Goal: Transaction & Acquisition: Purchase product/service

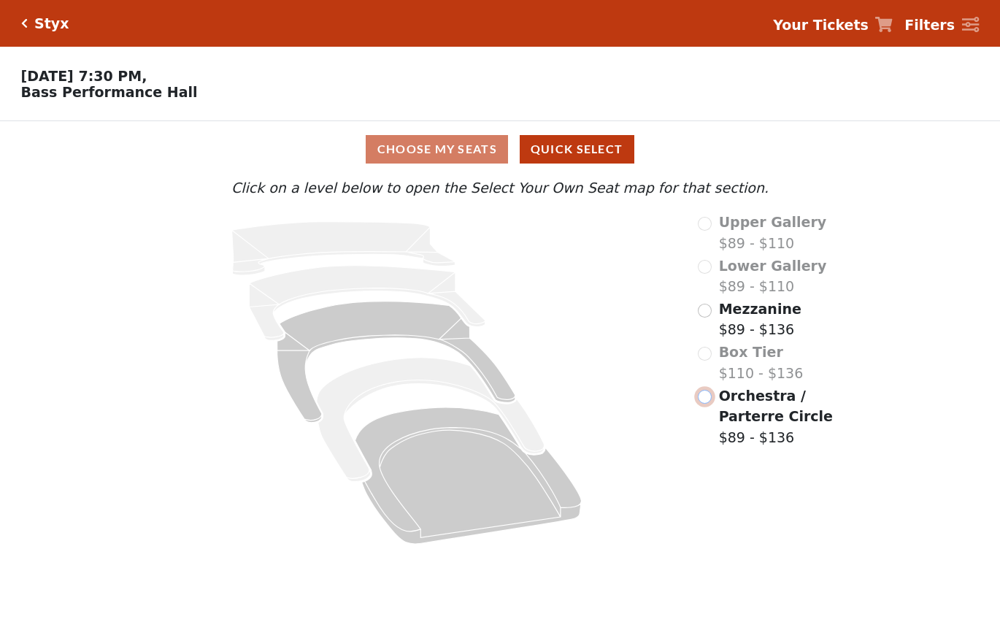
click at [707, 399] on input "radio" at bounding box center [705, 397] width 14 height 14
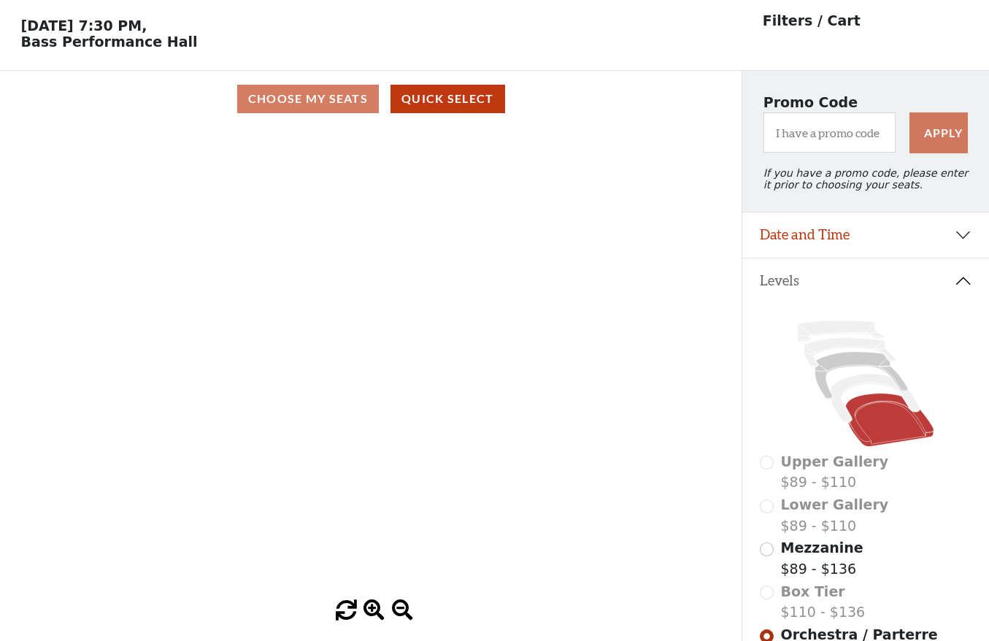
scroll to position [73, 0]
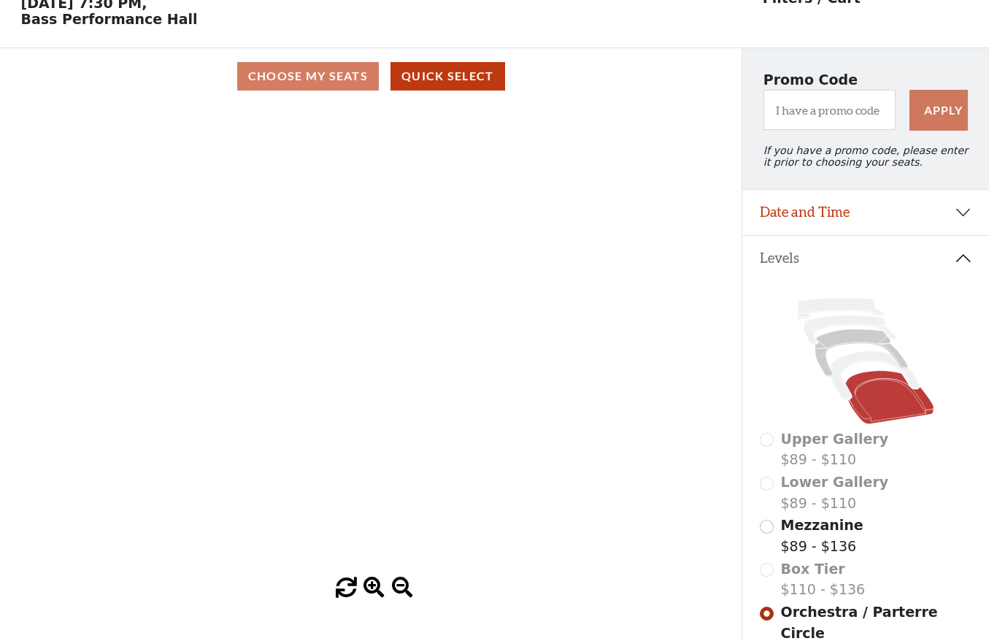
drag, startPoint x: 164, startPoint y: 28, endPoint x: 24, endPoint y: 30, distance: 139.5
click at [24, 27] on p "Wednesday, October 22 at 7:30 PM, Bass Performance Hall" at bounding box center [371, 11] width 742 height 32
copy p "Bass Performance Hall"
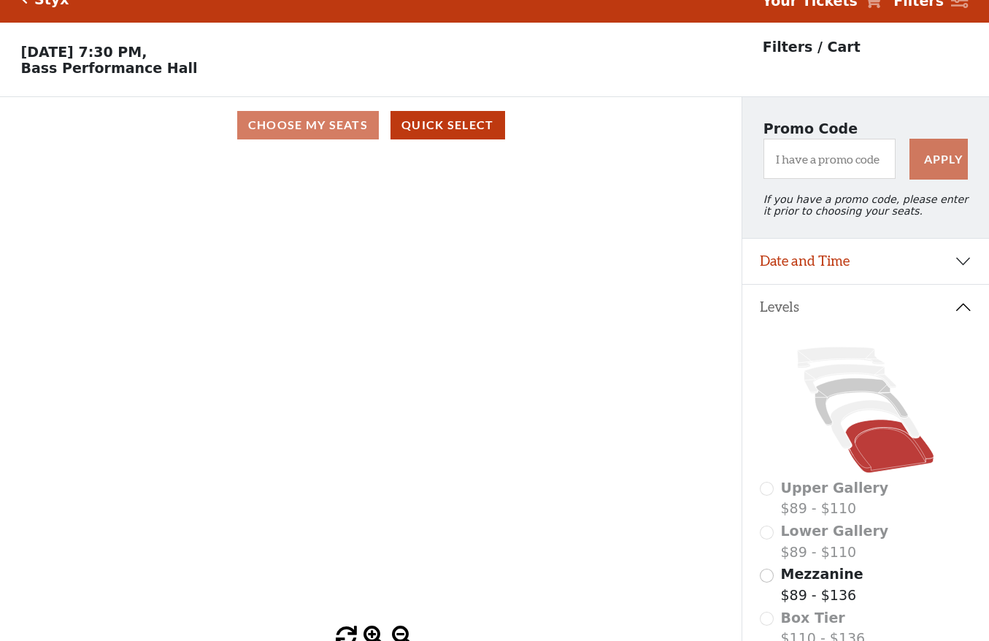
scroll to position [0, 0]
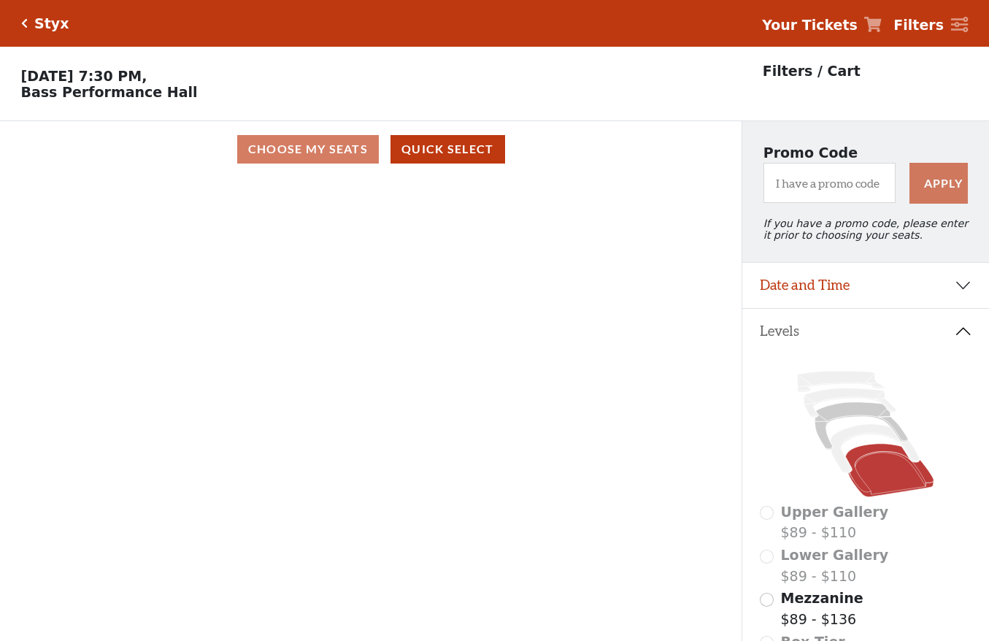
drag, startPoint x: 165, startPoint y: 326, endPoint x: 171, endPoint y: 315, distance: 13.1
click at [165, 327] on div "Current Level Orchestra / Parterre Circle Click on a level below to open the Se…" at bounding box center [371, 424] width 742 height 494
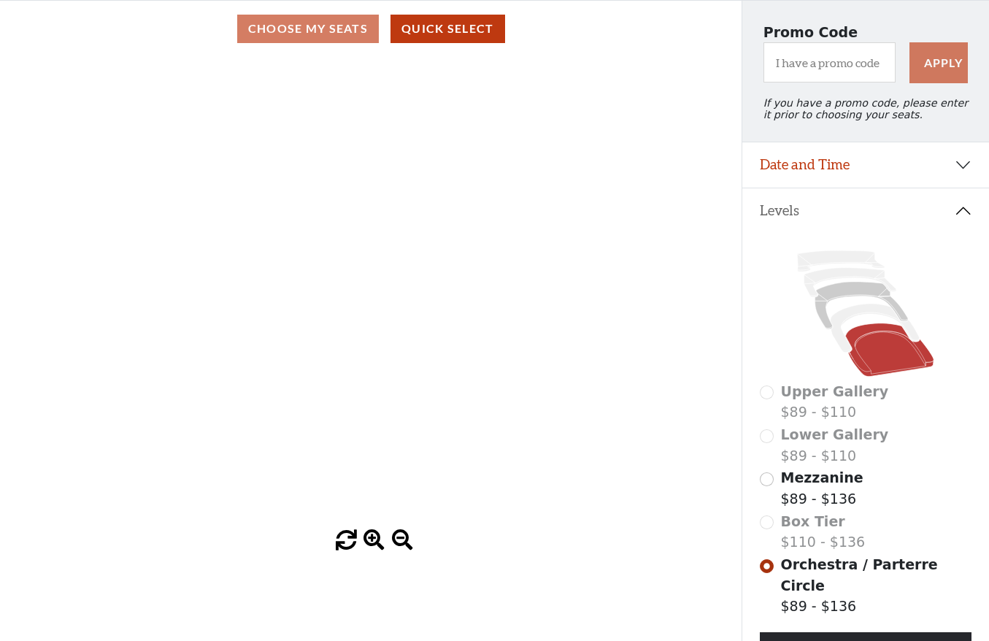
scroll to position [191, 0]
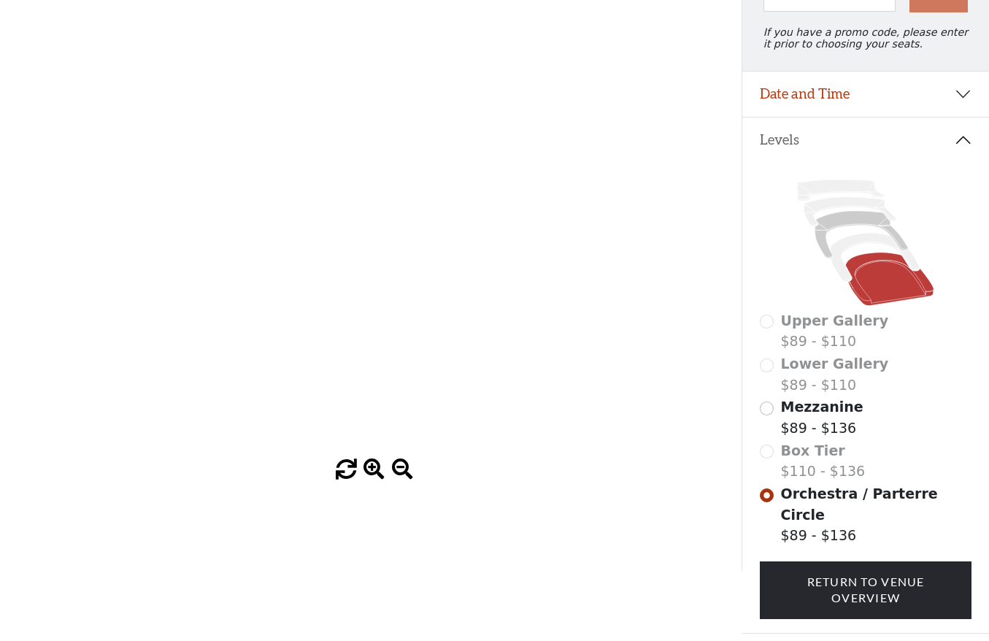
click at [369, 475] on span at bounding box center [374, 469] width 21 height 21
click at [402, 470] on span at bounding box center [402, 469] width 21 height 21
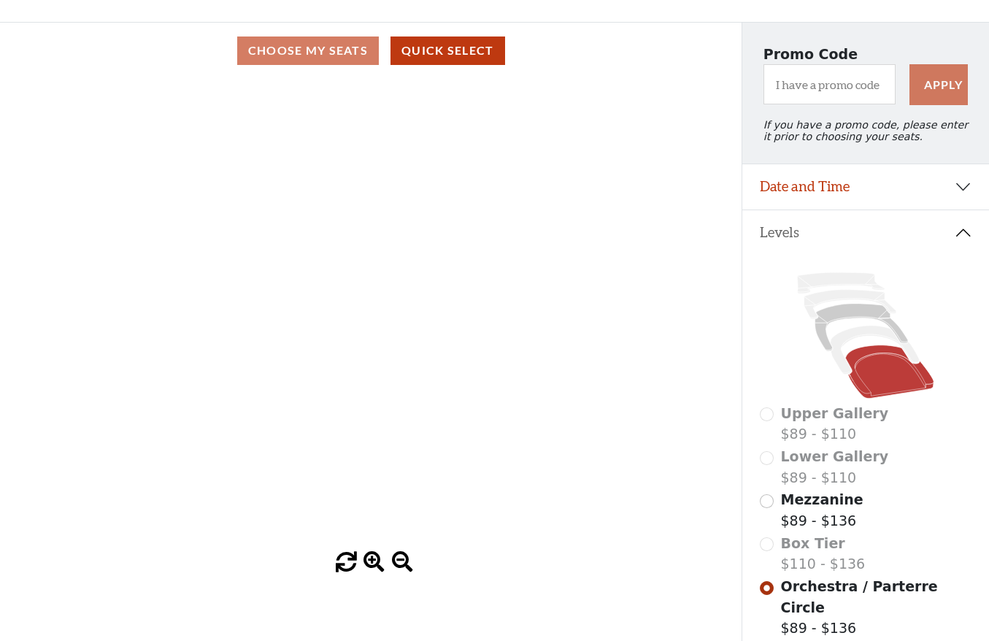
scroll to position [0, 0]
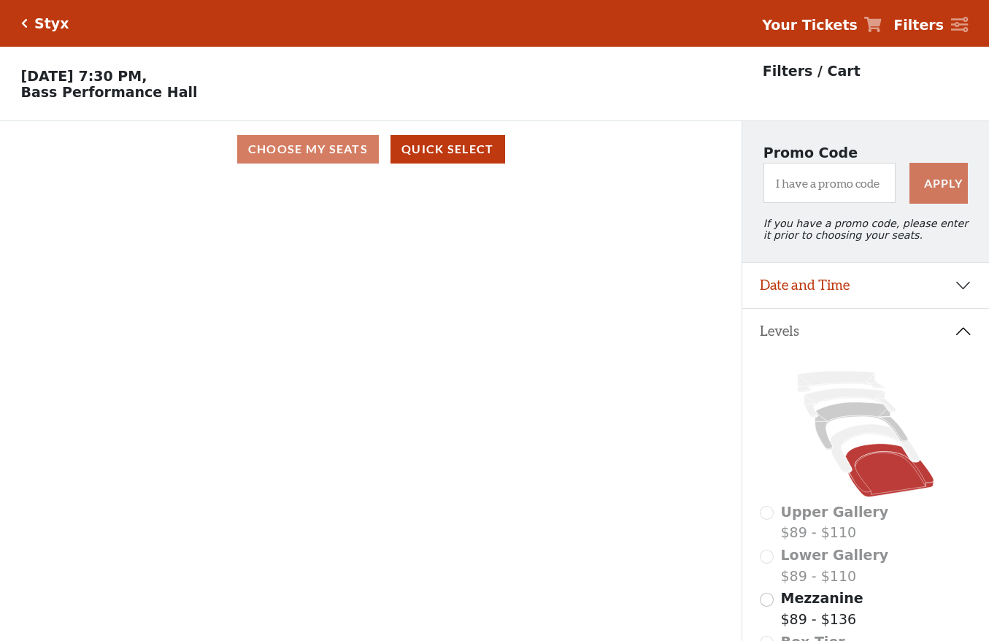
click at [310, 161] on div "Choose My Seats Quick Select" at bounding box center [371, 149] width 742 height 28
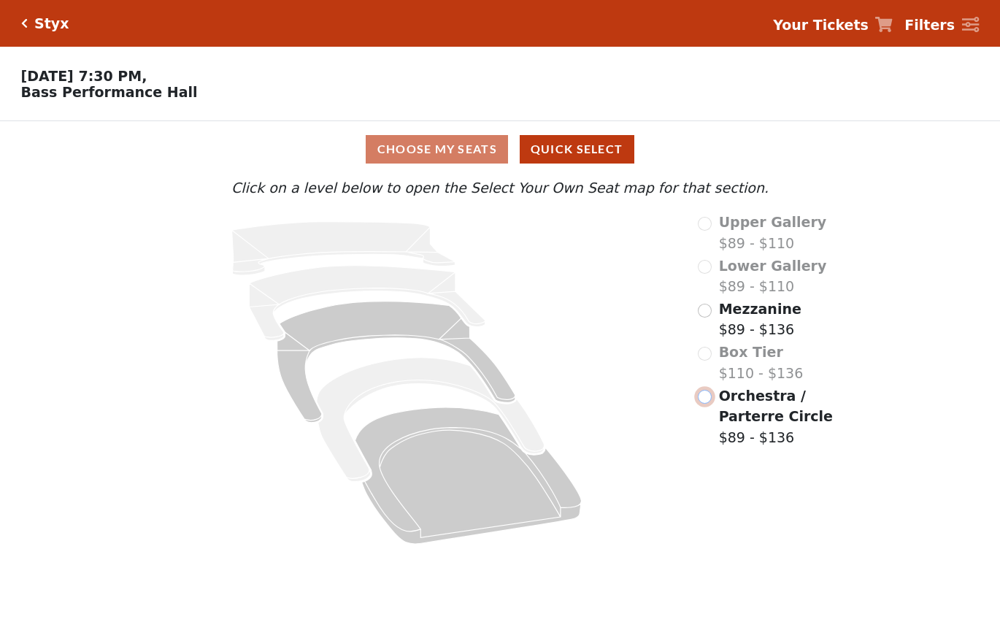
click at [707, 396] on input "radio" at bounding box center [705, 397] width 14 height 14
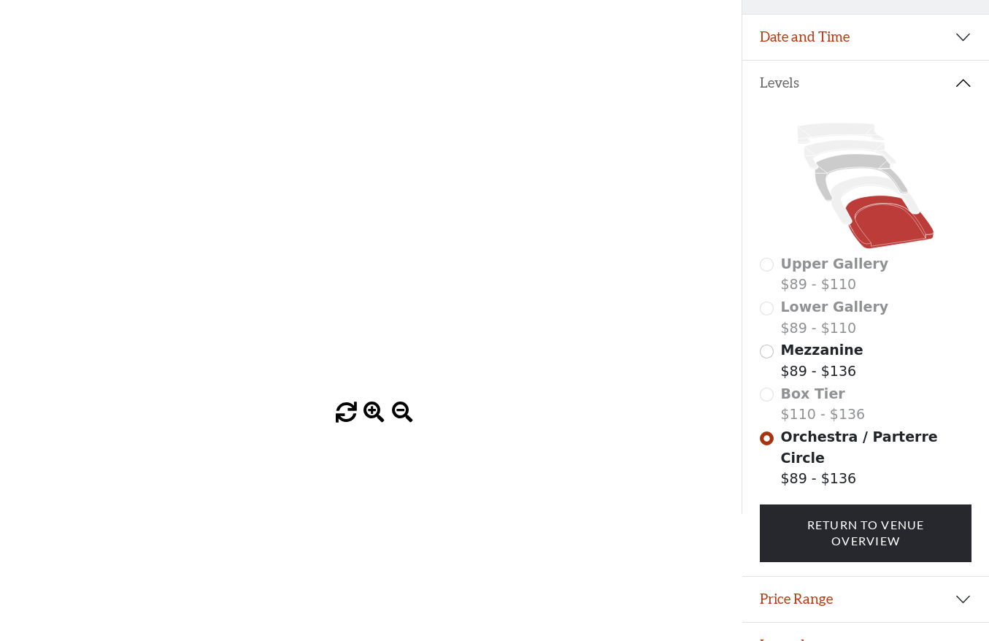
scroll to position [264, 0]
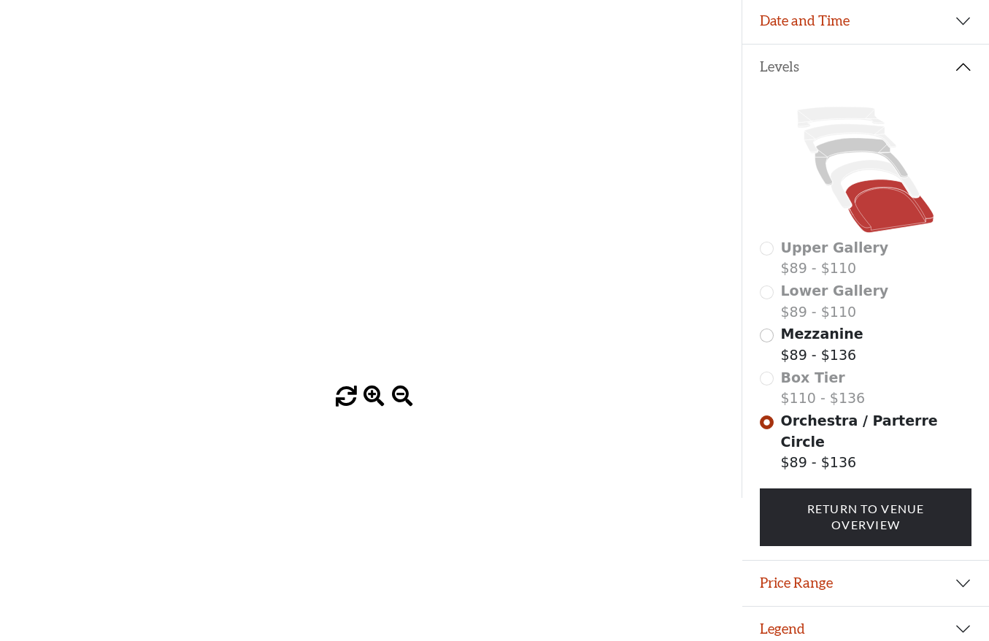
click at [35, 0] on div "Current Level Orchestra / Parterre Circle Click on a level below to open the Se…" at bounding box center [371, 160] width 742 height 494
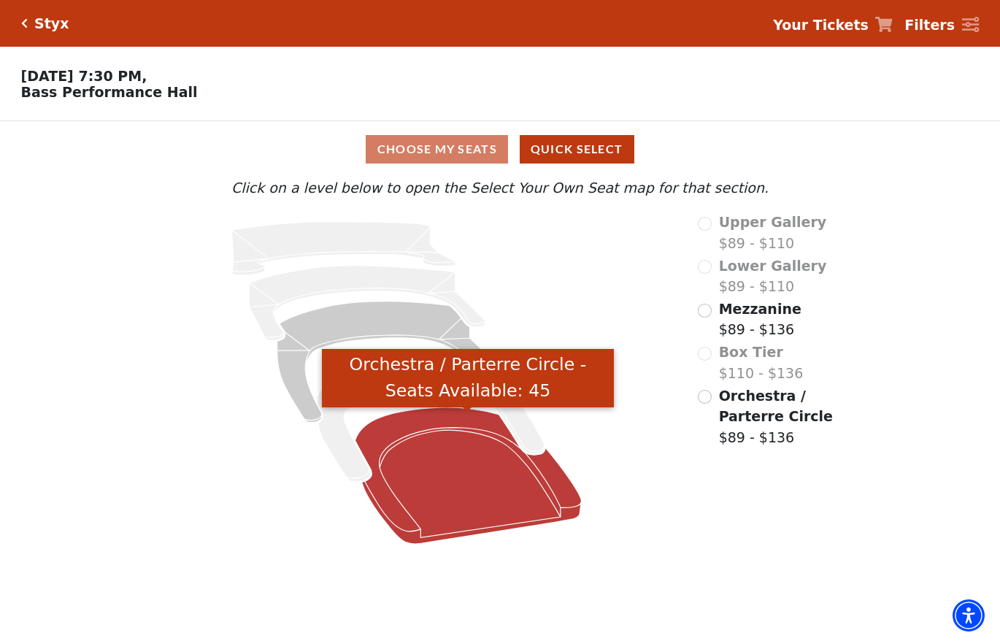
click at [462, 509] on icon "Orchestra / Parterre Circle - Seats Available: 45" at bounding box center [468, 475] width 226 height 137
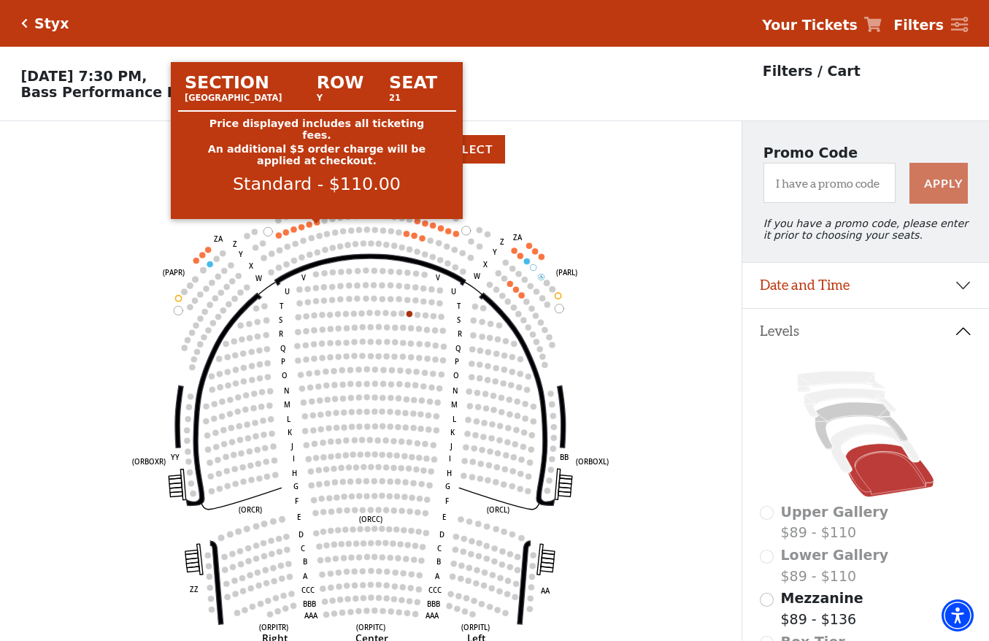
click at [318, 225] on circle at bounding box center [317, 222] width 6 height 6
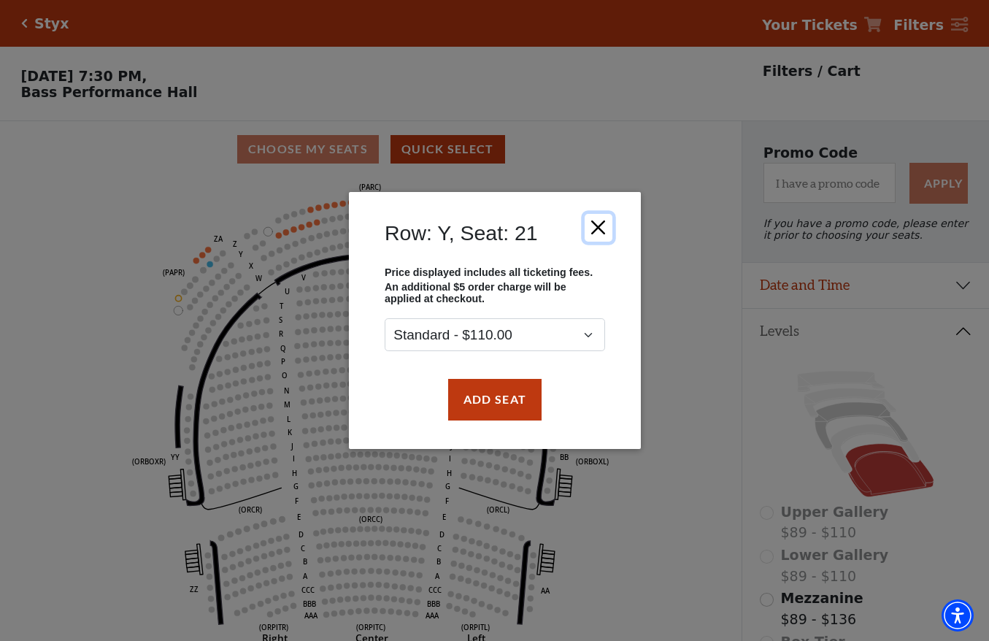
click at [604, 225] on button "Close" at bounding box center [598, 228] width 28 height 28
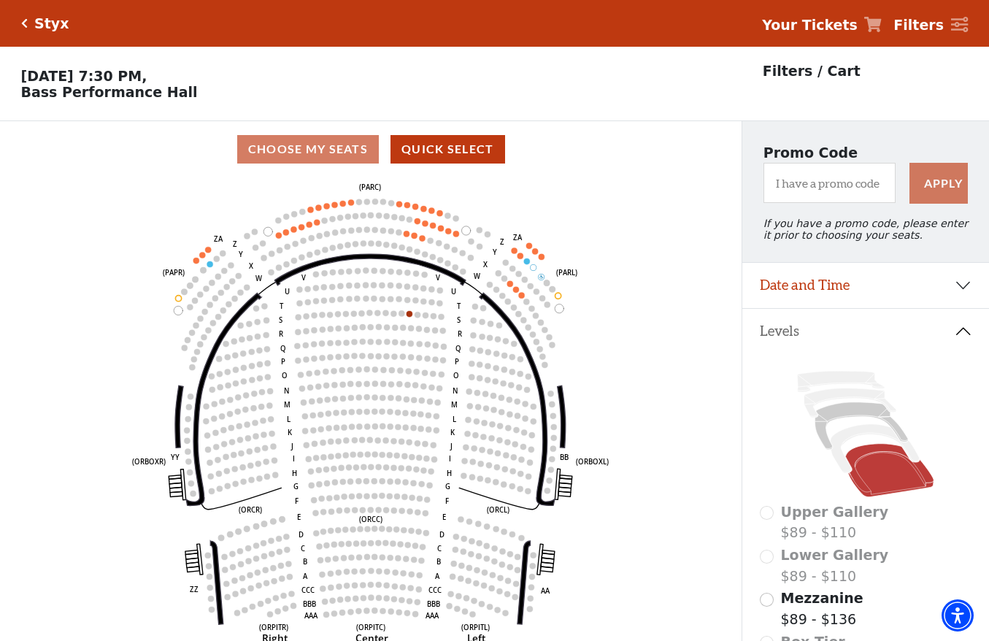
click at [314, 226] on use "Seat Selected" at bounding box center [317, 222] width 7 height 7
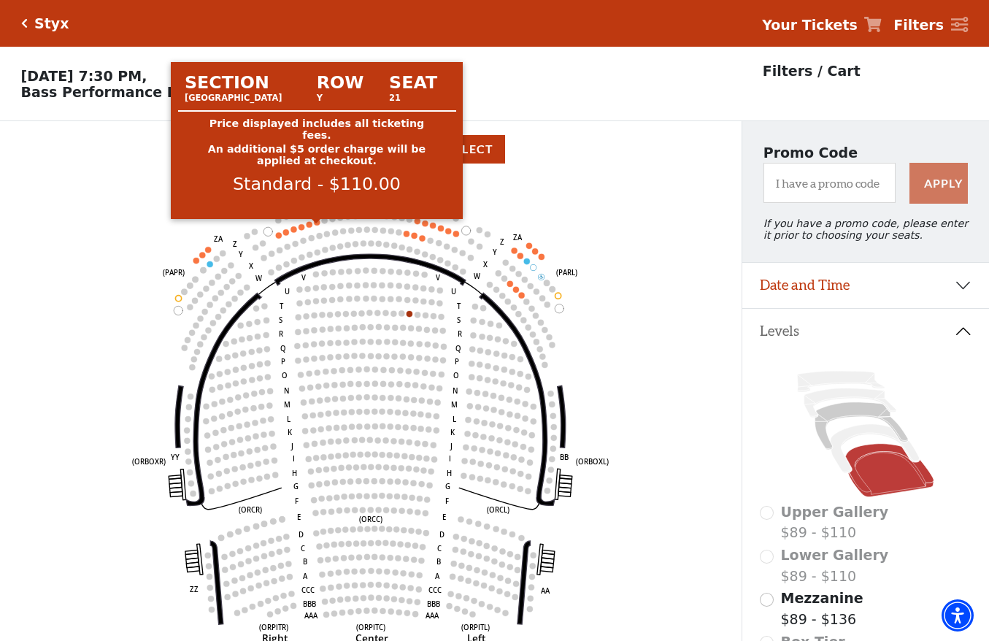
click at [319, 225] on circle at bounding box center [317, 222] width 6 height 6
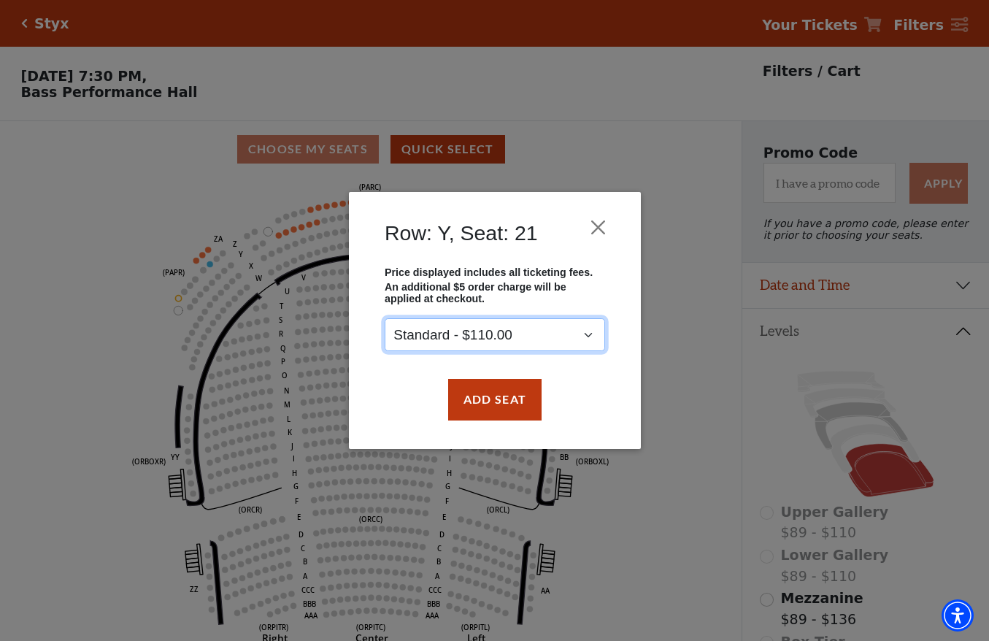
click at [477, 348] on select "Standard - $110.00" at bounding box center [495, 335] width 220 height 33
drag, startPoint x: 476, startPoint y: 342, endPoint x: 480, endPoint y: 359, distance: 18.1
click at [476, 342] on select "Standard - $110.00" at bounding box center [495, 335] width 220 height 33
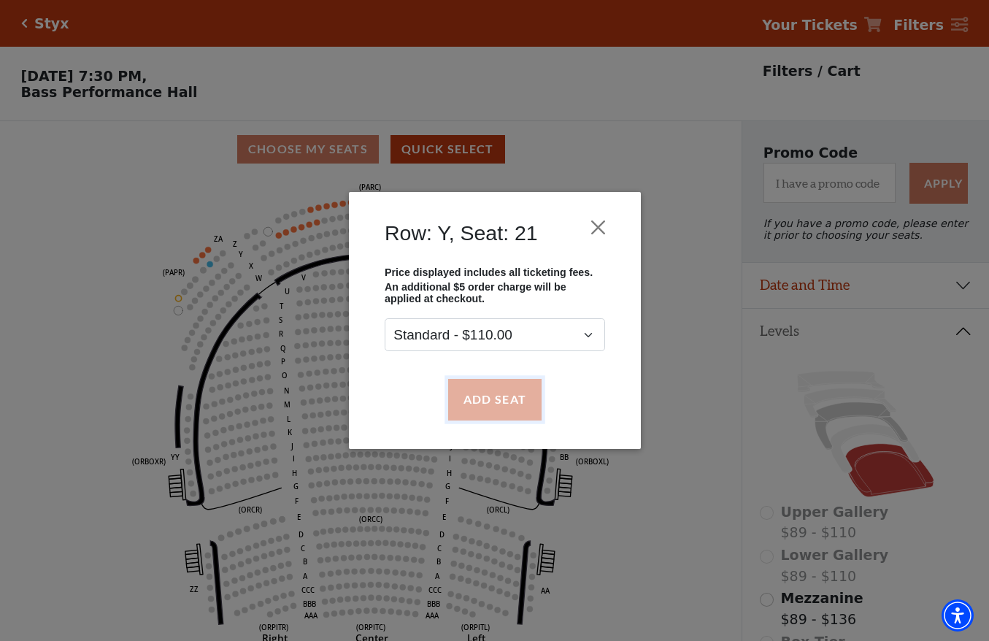
click at [485, 399] on button "Add Seat" at bounding box center [494, 399] width 93 height 41
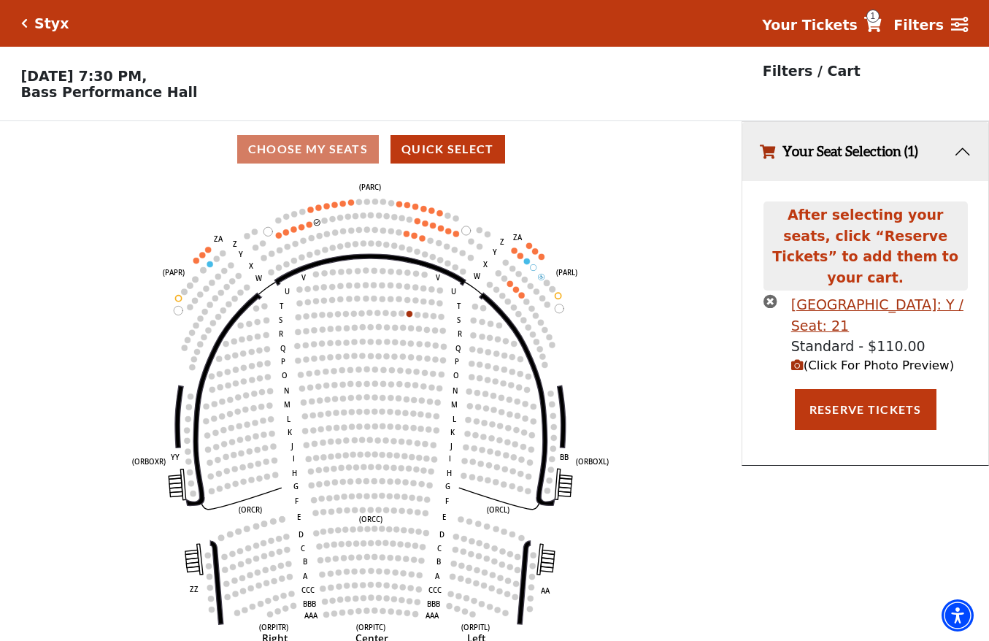
click at [310, 227] on circle at bounding box center [310, 224] width 6 height 6
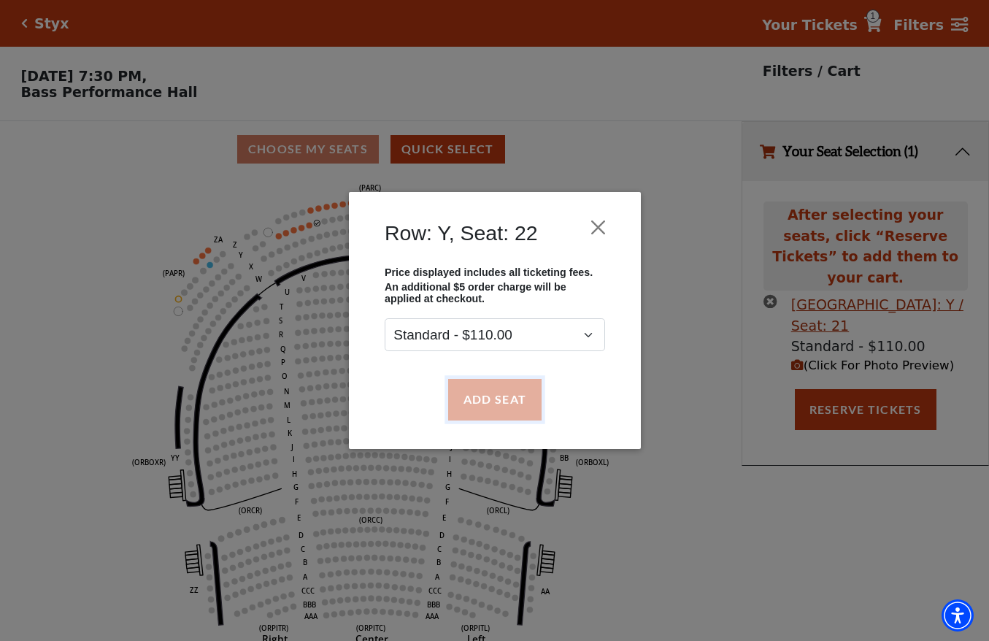
click at [472, 381] on button "Add Seat" at bounding box center [494, 399] width 93 height 41
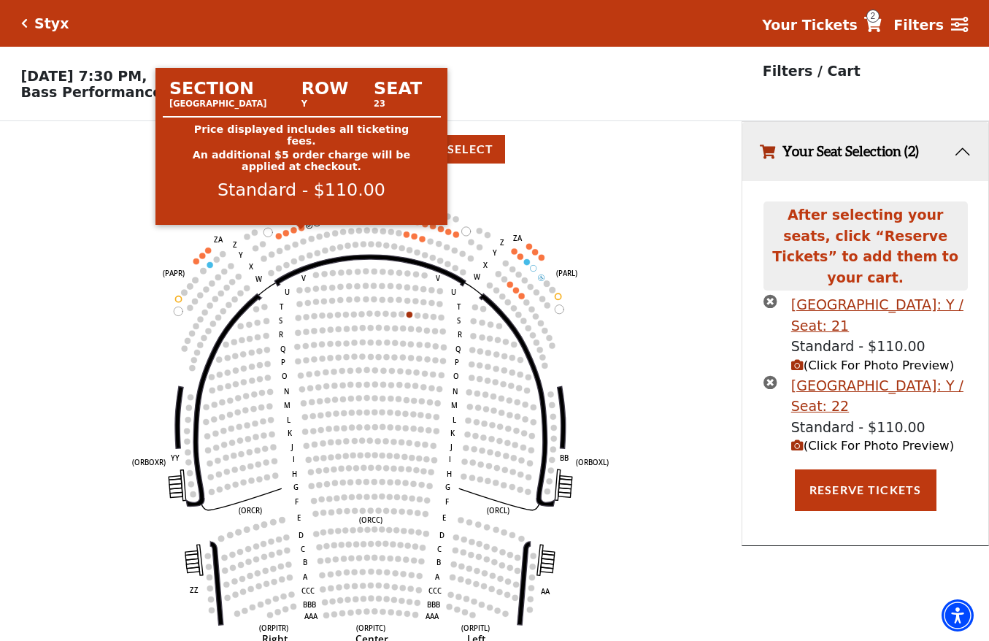
click at [302, 231] on circle at bounding box center [302, 228] width 6 height 6
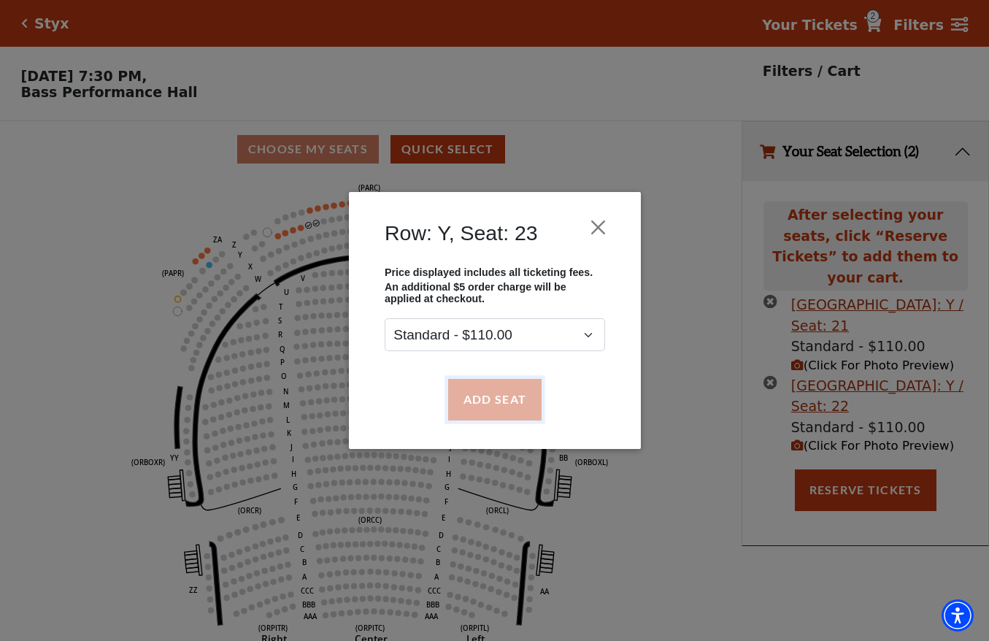
click at [469, 390] on button "Add Seat" at bounding box center [494, 399] width 93 height 41
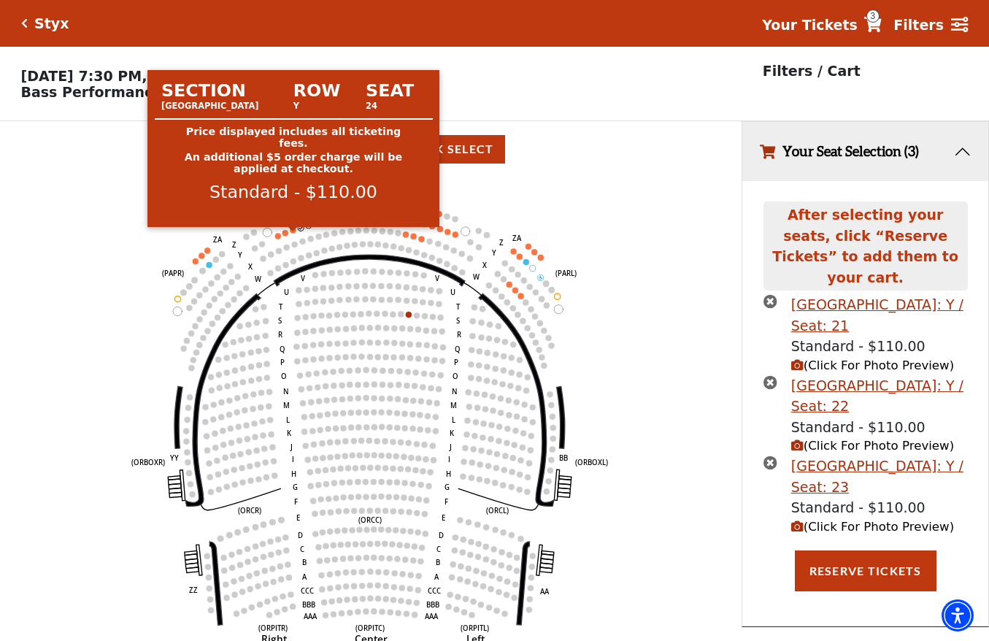
click at [291, 233] on circle at bounding box center [293, 230] width 6 height 6
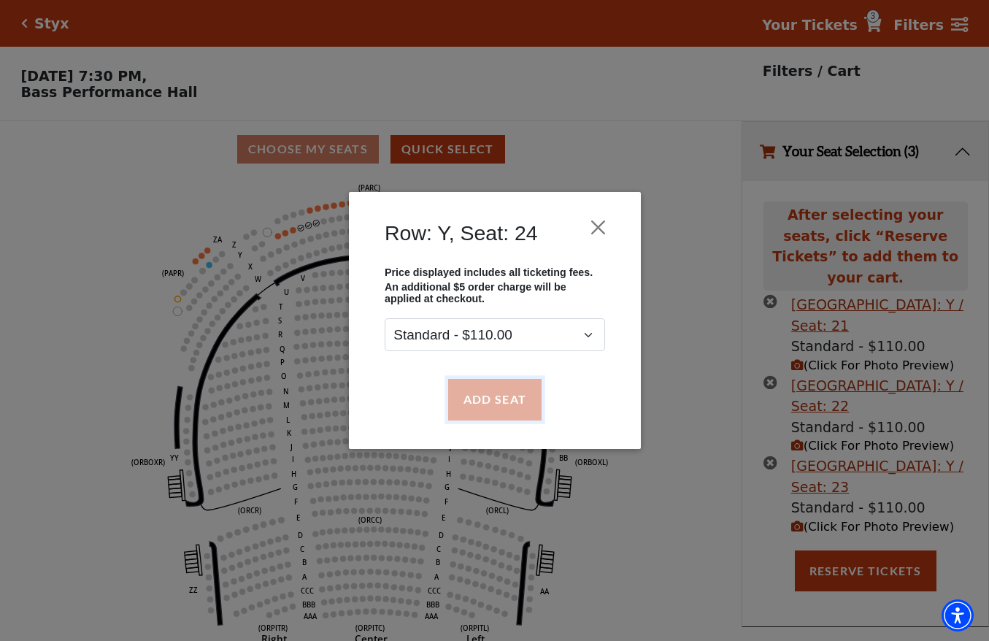
click at [480, 404] on button "Add Seat" at bounding box center [494, 399] width 93 height 41
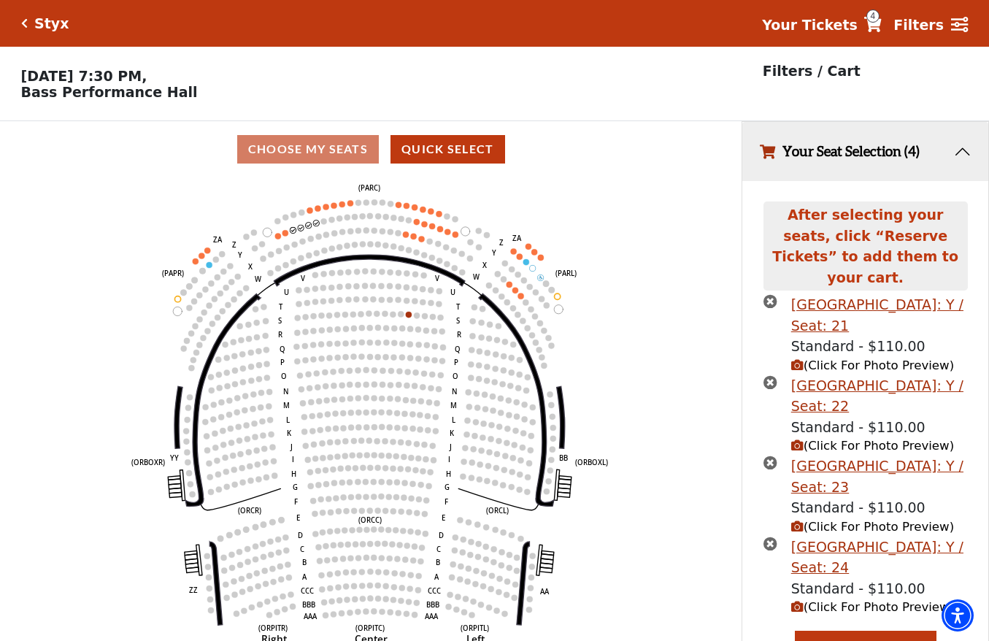
scroll to position [16, 0]
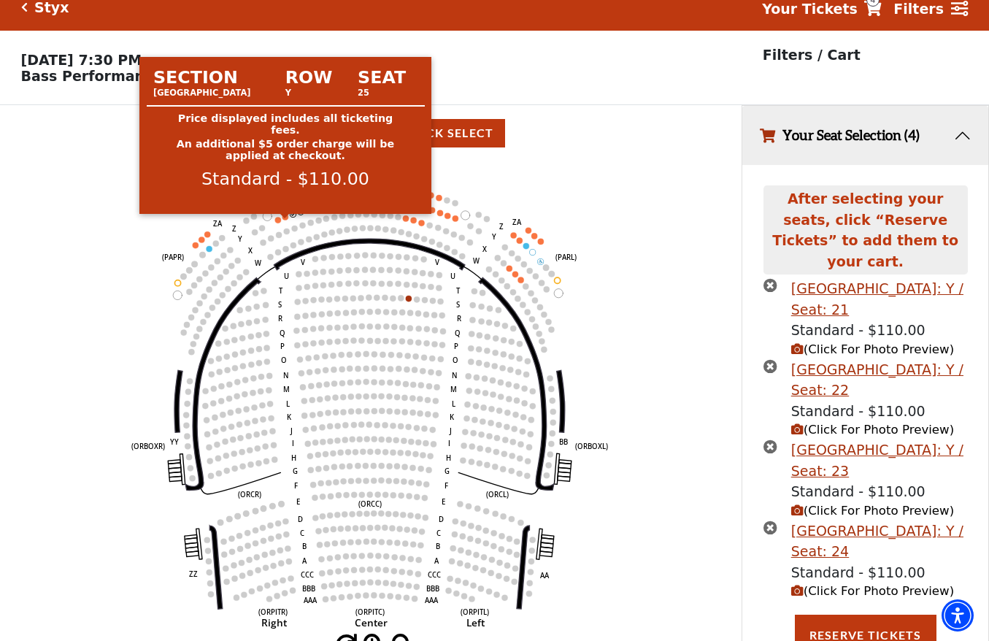
click at [285, 215] on body "Skip to main content Enable accessibility for low vision Open the accessibility…" at bounding box center [494, 304] width 989 height 641
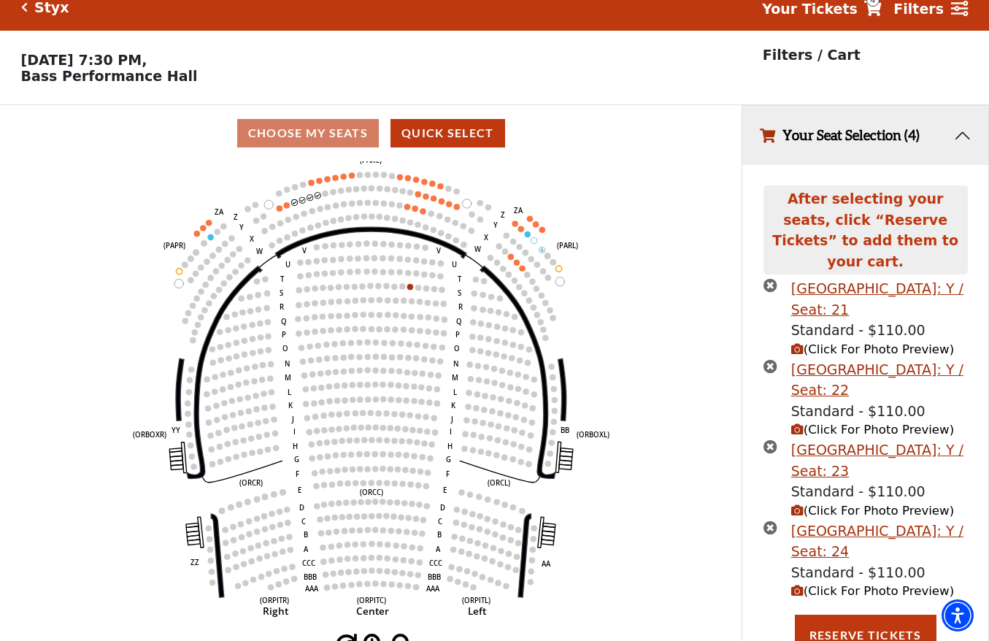
drag, startPoint x: 292, startPoint y: 242, endPoint x: 292, endPoint y: 234, distance: 8.8
click at [293, 242] on icon "Left (ORPITL) Right (ORPITR) Center (ORPITC) ZZ AA YY BB ZA ZA (ORCL) (ORCR) (O…" at bounding box center [371, 397] width 668 height 473
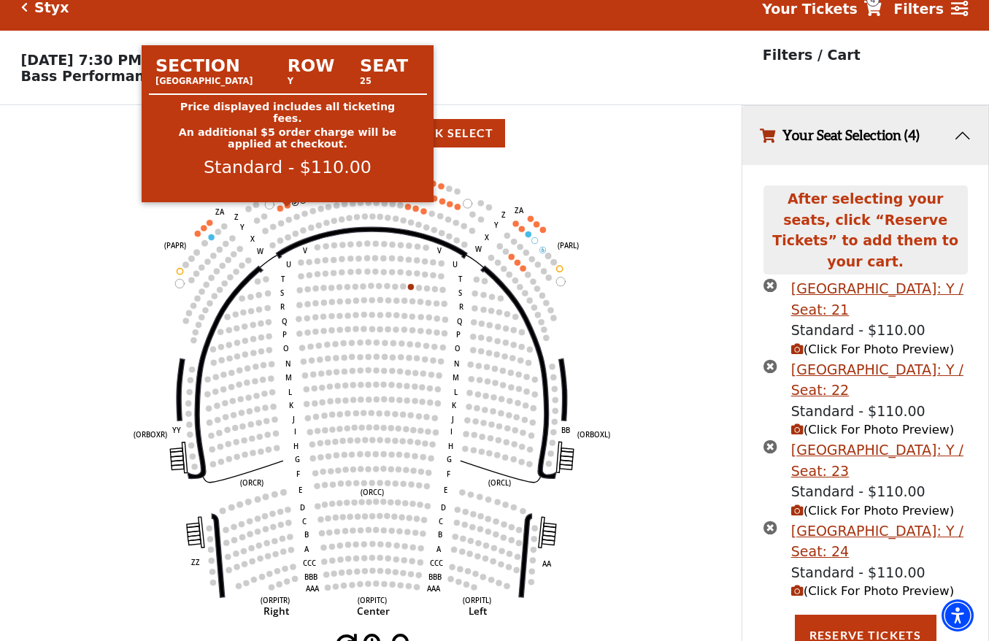
click at [288, 208] on circle at bounding box center [288, 205] width 6 height 6
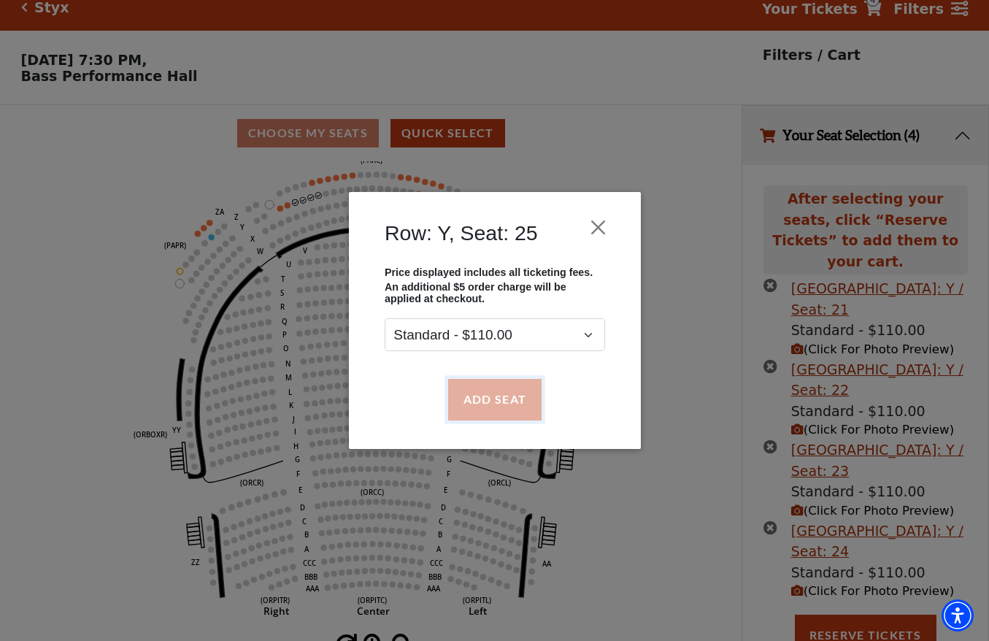
click at [475, 395] on button "Add Seat" at bounding box center [494, 399] width 93 height 41
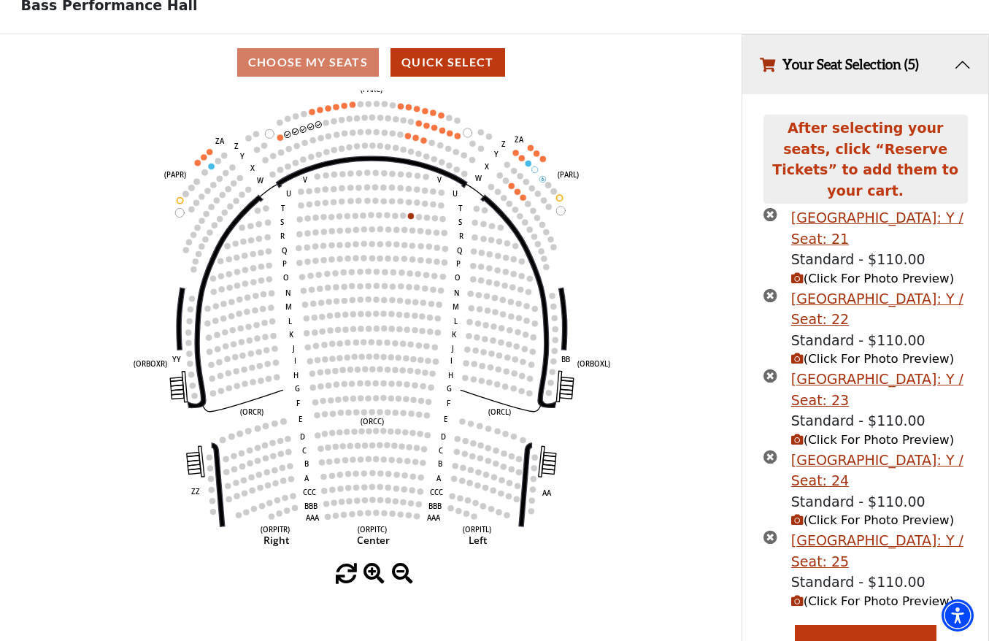
scroll to position [97, 0]
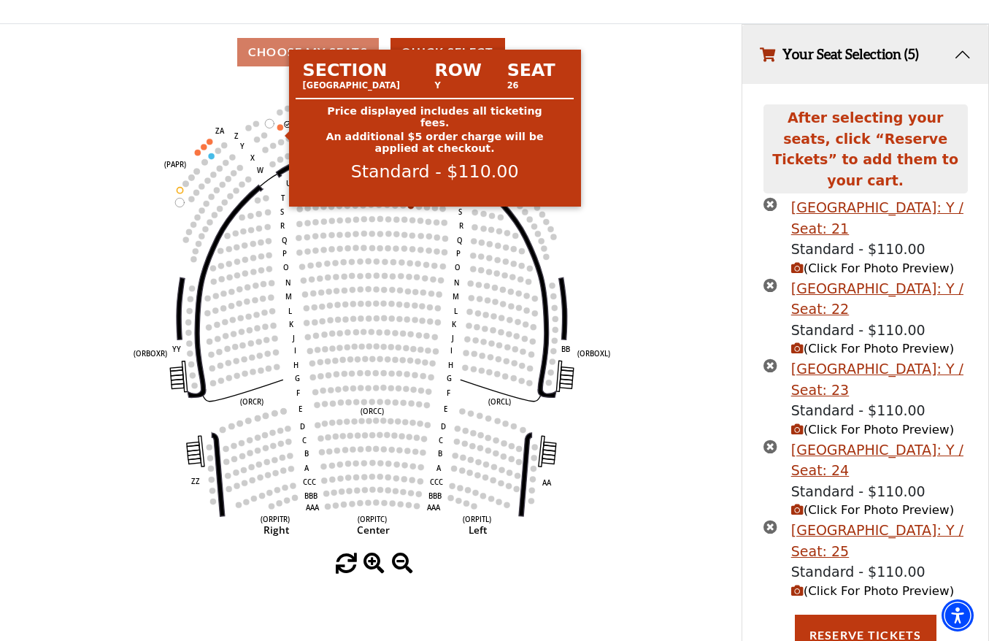
click at [280, 130] on circle at bounding box center [280, 127] width 6 height 6
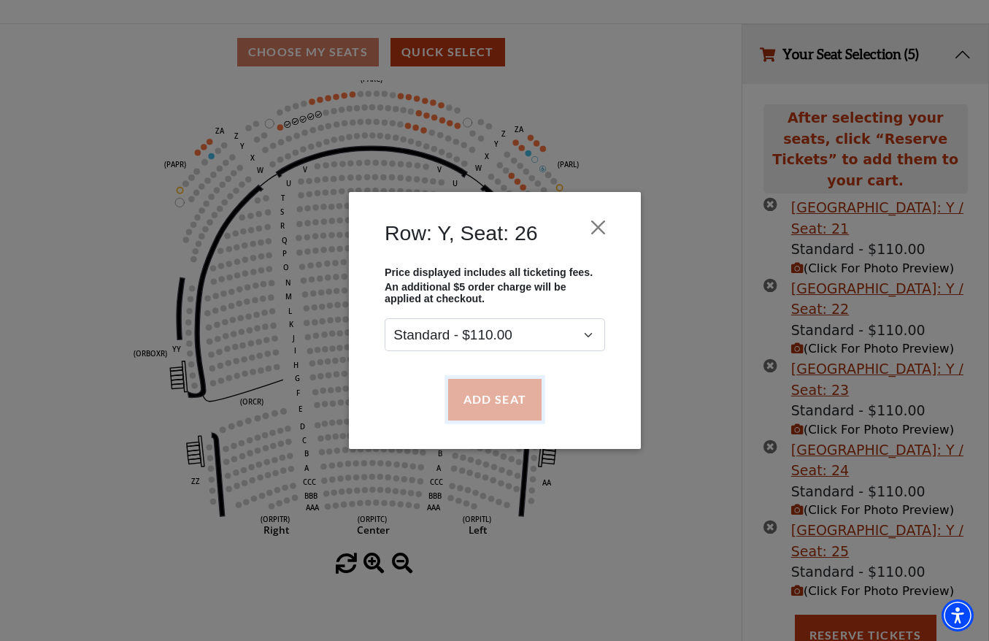
click at [482, 383] on button "Add Seat" at bounding box center [494, 399] width 93 height 41
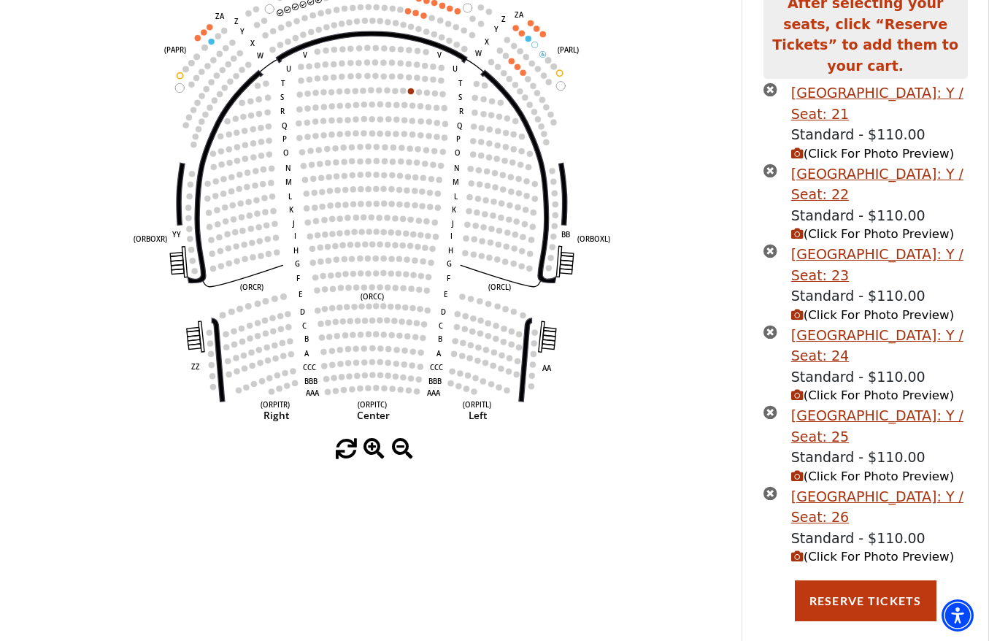
scroll to position [212, 0]
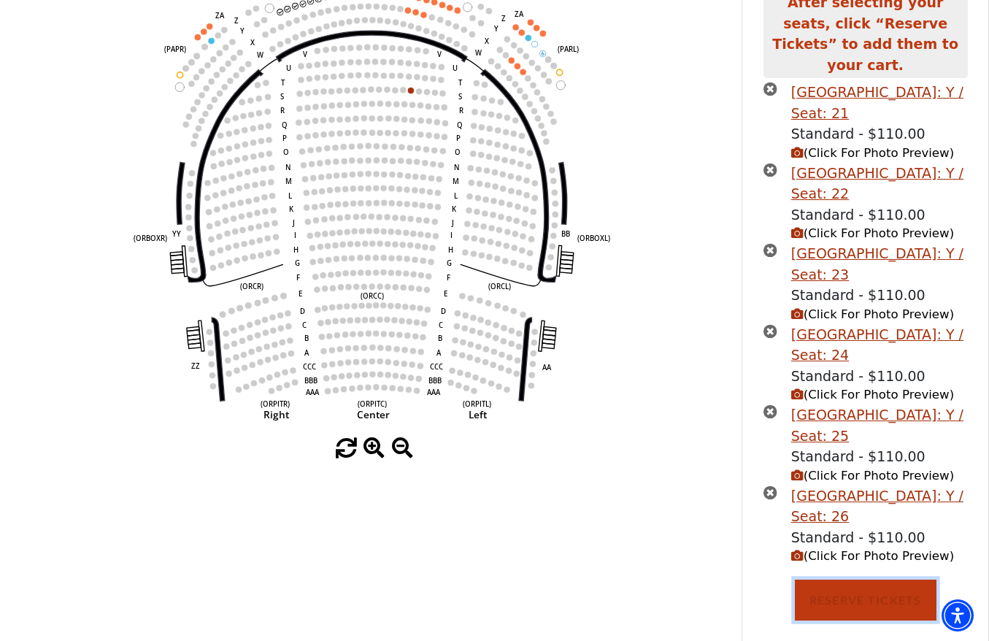
click at [852, 594] on button "Reserve Tickets" at bounding box center [866, 600] width 142 height 41
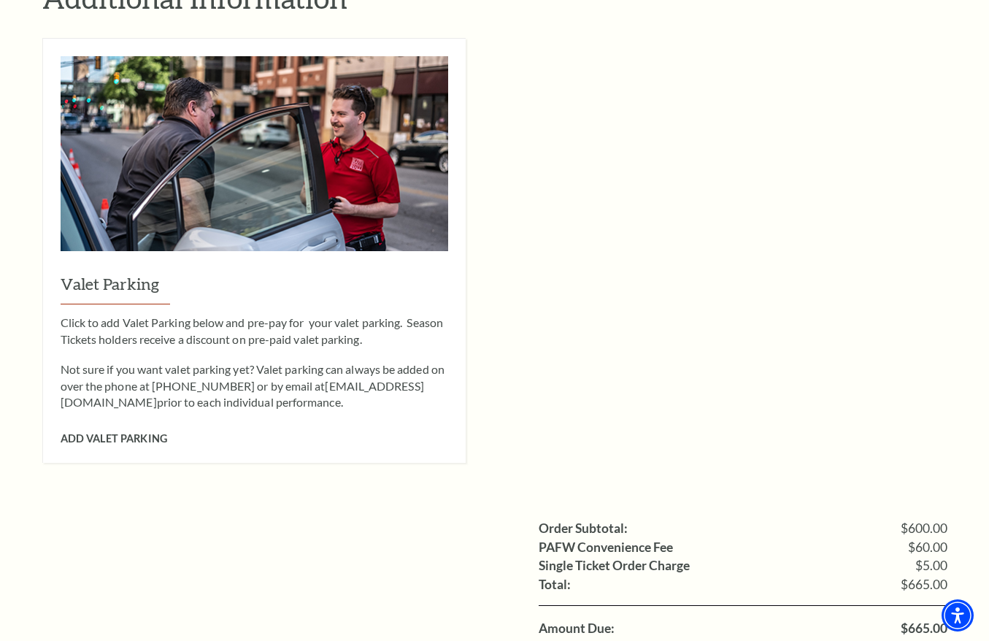
scroll to position [1533, 0]
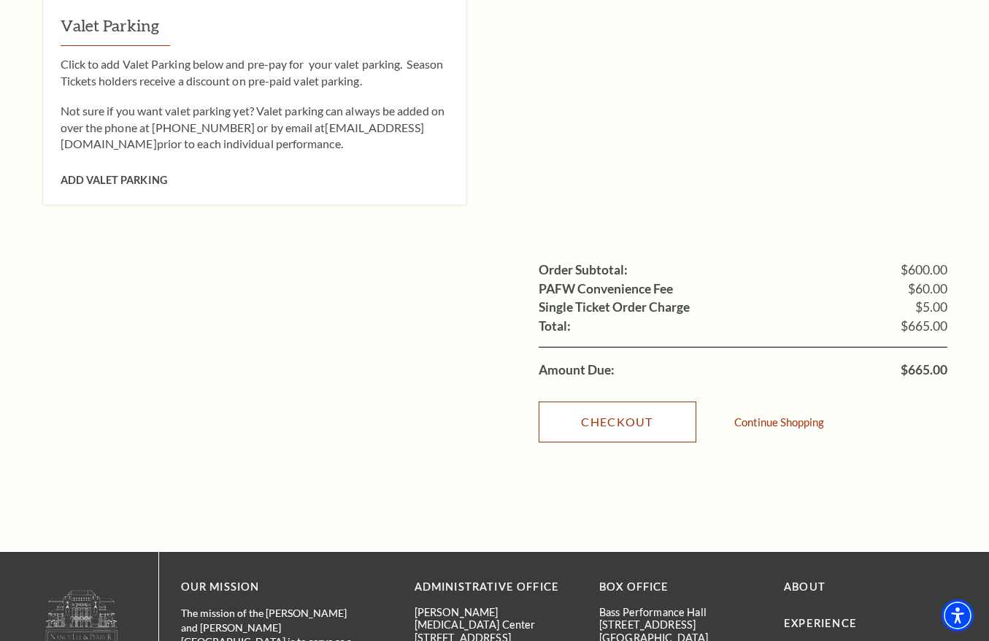
drag, startPoint x: 643, startPoint y: 408, endPoint x: 627, endPoint y: 407, distance: 16.1
click at [643, 408] on link "Checkout" at bounding box center [618, 422] width 158 height 41
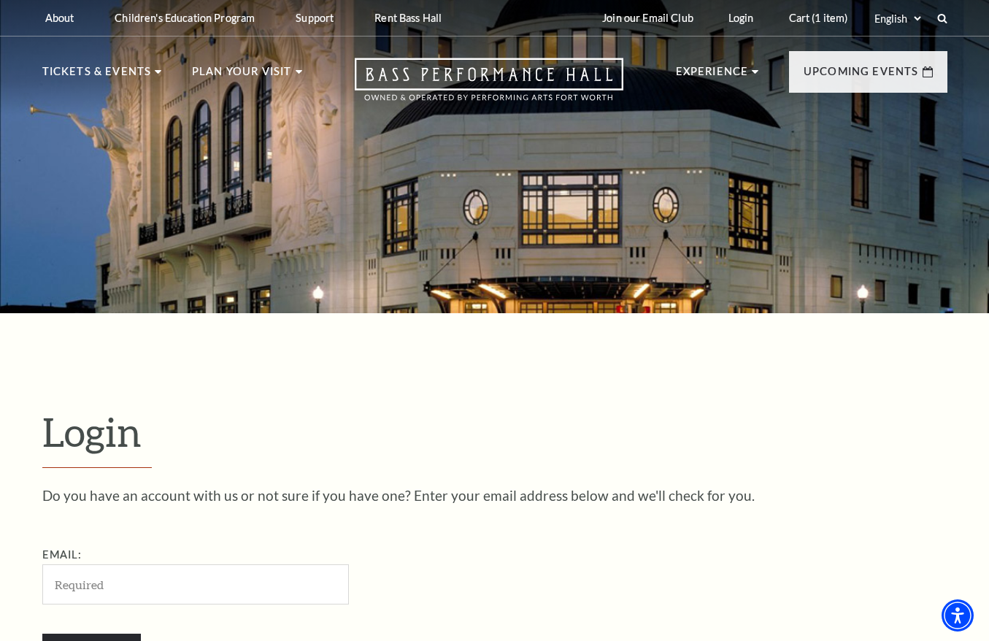
scroll to position [292, 0]
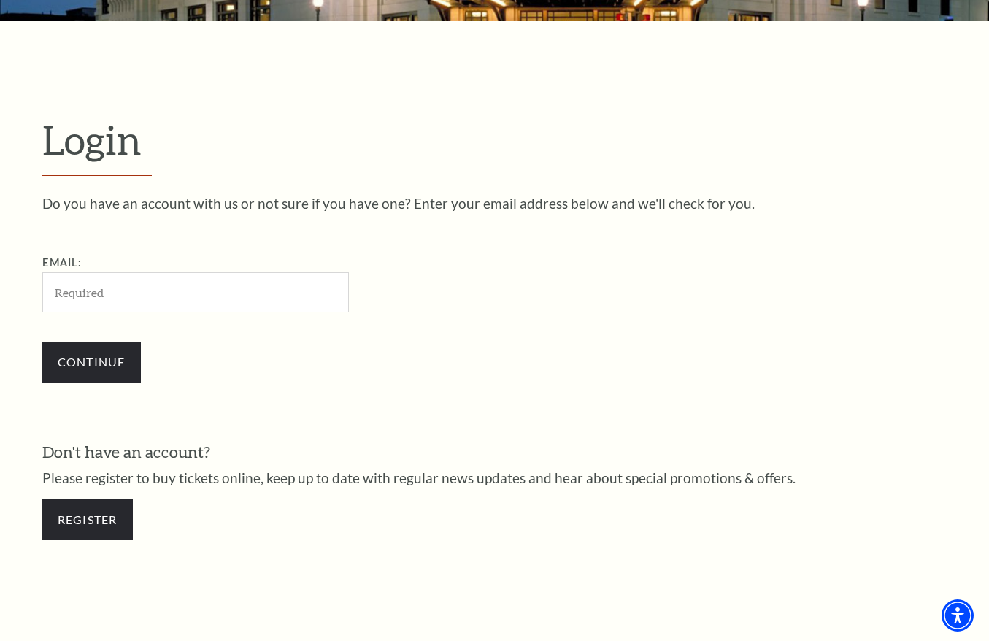
drag, startPoint x: 50, startPoint y: 238, endPoint x: 106, endPoint y: 237, distance: 55.5
click at [50, 238] on div "Do you have an account with us or not sure if you have one? Enter your email ad…" at bounding box center [494, 296] width 905 height 201
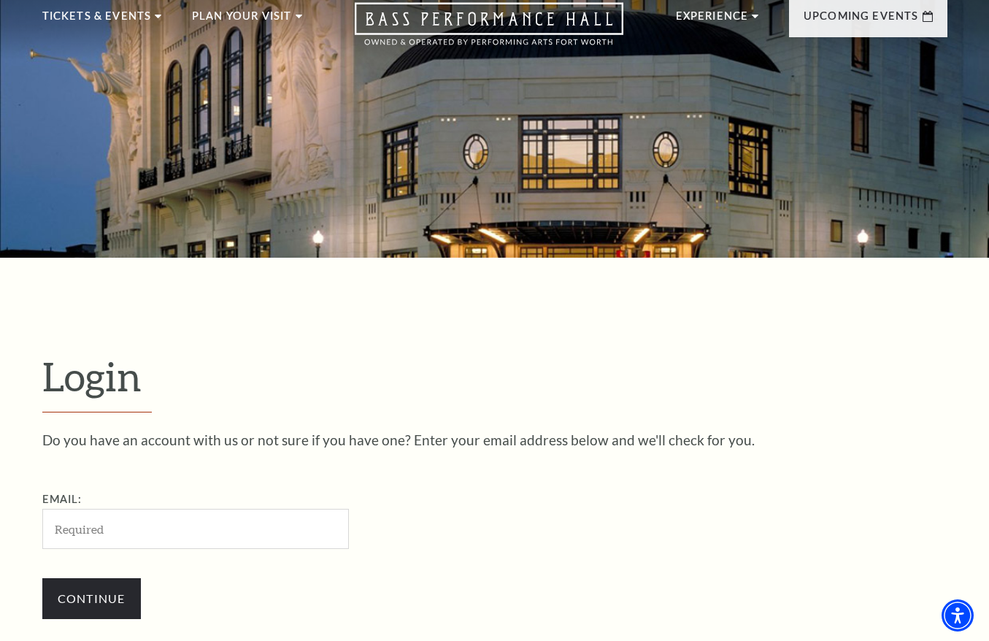
scroll to position [146, 0]
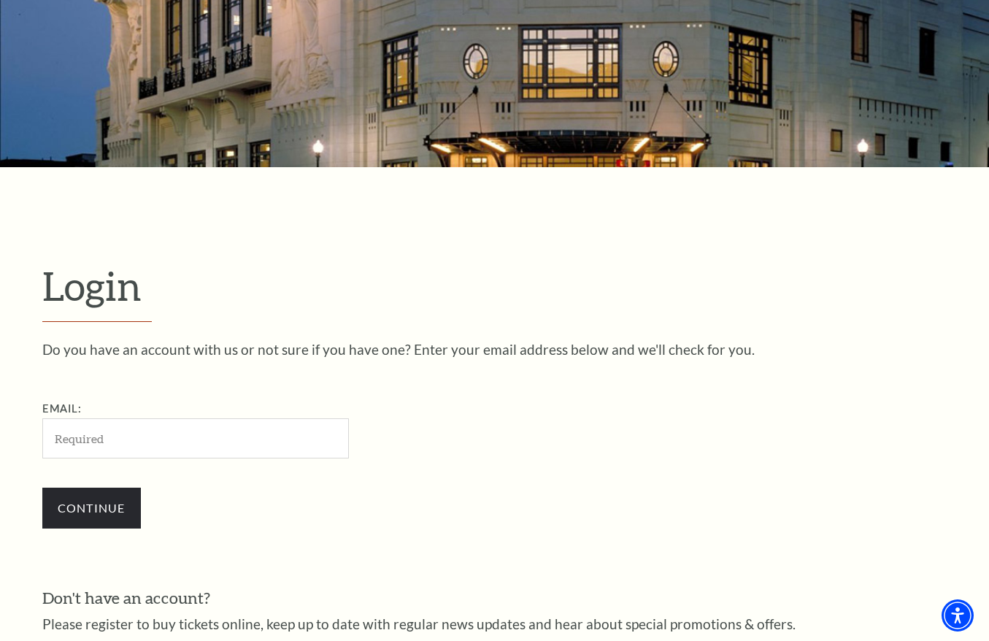
click at [99, 375] on div "Do you have an account with us or not sure if you have one? Enter your email ad…" at bounding box center [494, 442] width 905 height 201
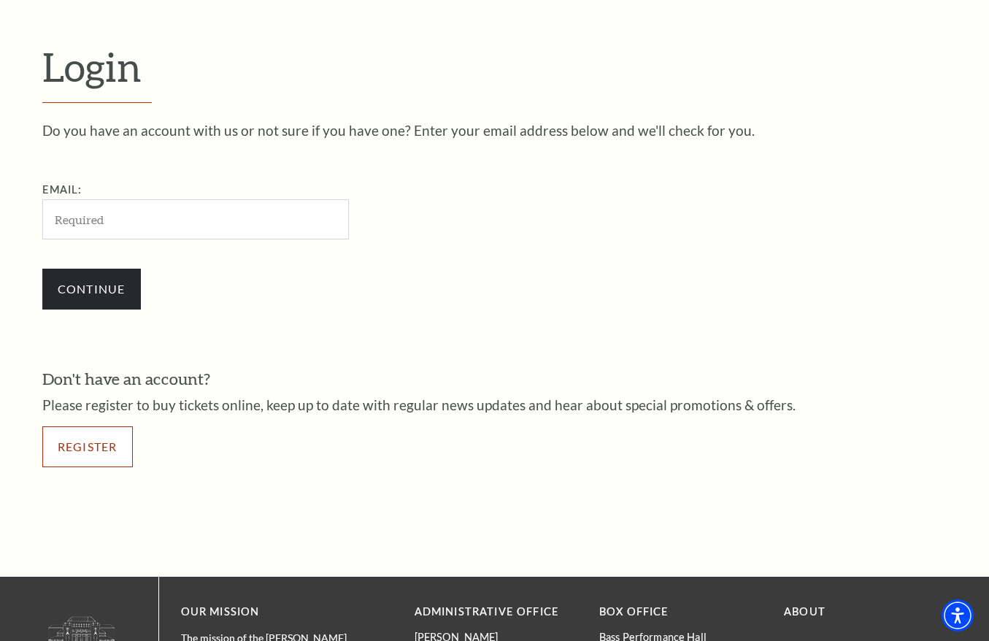
click at [116, 453] on link "Register" at bounding box center [87, 446] width 91 height 41
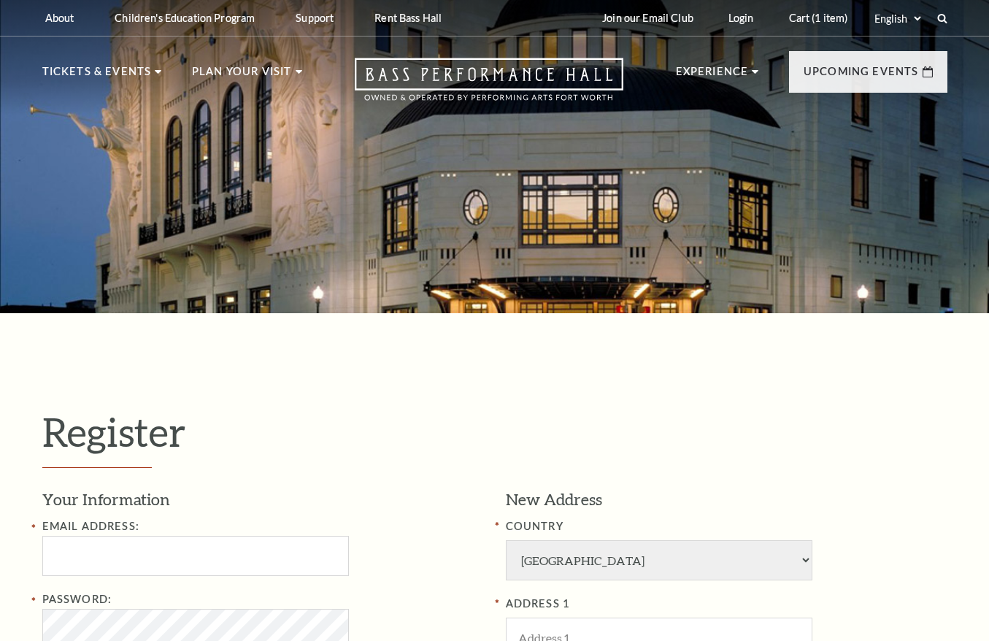
select select "1"
select select "TX"
drag, startPoint x: 118, startPoint y: 356, endPoint x: 170, endPoint y: 426, distance: 86.6
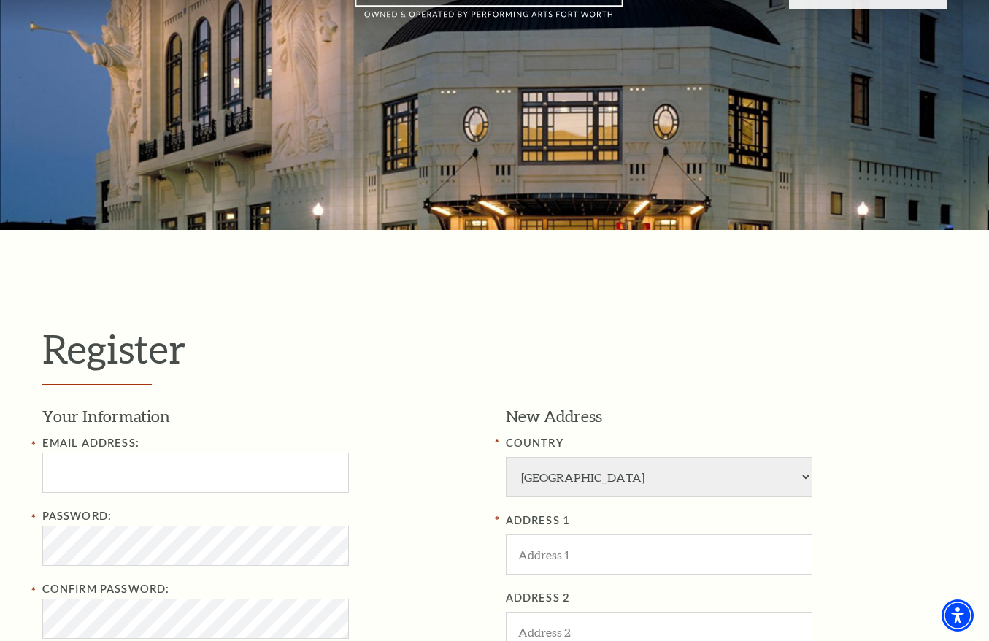
scroll to position [219, 0]
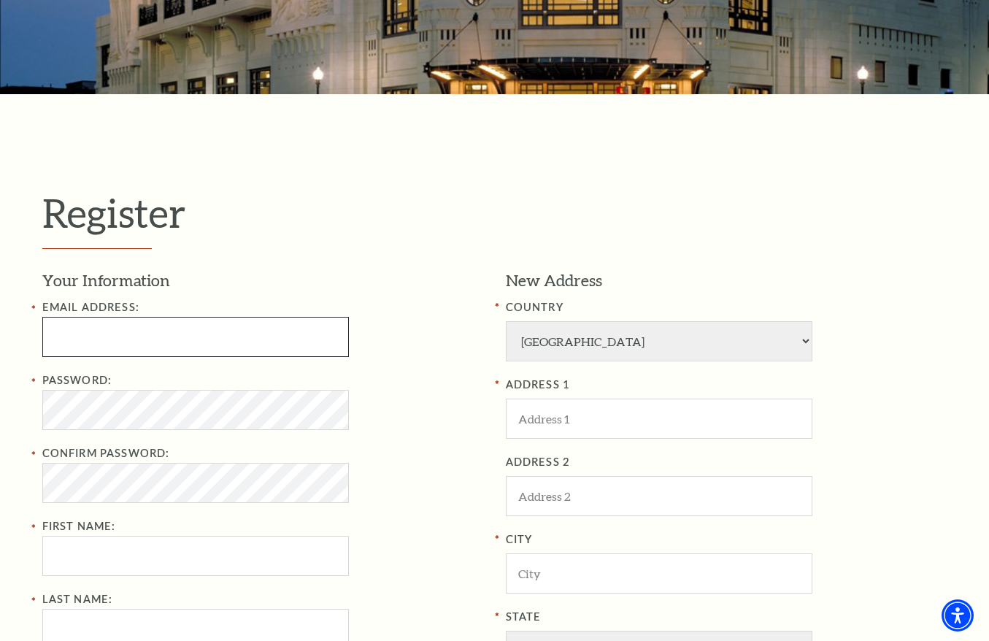
click at [127, 338] on input "Email Address:" at bounding box center [195, 337] width 307 height 40
paste input "Jessicabaron321@gmail.com"
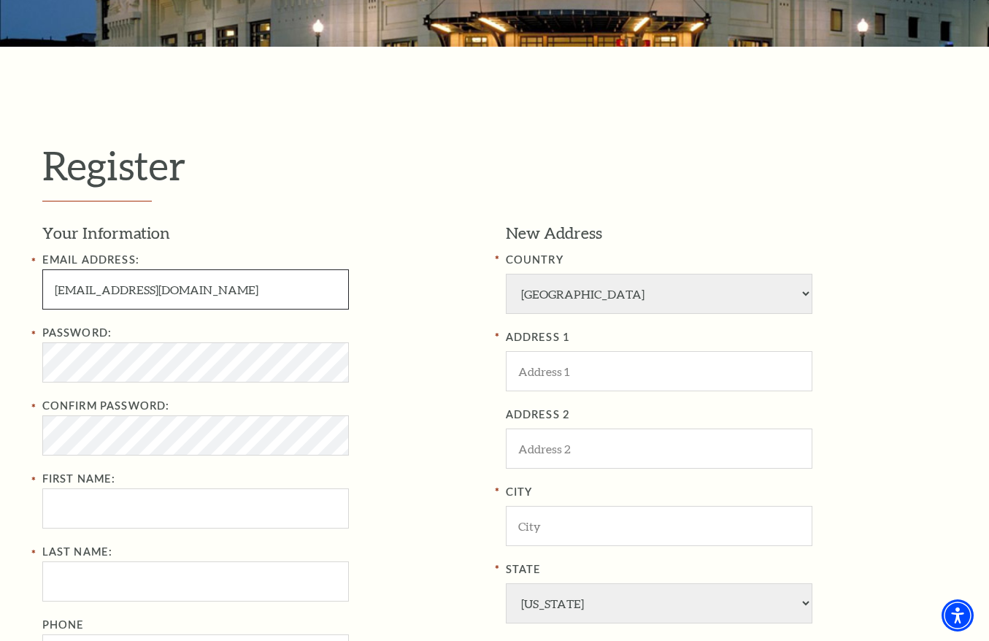
scroll to position [292, 0]
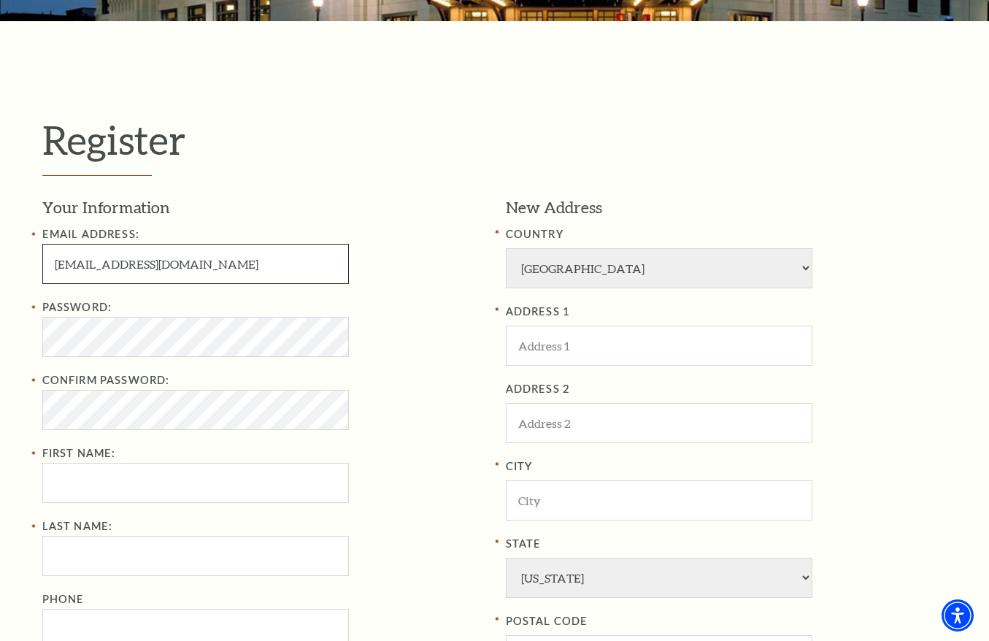
type input "Jessicabaron321@gmail.com"
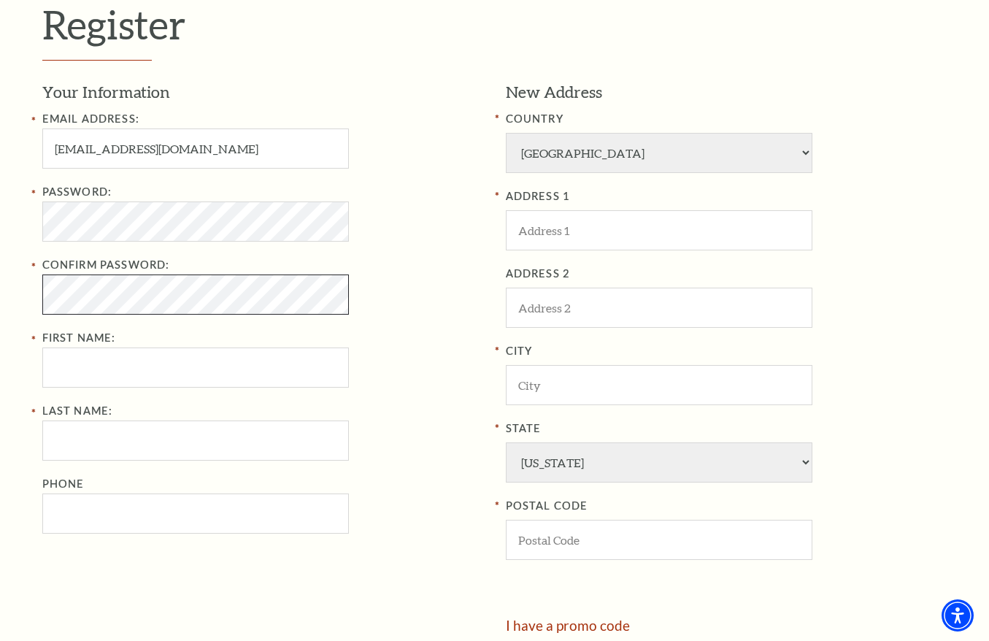
scroll to position [438, 0]
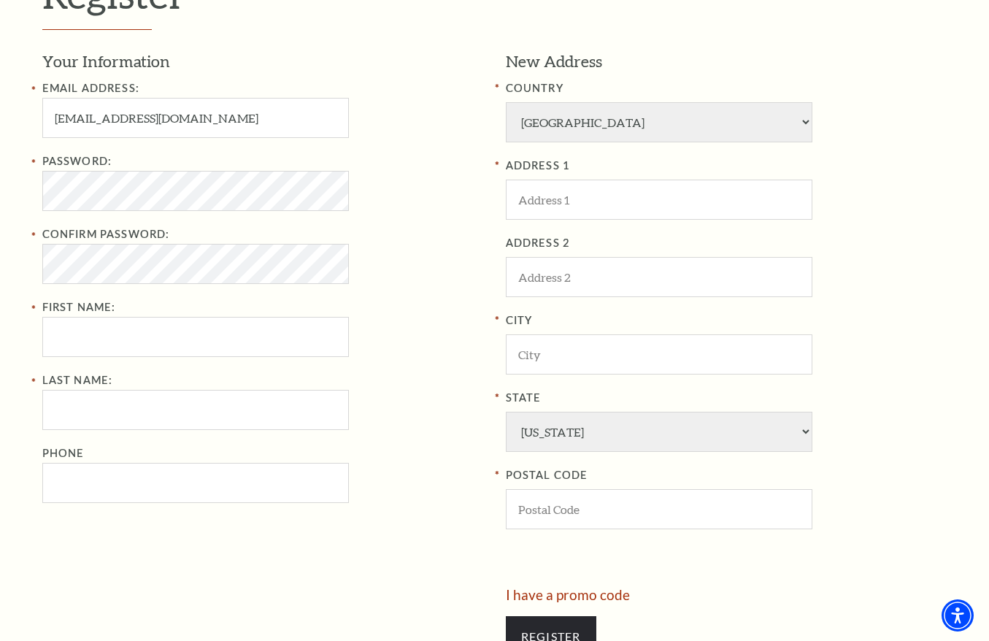
click at [136, 360] on div "Email Address: Jessicabaron321@gmail.com Password: Confirm Password: First Name…" at bounding box center [263, 291] width 442 height 423
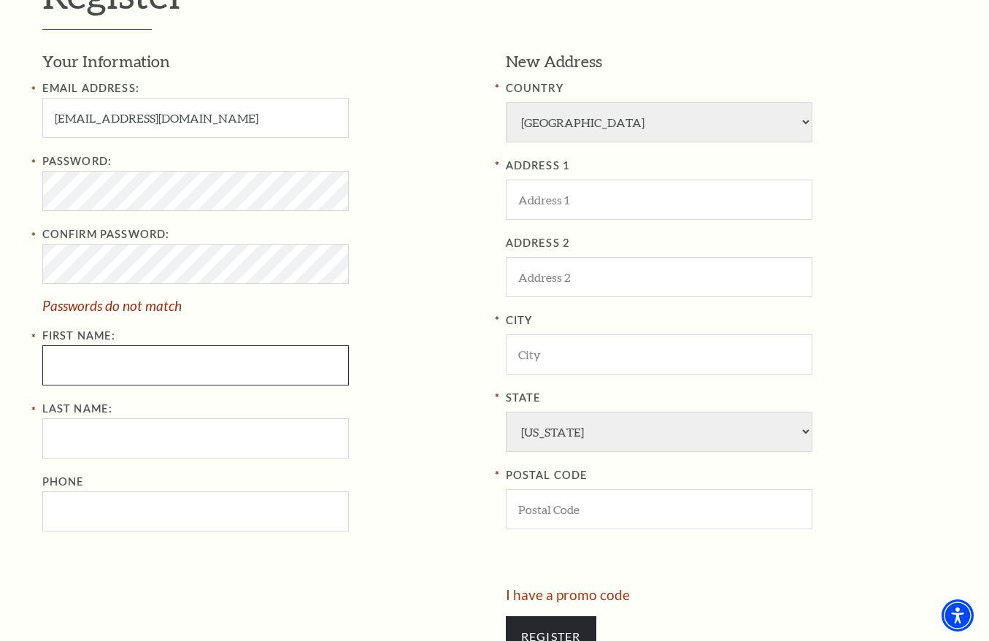
click at [134, 366] on input "First Name:" at bounding box center [195, 365] width 307 height 40
type input "Jessica"
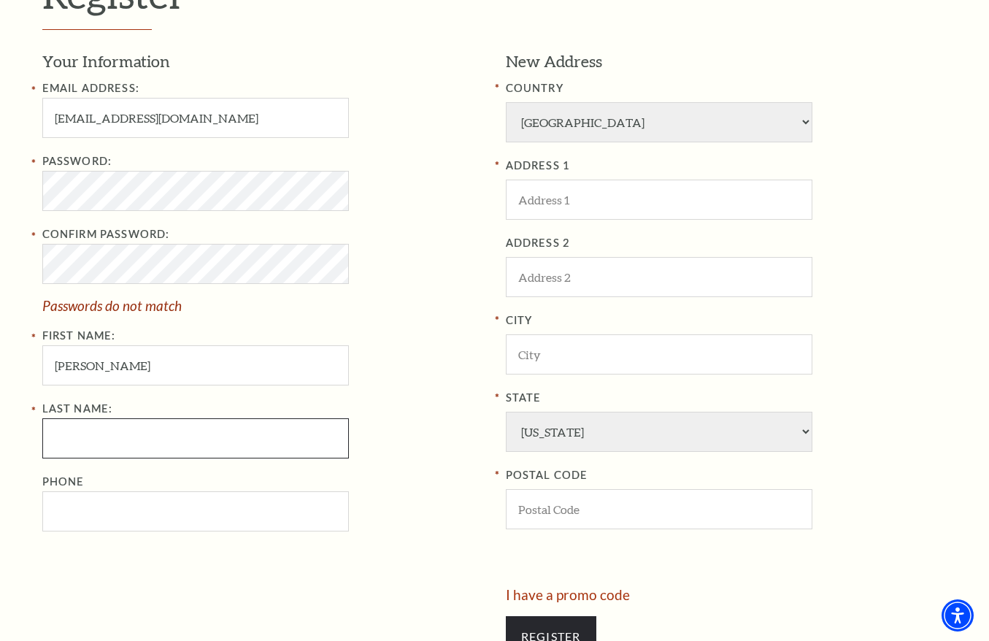
scroll to position [431, 0]
type input "Baron"
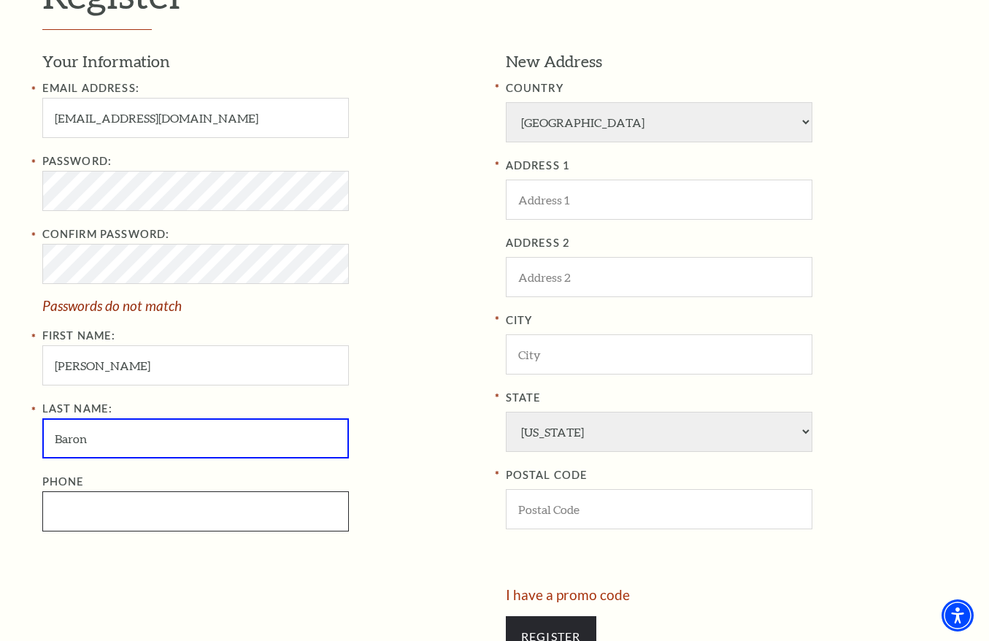
click at [169, 503] on input "Phone" at bounding box center [195, 511] width 307 height 40
drag, startPoint x: 280, startPoint y: 497, endPoint x: 468, endPoint y: 362, distance: 231.8
click at [280, 499] on input "Phone" at bounding box center [195, 511] width 307 height 40
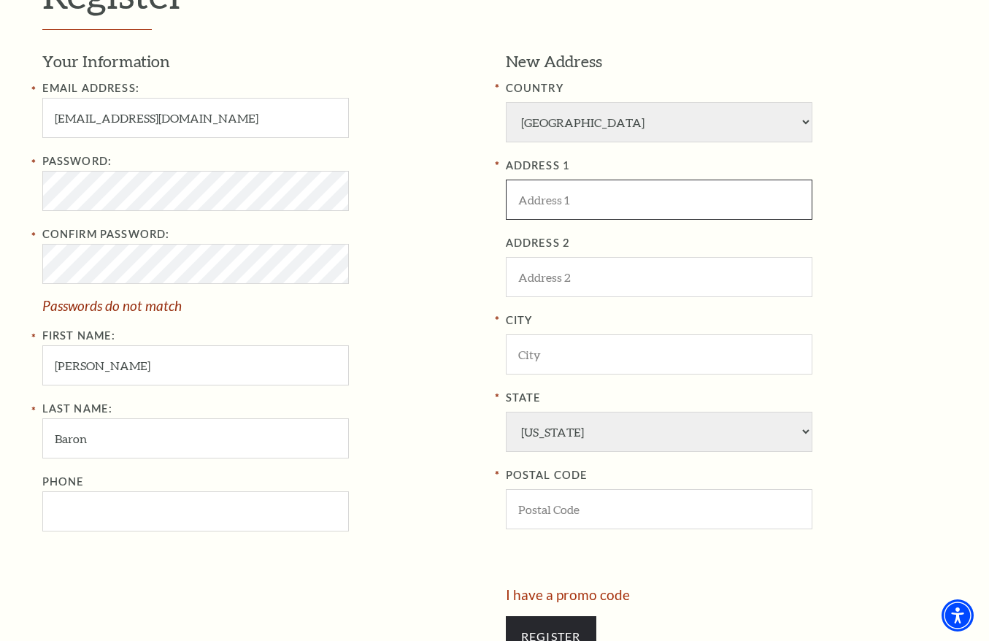
click at [596, 210] on input "ADDRESS 1" at bounding box center [659, 200] width 307 height 40
paste input "5332 Trinity River Trl, Fort Worth, TX 76114"
drag, startPoint x: 638, startPoint y: 199, endPoint x: 696, endPoint y: 199, distance: 58.4
click at [696, 199] on input "5332 Trinity River Trl, Fort Worth, TX 76114" at bounding box center [659, 200] width 307 height 40
type input "5332 Trinity River Trl, , TX 76114"
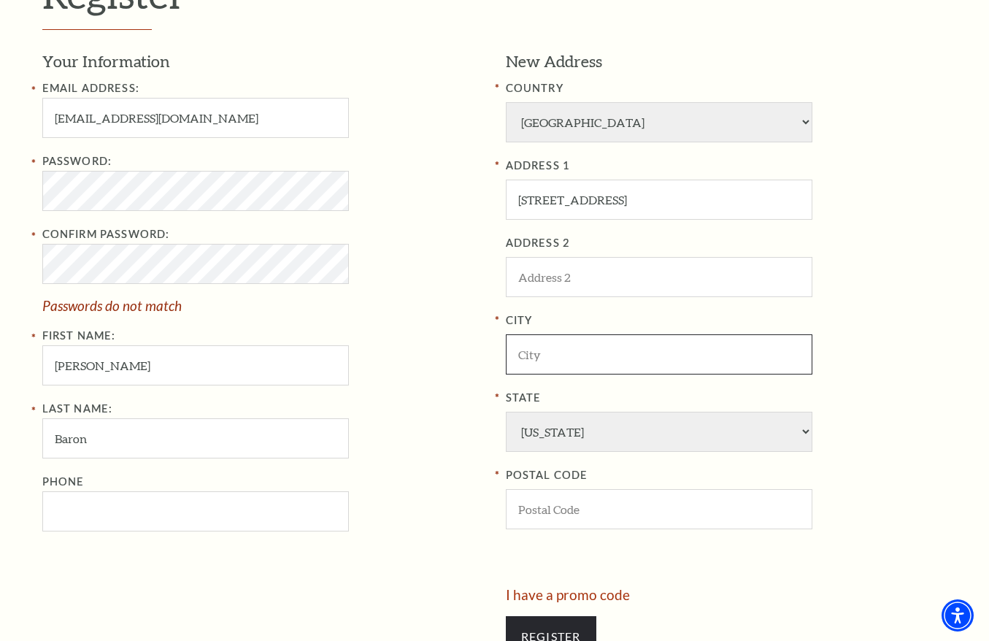
click at [585, 339] on input "City" at bounding box center [659, 354] width 307 height 40
paste input "Fort Worth"
type input "Fort Worth"
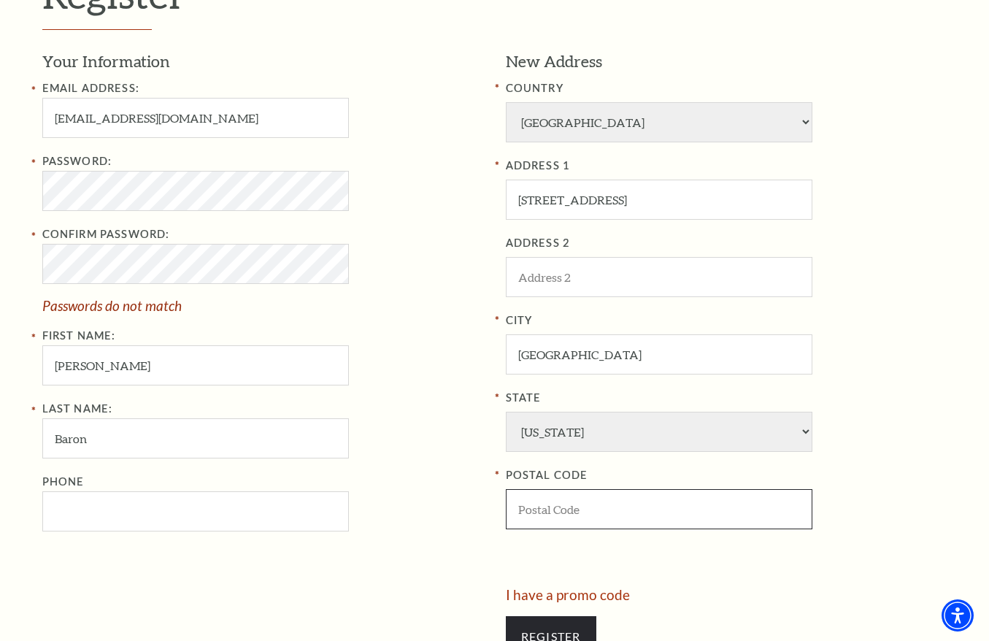
click at [585, 519] on input "POSTAL CODE" at bounding box center [659, 509] width 307 height 40
click at [680, 199] on input "5332 Trinity River Trl, , TX 76114" at bounding box center [659, 200] width 307 height 40
type input "5332 Trinity River Trl, , TX"
click at [599, 504] on input "POSTAL CODE" at bounding box center [659, 509] width 307 height 40
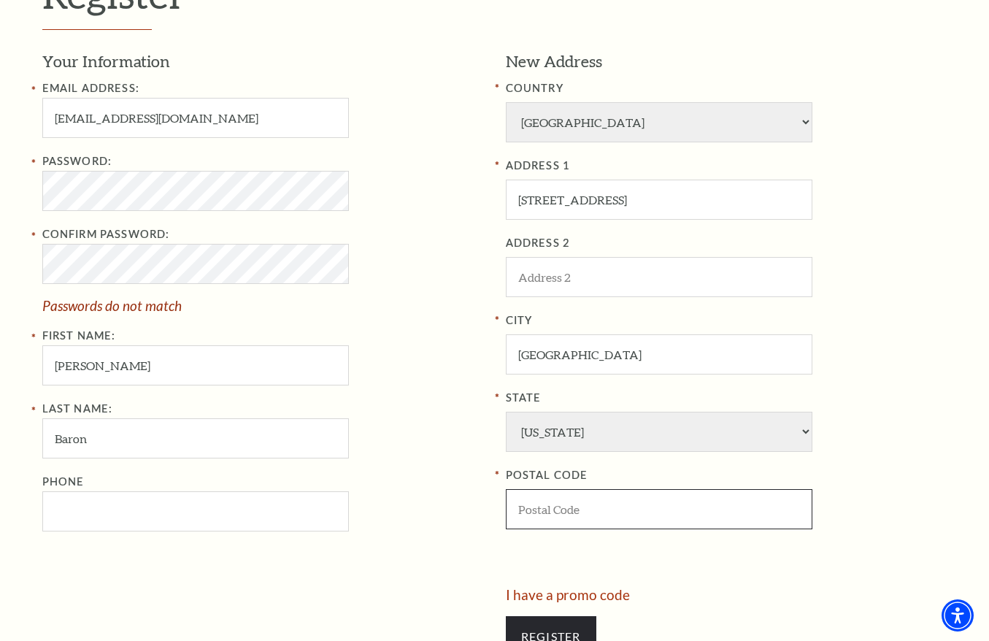
paste input "76114"
type input "76114"
drag, startPoint x: 663, startPoint y: 200, endPoint x: 631, endPoint y: 213, distance: 34.7
click at [631, 213] on input "5332 Trinity River Trl, , TX" at bounding box center [659, 200] width 307 height 40
type input "5332 Trinity River Trl"
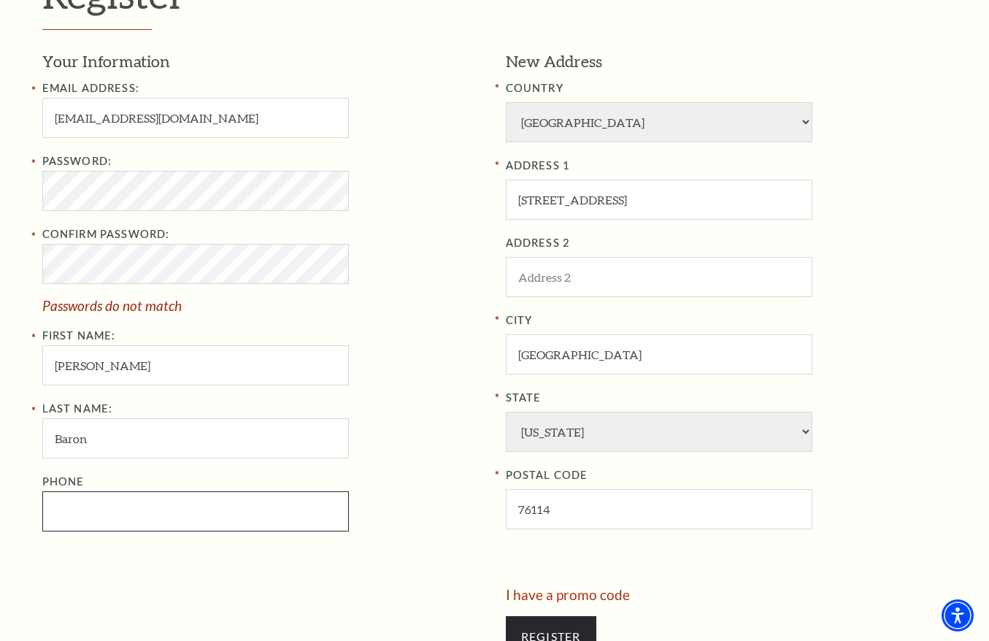
click at [145, 502] on input "Phone" at bounding box center [195, 511] width 307 height 40
paste input "817"
click at [153, 510] on input "817" at bounding box center [195, 511] width 307 height 40
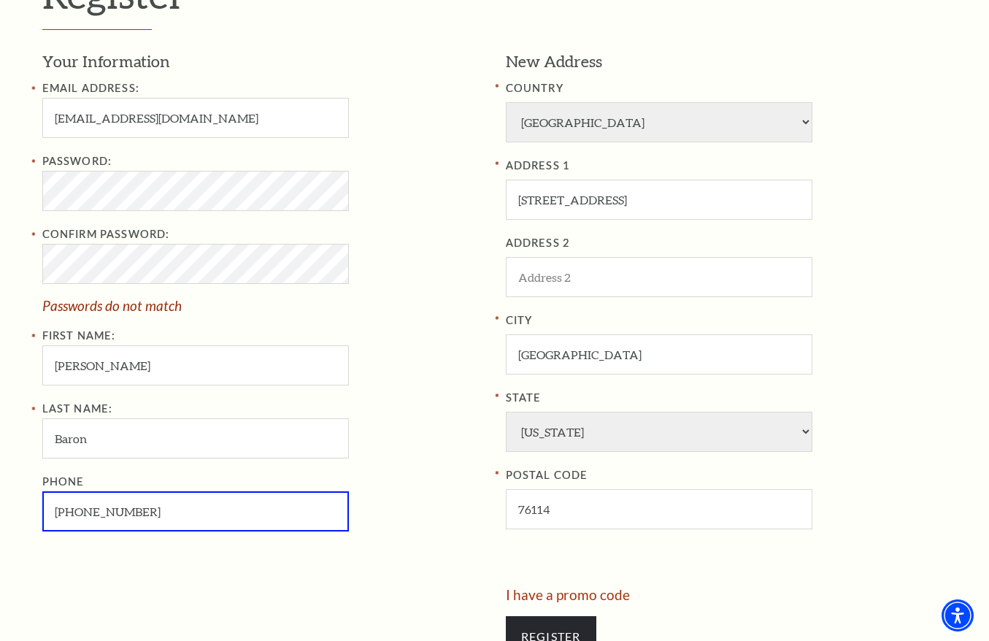
type input "817-765-5970"
click at [416, 520] on div "Phone 817-765-5970" at bounding box center [263, 502] width 442 height 58
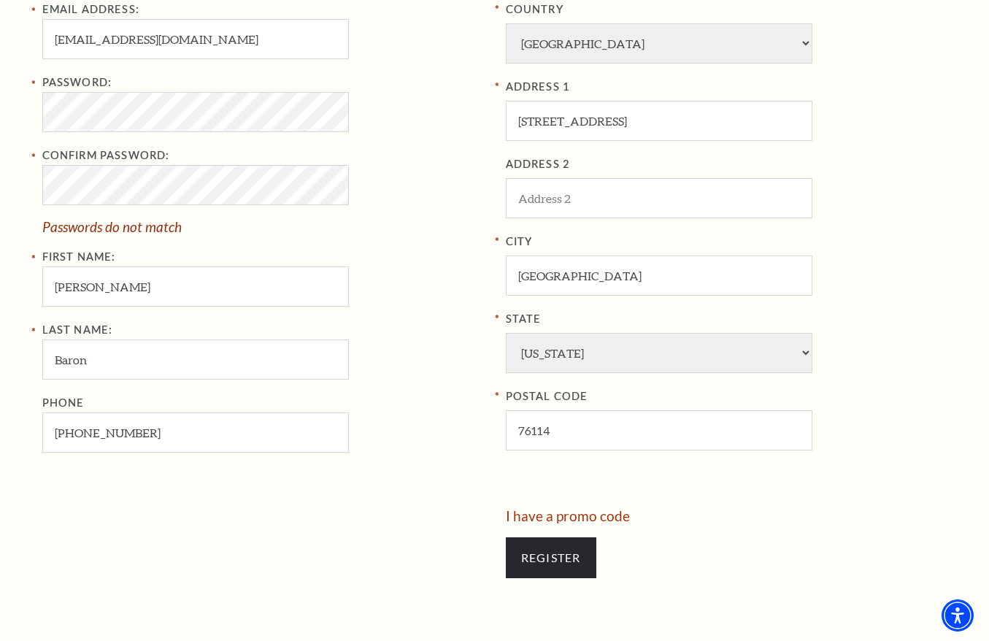
scroll to position [577, 0]
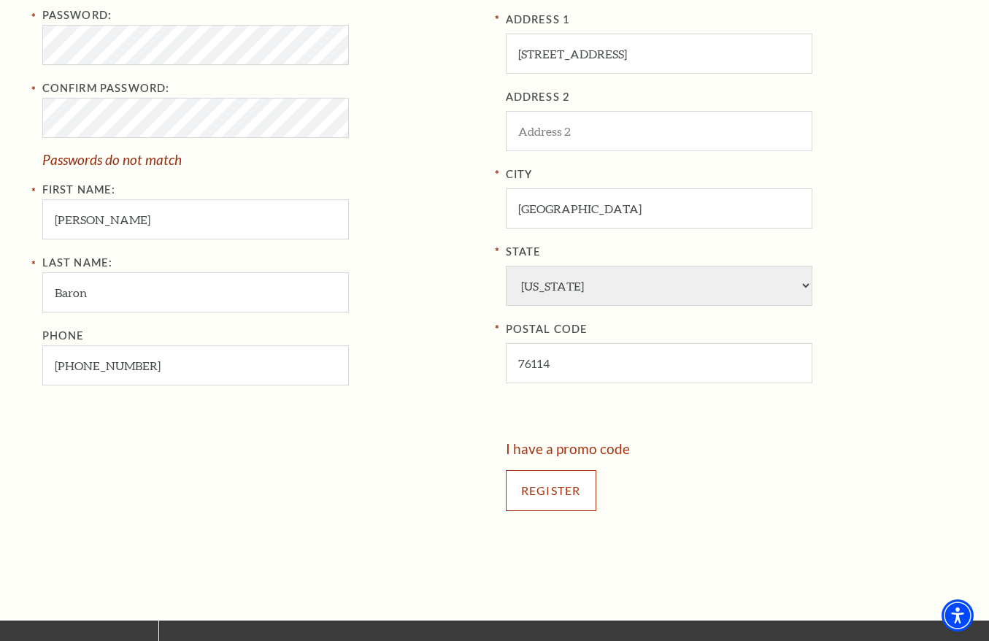
click at [547, 496] on input "Register" at bounding box center [551, 490] width 91 height 41
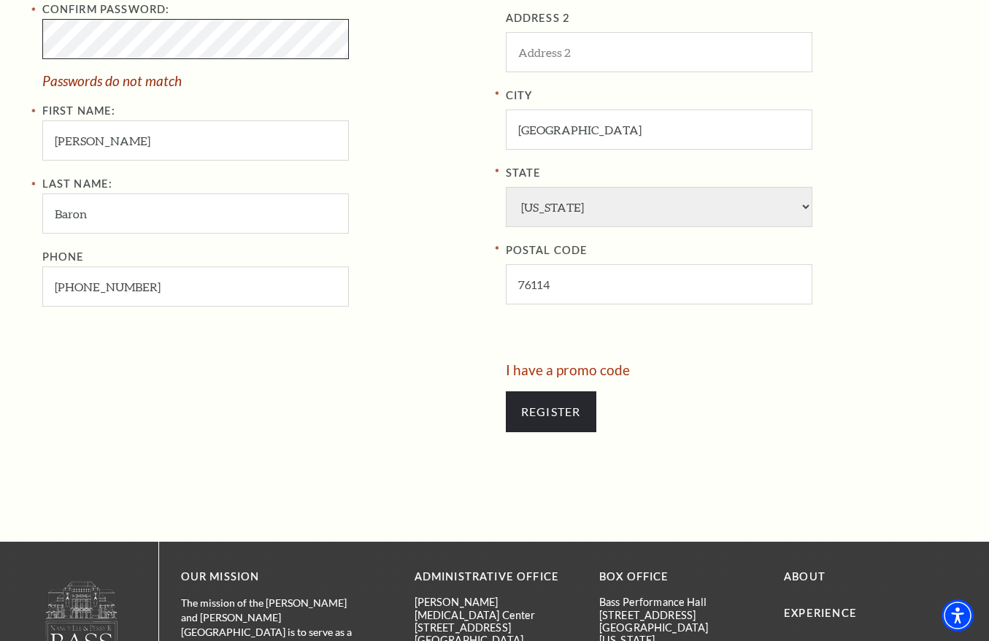
scroll to position [657, 0]
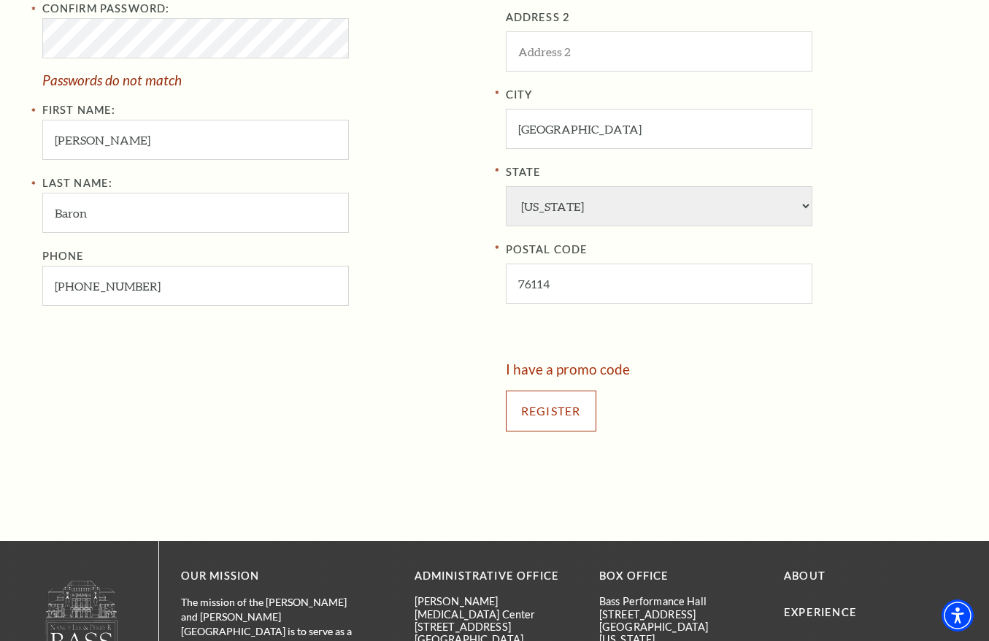
click at [528, 408] on input "Register" at bounding box center [551, 411] width 91 height 41
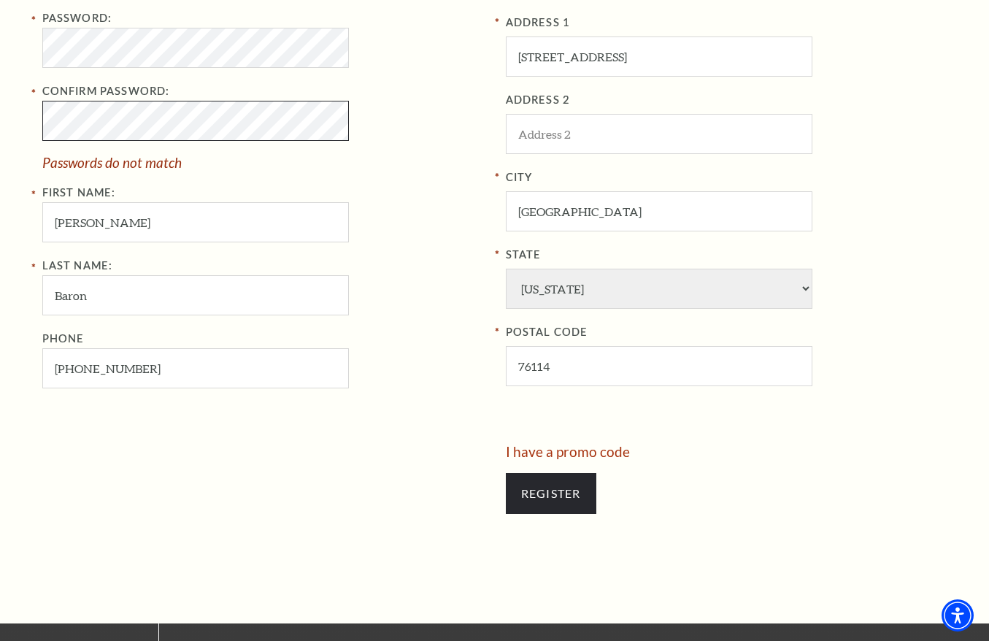
scroll to position [438, 0]
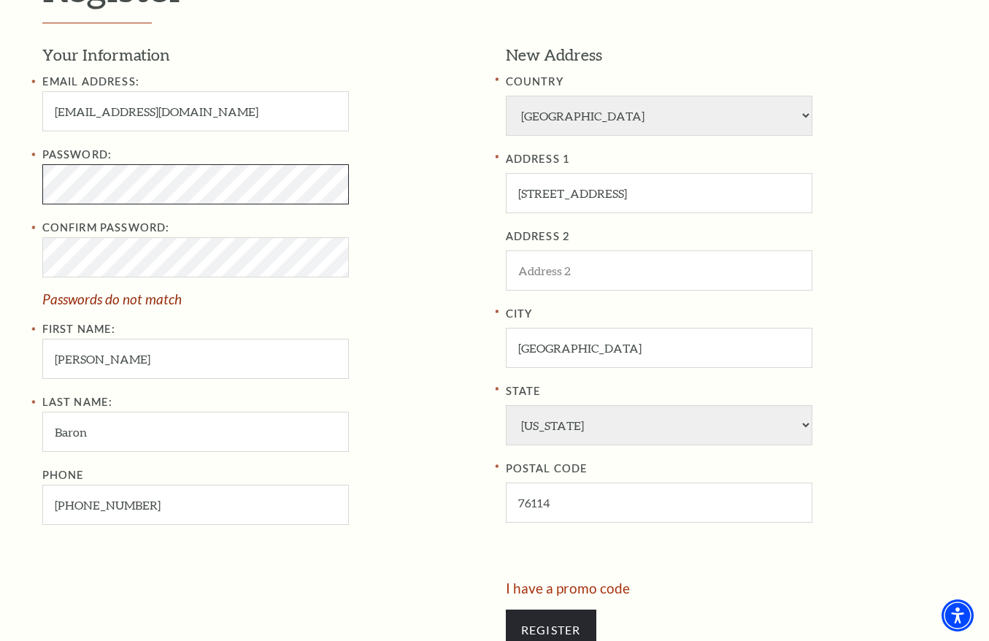
click at [864, 397] on label "State" at bounding box center [727, 392] width 442 height 18
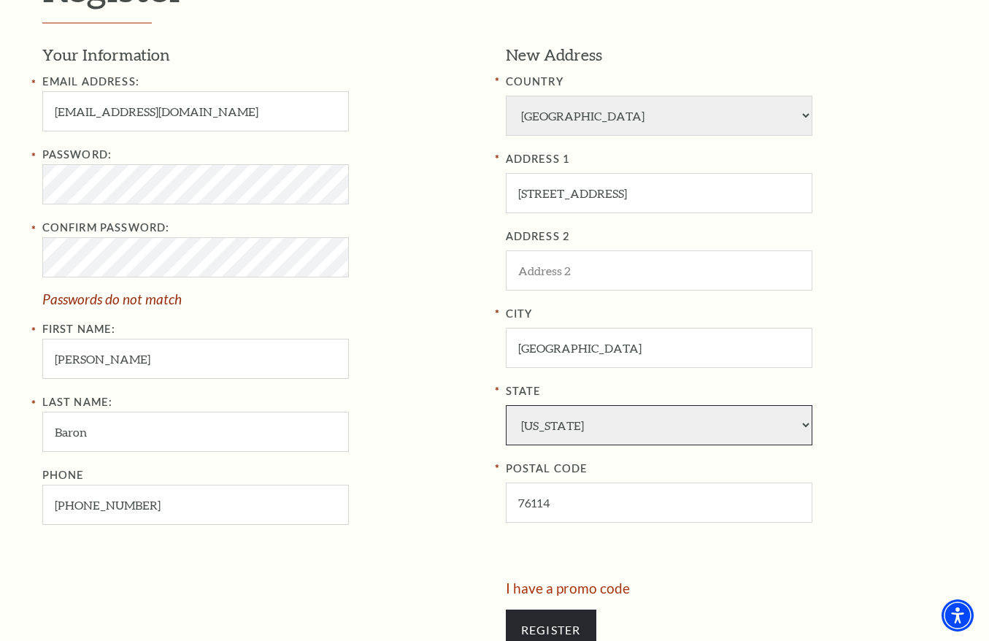
click at [813, 405] on select "Alabama Alaska American Embassy American Embassy American Samoa Arizona Arkansa…" at bounding box center [659, 425] width 307 height 40
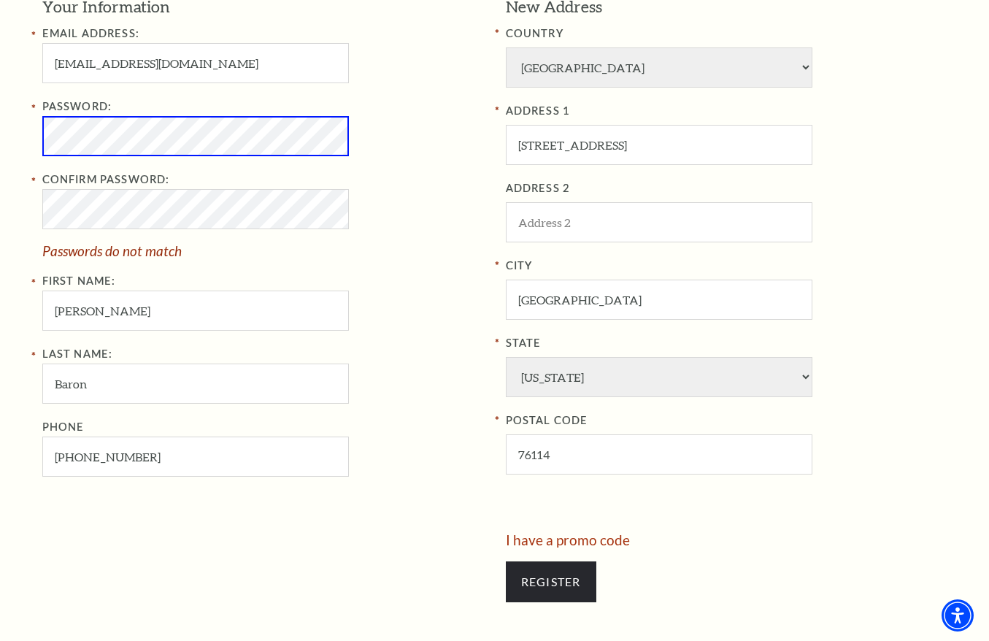
scroll to position [657, 0]
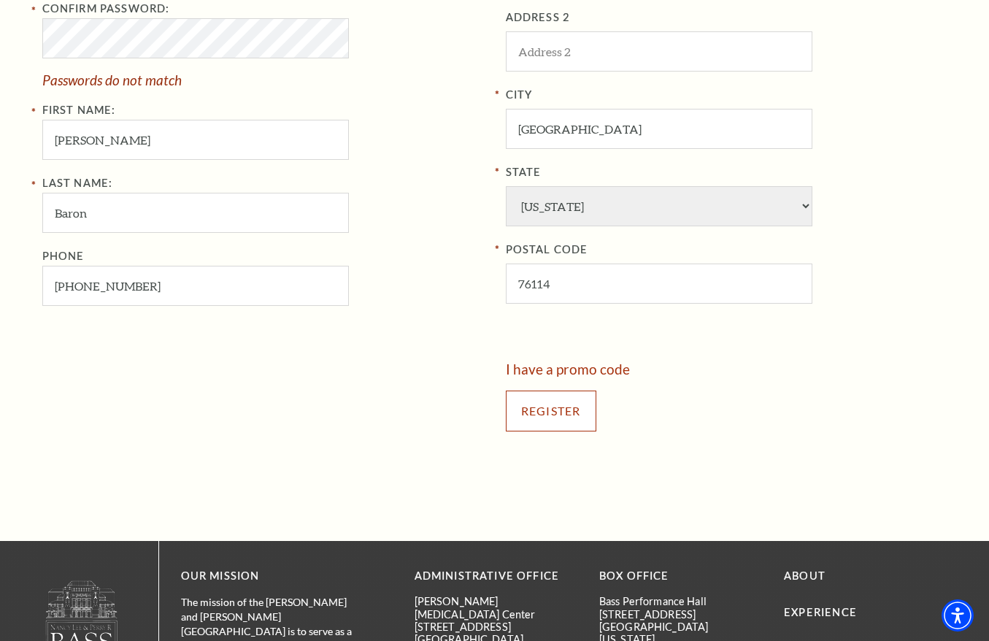
click at [577, 422] on input "Register" at bounding box center [551, 411] width 91 height 41
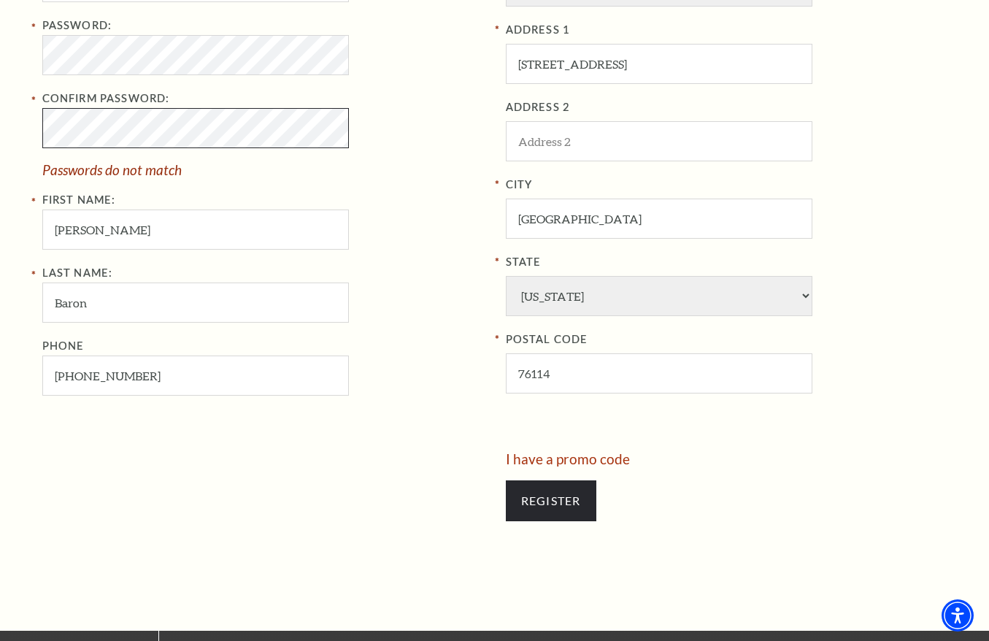
scroll to position [438, 0]
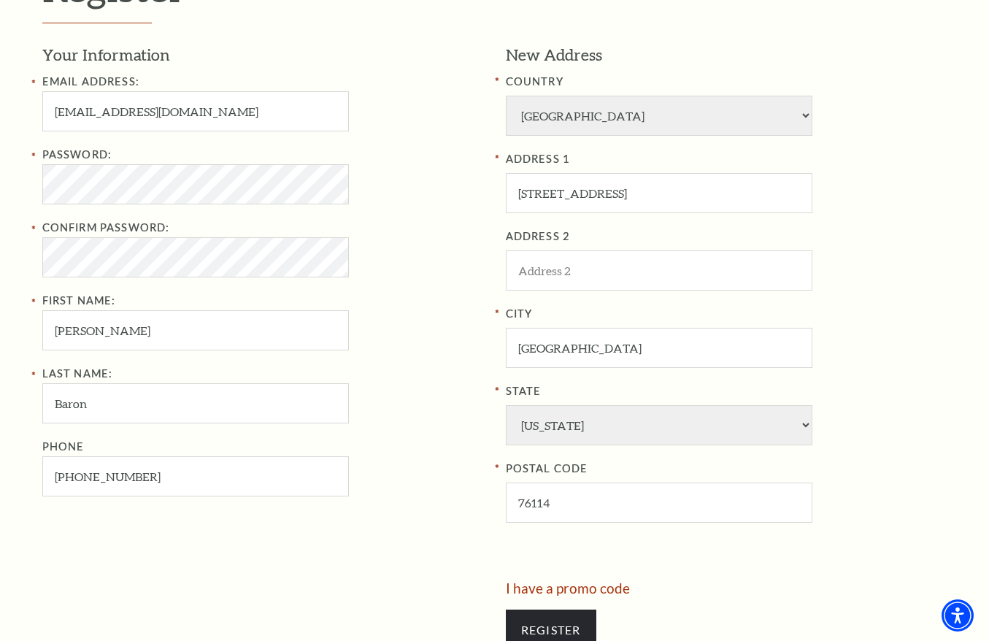
click at [896, 425] on div "State Alabama Alaska American Embassy American Embassy American Samoa Arizona A…" at bounding box center [727, 414] width 442 height 63
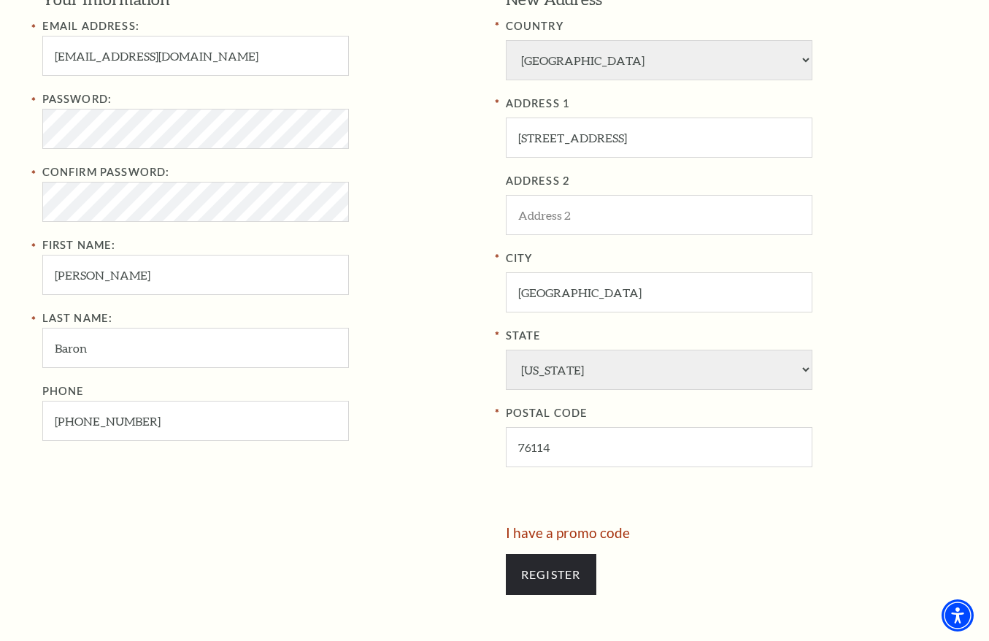
scroll to position [584, 0]
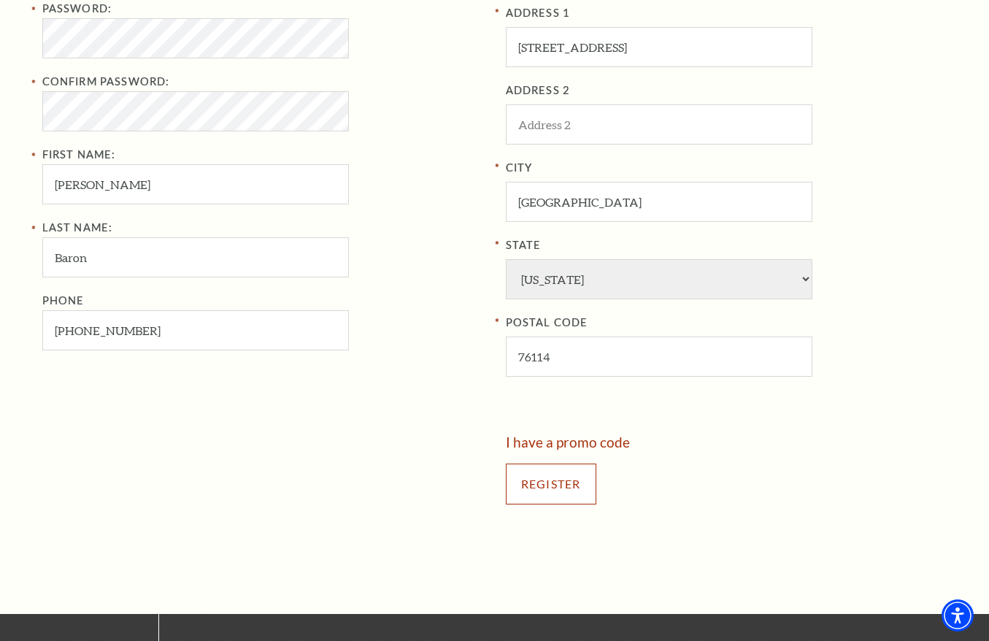
click at [575, 491] on input "Register" at bounding box center [551, 484] width 91 height 41
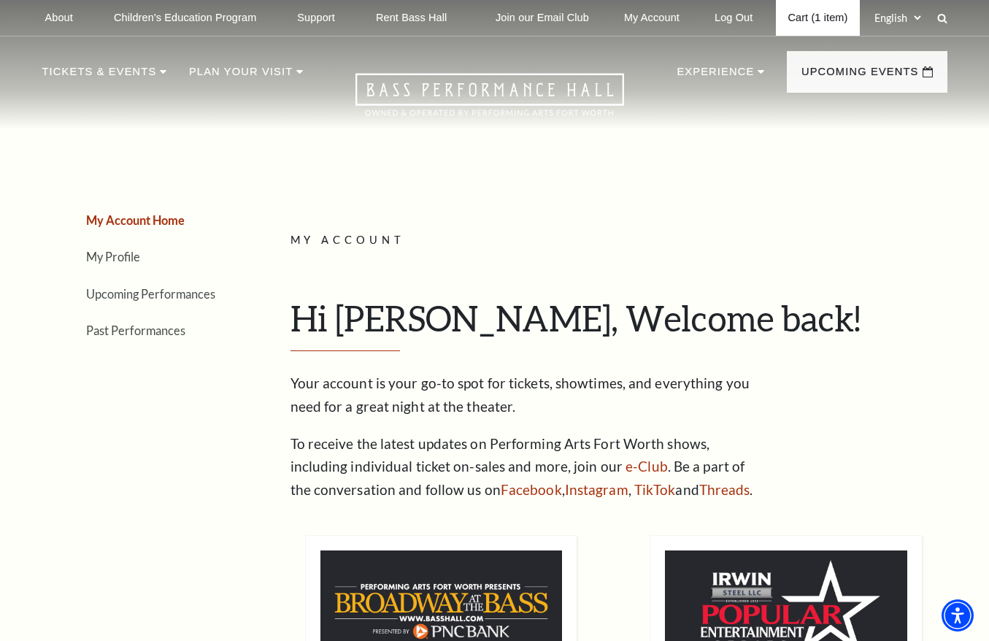
click at [808, 15] on link "Cart (1 item)" at bounding box center [817, 18] width 83 height 36
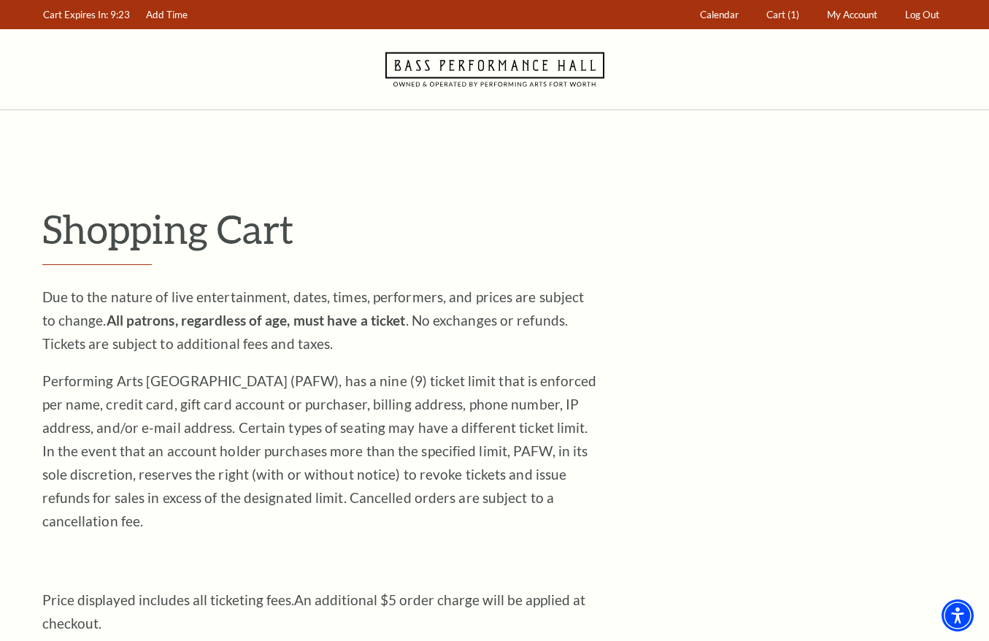
drag, startPoint x: 288, startPoint y: 254, endPoint x: 295, endPoint y: 260, distance: 8.8
click at [291, 256] on h1 "Shopping Cart" at bounding box center [494, 235] width 905 height 60
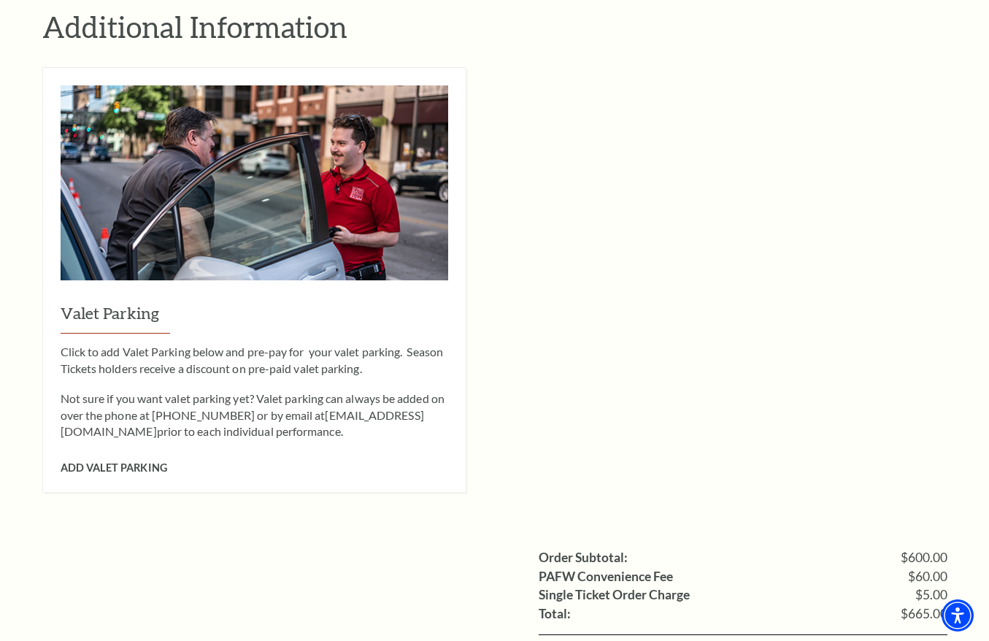
scroll to position [1387, 0]
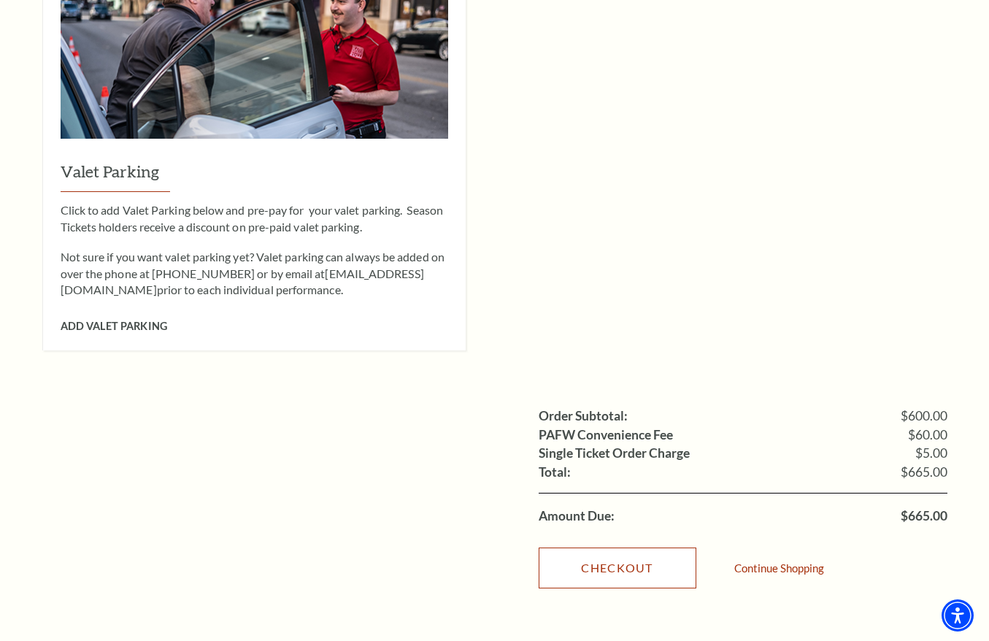
click at [604, 548] on link "Checkout" at bounding box center [618, 568] width 158 height 41
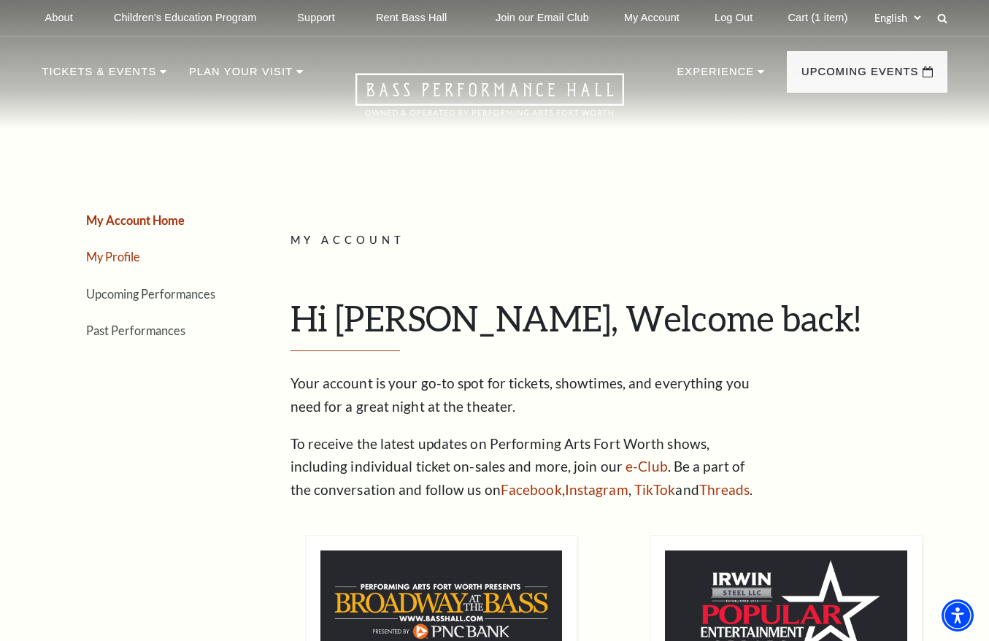
click at [115, 260] on link "My Profile" at bounding box center [113, 257] width 54 height 14
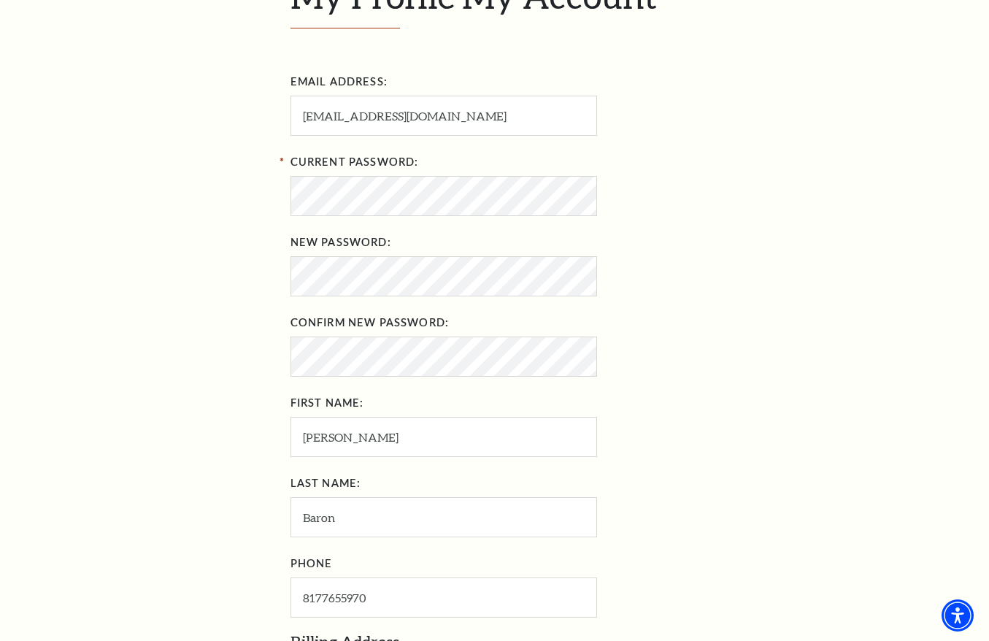
scroll to position [584, 0]
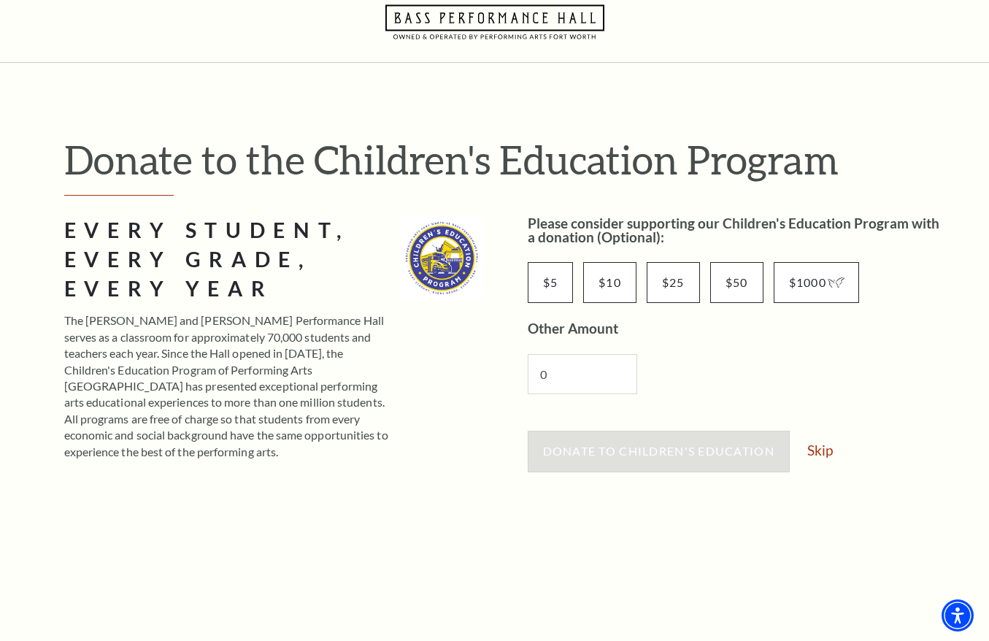
scroll to position [73, 0]
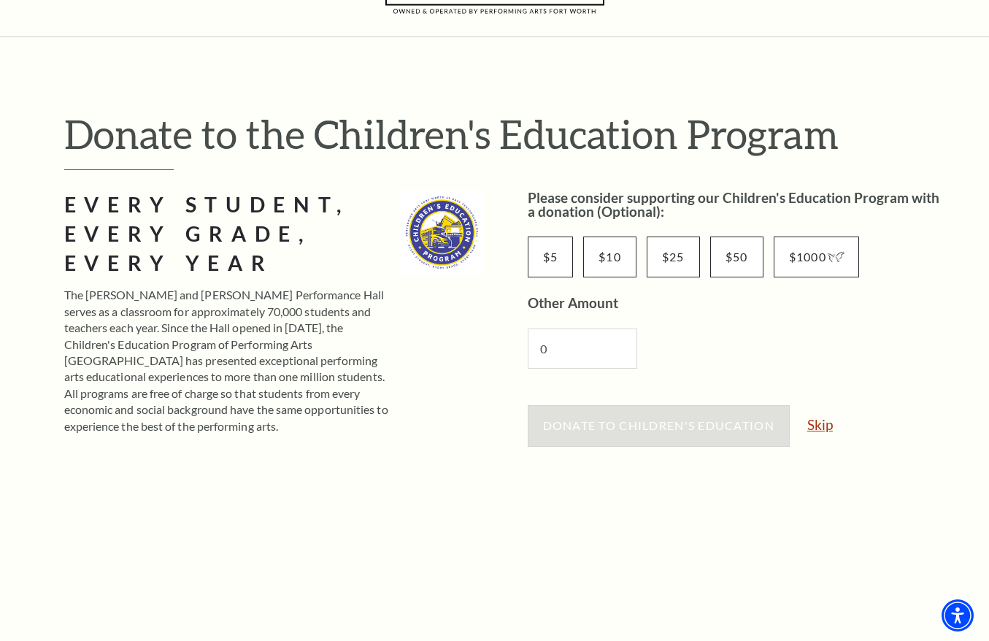
click at [817, 427] on link "Skip" at bounding box center [820, 425] width 26 height 14
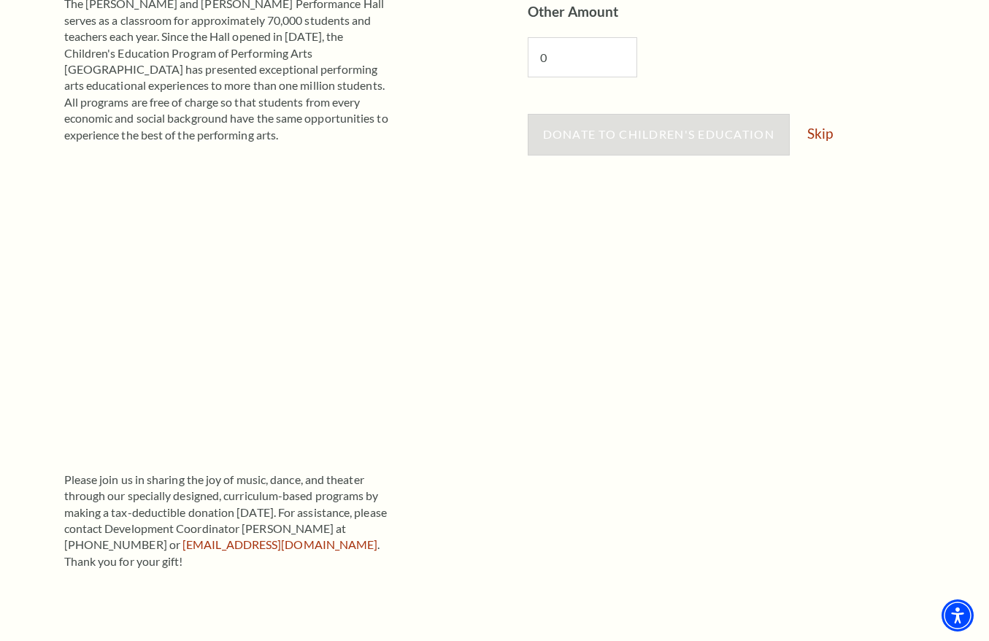
scroll to position [365, 0]
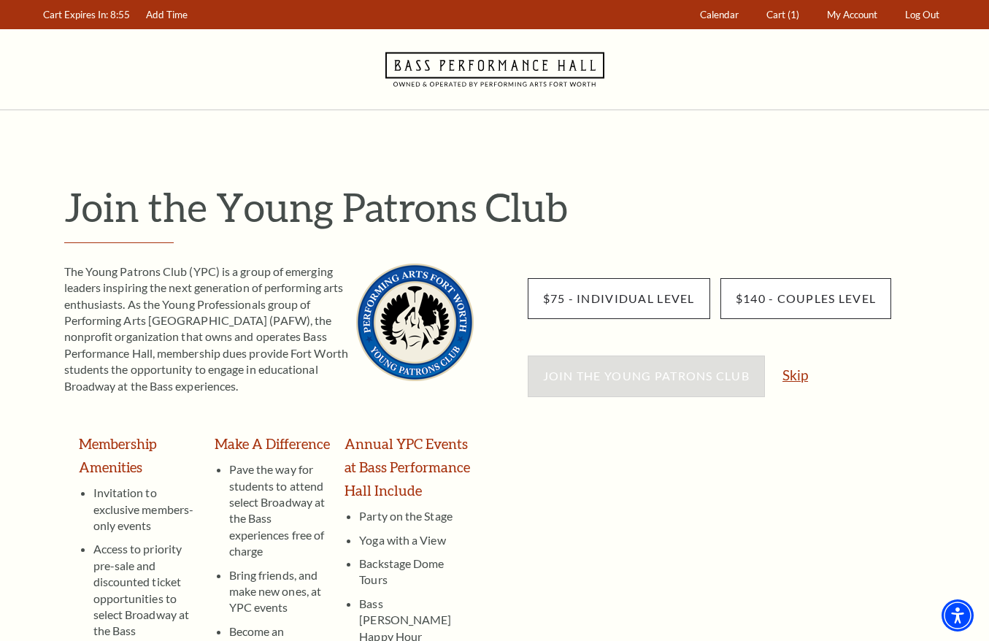
click at [788, 375] on link "Skip" at bounding box center [796, 375] width 26 height 14
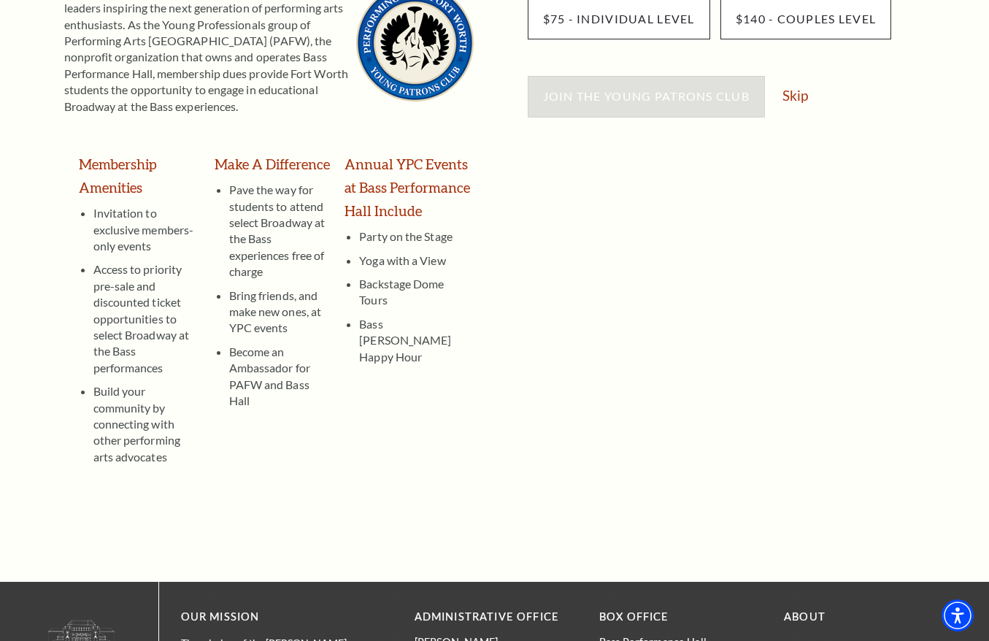
scroll to position [292, 0]
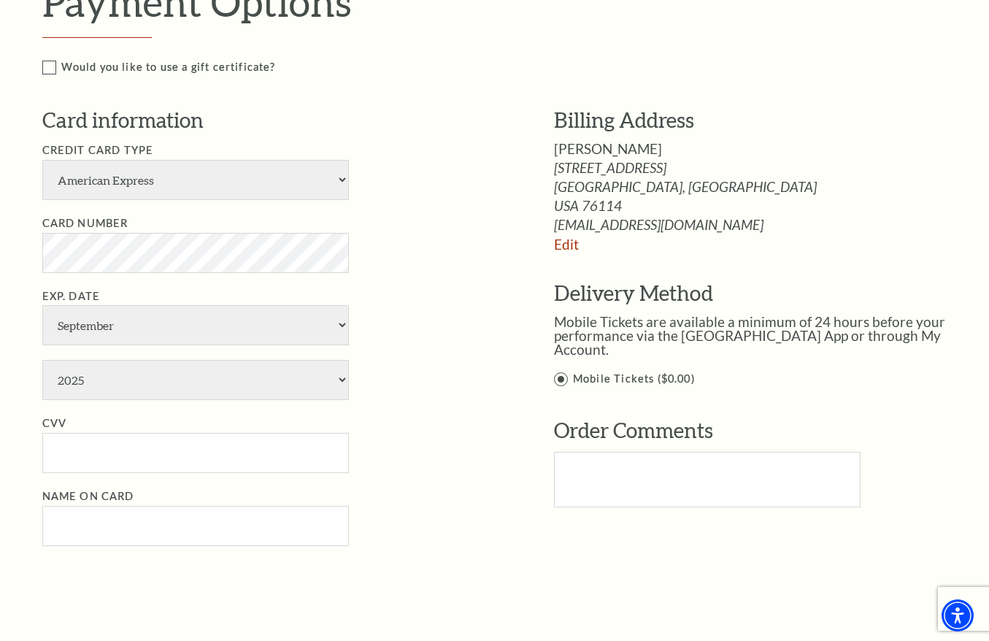
scroll to position [949, 0]
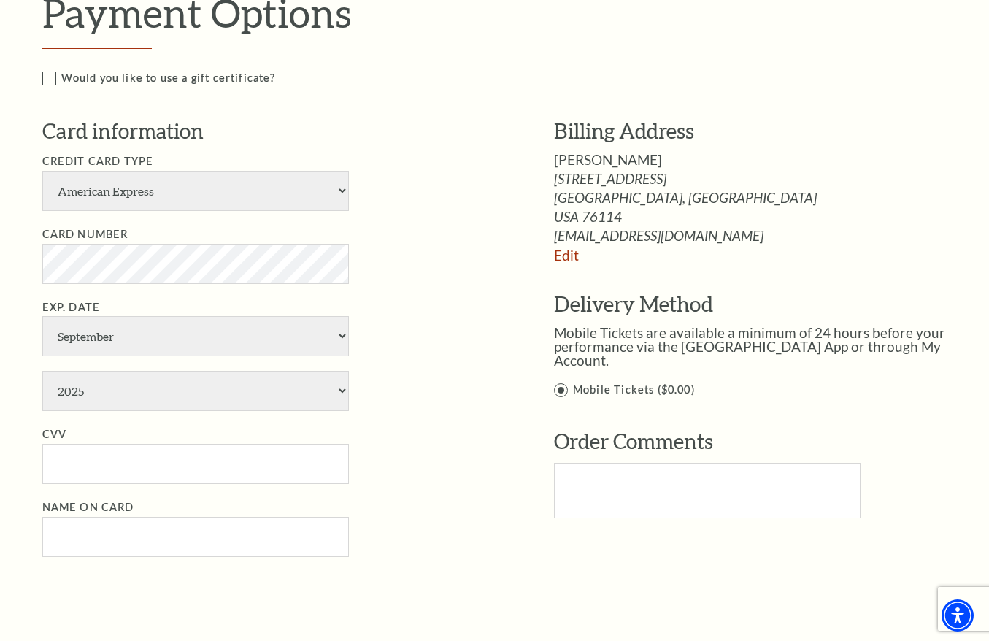
click at [19, 366] on div "Notice × Tickets cannot be removed during a Ticket Exchange. Choose Start Over …" at bounding box center [494, 115] width 989 height 1908
click at [273, 195] on select "American Express Visa Master Card Discover" at bounding box center [195, 191] width 307 height 40
select select "24"
click at [42, 171] on select "American Express Visa Master Card Discover" at bounding box center [195, 191] width 307 height 40
click at [415, 250] on li "Card Number" at bounding box center [276, 255] width 468 height 58
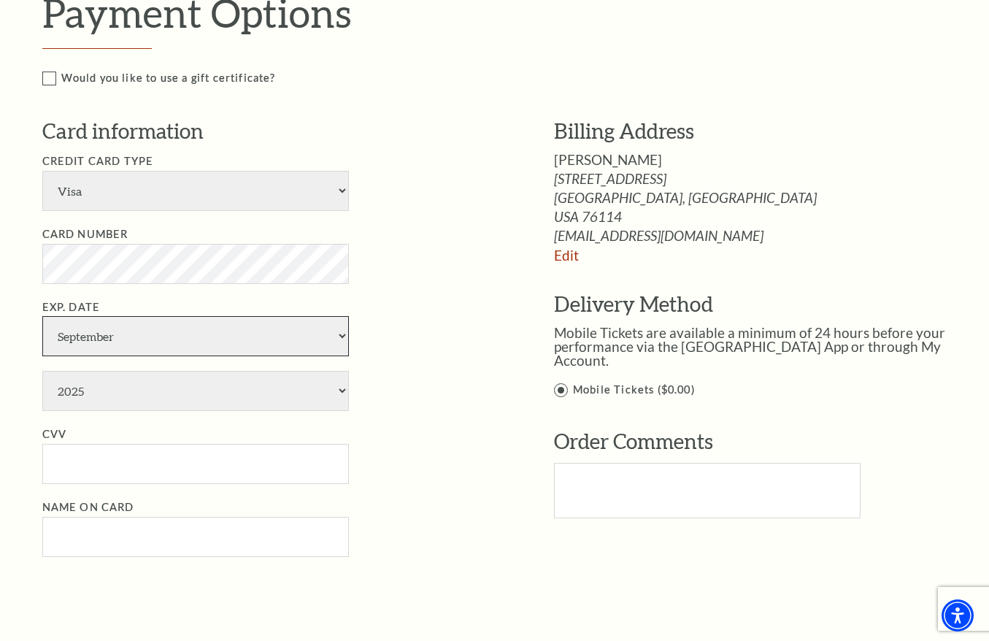
click at [152, 345] on select "January February March April May June July August September October November De…" at bounding box center [195, 336] width 307 height 40
click at [150, 343] on select "January February March April May June July August September October November De…" at bounding box center [195, 336] width 307 height 40
select select "8"
click at [42, 316] on select "January February March April May June July August September October November De…" at bounding box center [195, 336] width 307 height 40
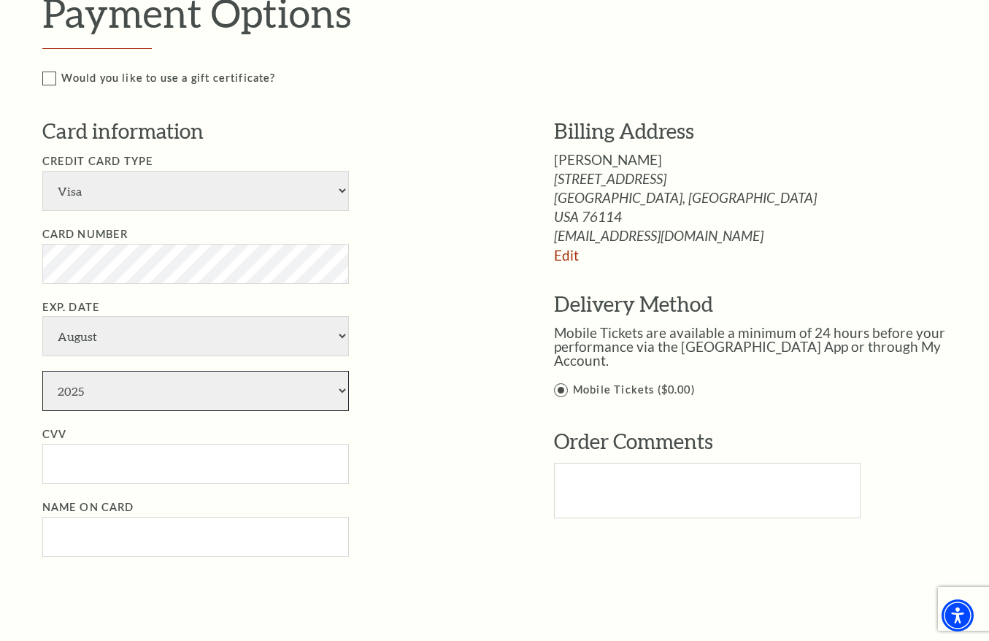
click at [118, 404] on select "2025 2026 2027 2028 2029 2030 2031 2032 2033 2034" at bounding box center [195, 391] width 307 height 40
click at [118, 397] on select "2025 2026 2027 2028 2029 2030 2031 2032 2033 2034" at bounding box center [195, 391] width 307 height 40
click at [87, 399] on select "2025 2026 2027 2028 2029 2030 2031 2032 2033 2034" at bounding box center [195, 391] width 307 height 40
select select "2029"
click at [42, 371] on select "2025 2026 2027 2028 2029 2030 2031 2032 2033 2034" at bounding box center [195, 391] width 307 height 40
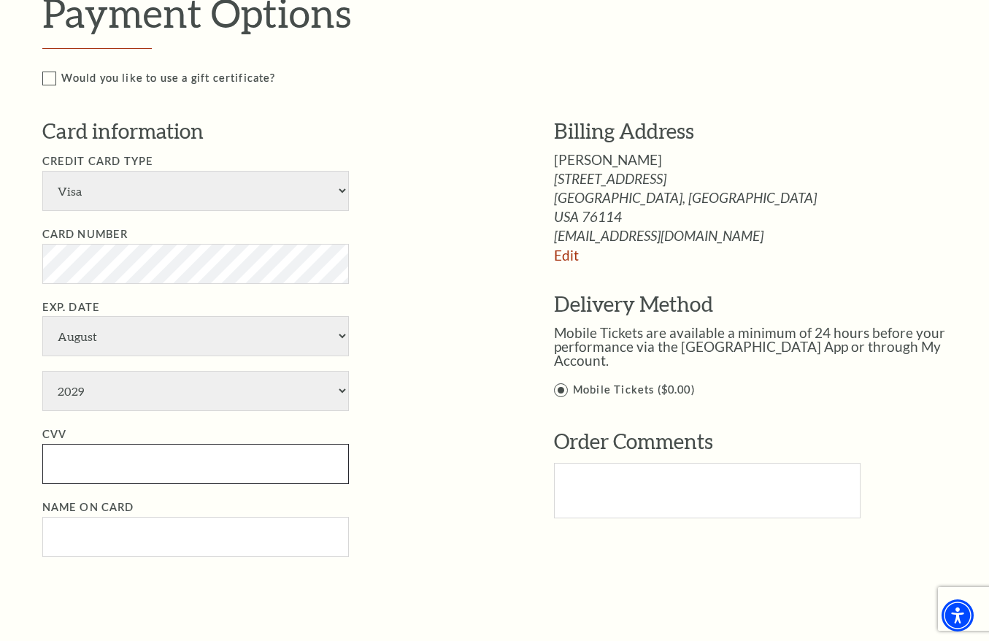
click at [131, 466] on input "CVV" at bounding box center [195, 464] width 307 height 40
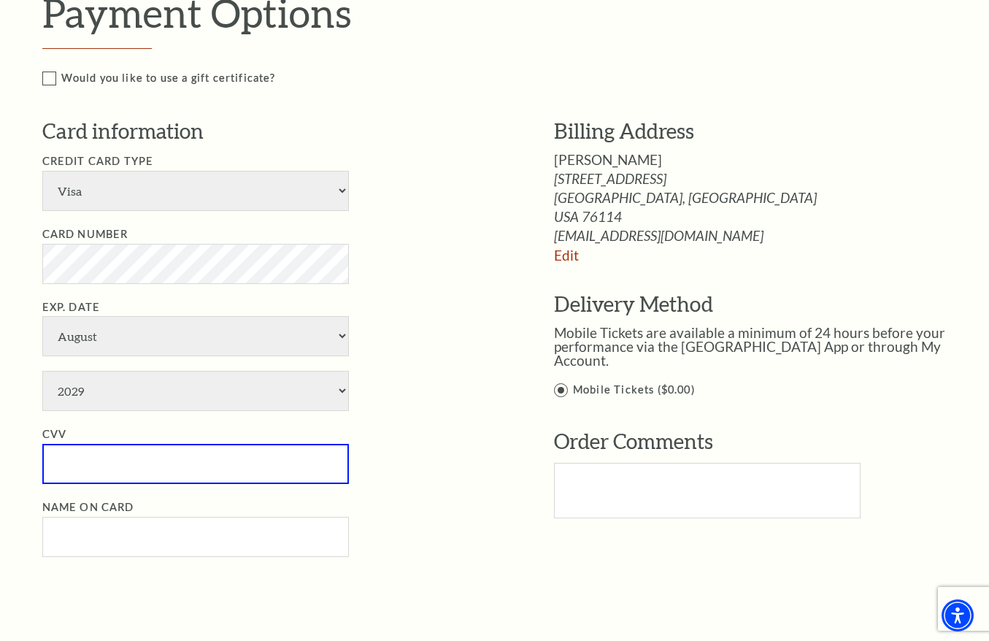
click at [93, 458] on input "CVV" at bounding box center [195, 464] width 307 height 40
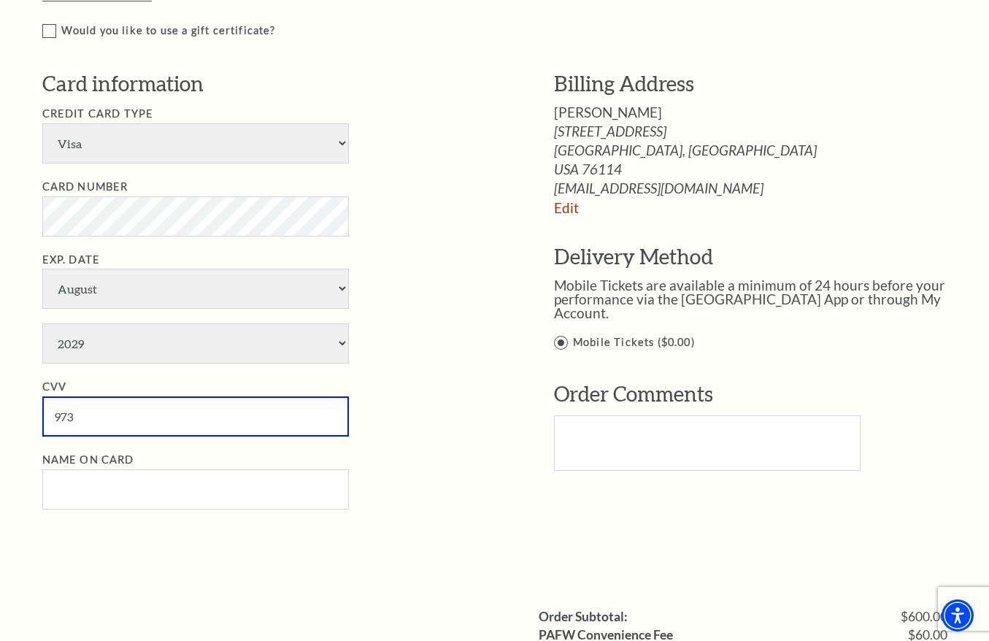
scroll to position [1022, 0]
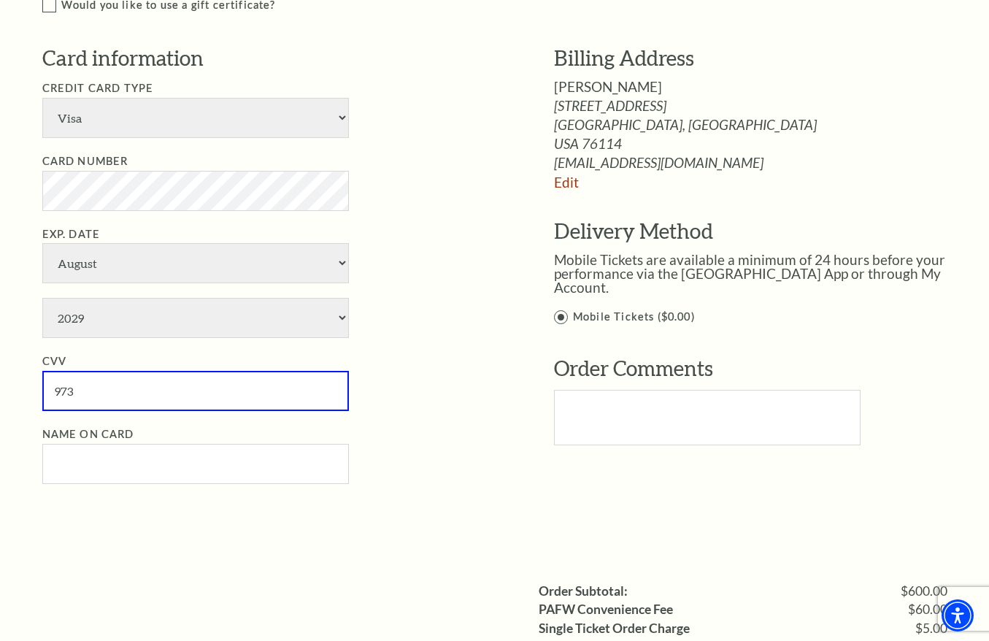
type input "973"
click at [107, 472] on input "Name on Card" at bounding box center [195, 464] width 307 height 40
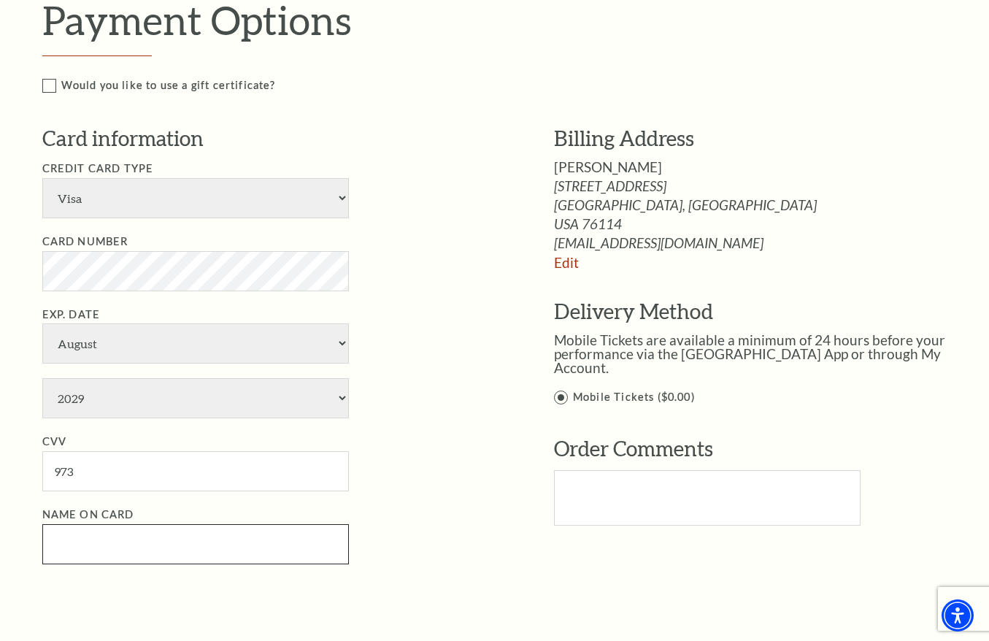
scroll to position [949, 0]
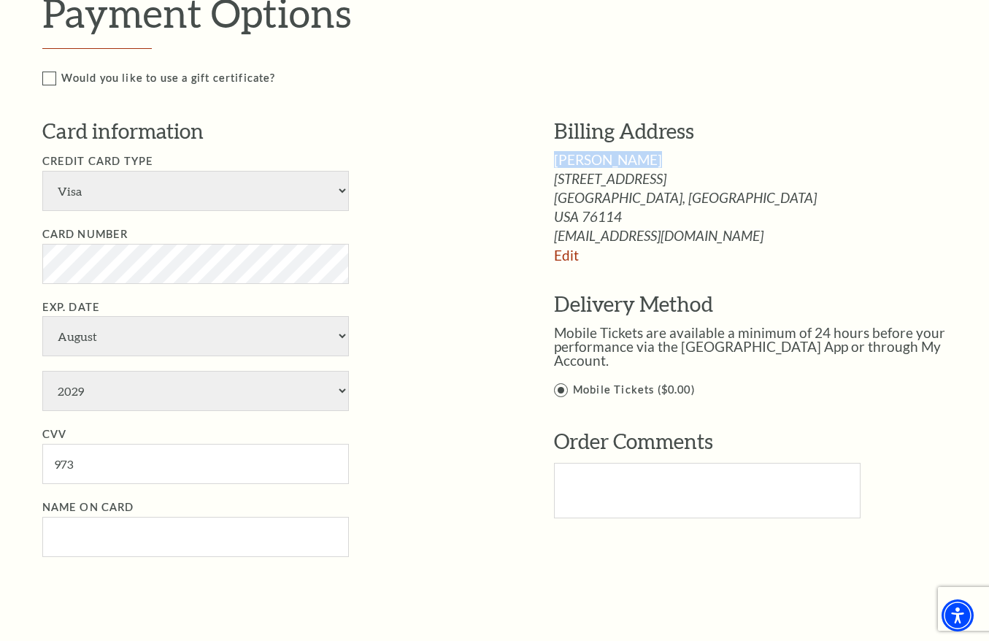
drag, startPoint x: 627, startPoint y: 158, endPoint x: 555, endPoint y: 165, distance: 72.6
click at [555, 165] on div "Jessica Baron" at bounding box center [766, 160] width 424 height 14
copy span "Jessica Baron"
click at [80, 544] on input "Name on Card" at bounding box center [195, 537] width 307 height 40
paste input "Jessica Baron"
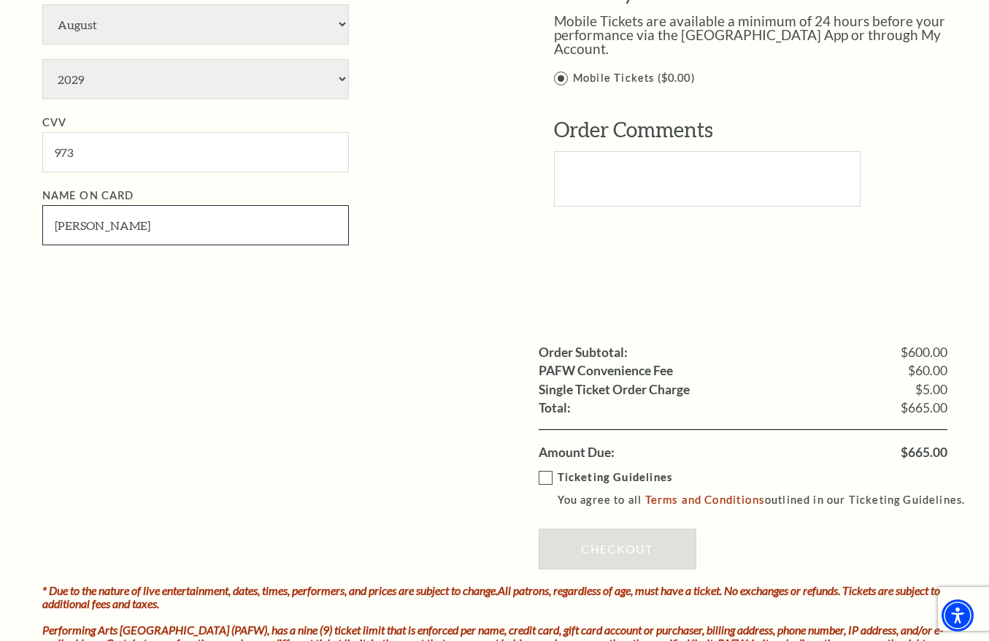
scroll to position [1314, 0]
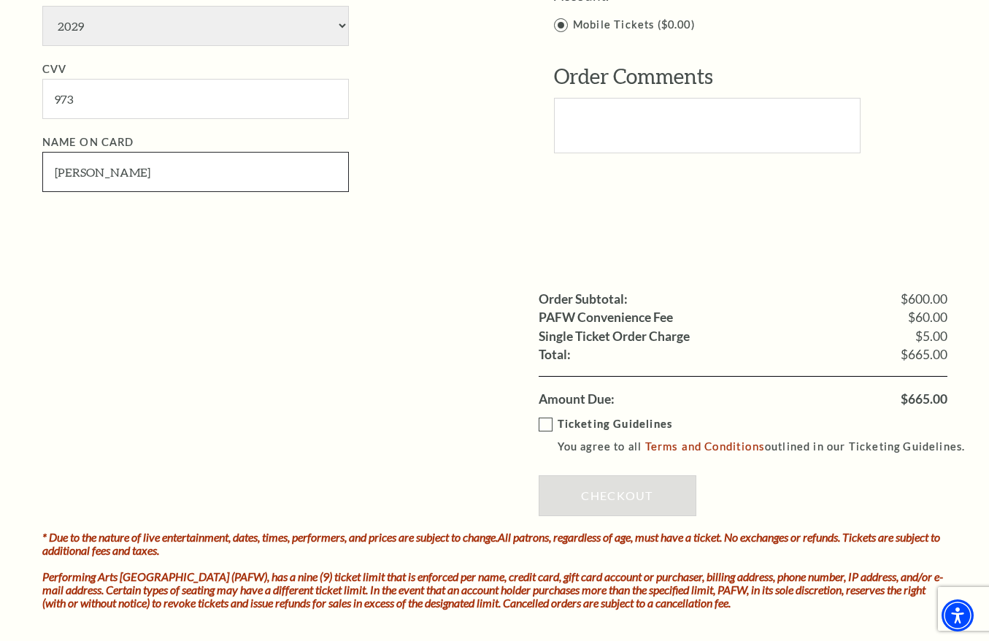
type input "Jessica Baron"
click at [547, 420] on label "Ticketing Guidelines You agree to all Terms and Conditions outlined in our Tick…" at bounding box center [759, 435] width 440 height 40
click at [0, 0] on input "Ticketing Guidelines You agree to all Terms and Conditions outlined in our Tick…" at bounding box center [0, 0] width 0 height 0
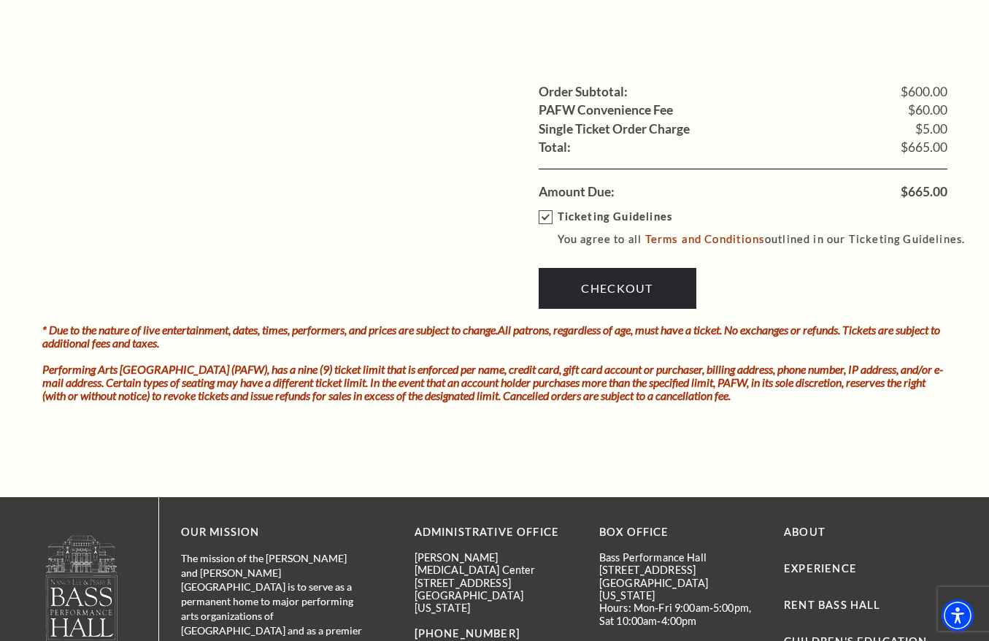
scroll to position [1533, 0]
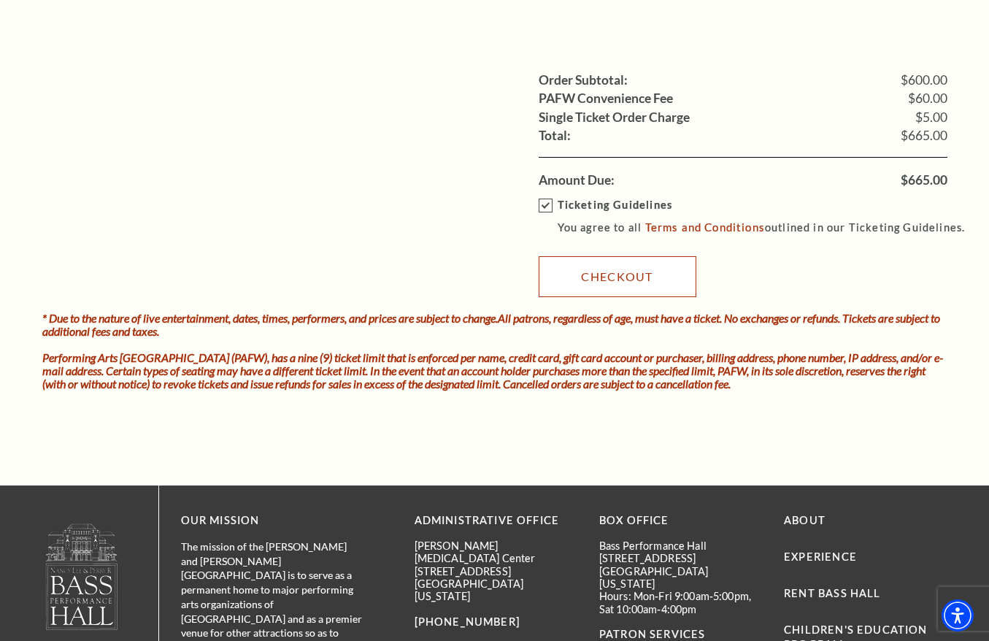
click at [620, 290] on link "Checkout" at bounding box center [618, 276] width 158 height 41
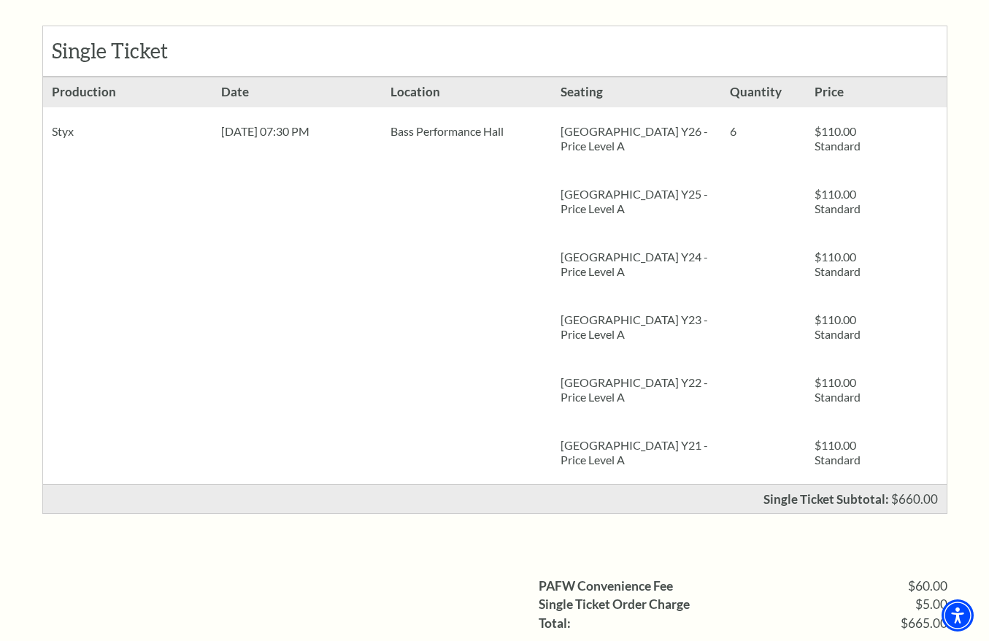
scroll to position [219, 0]
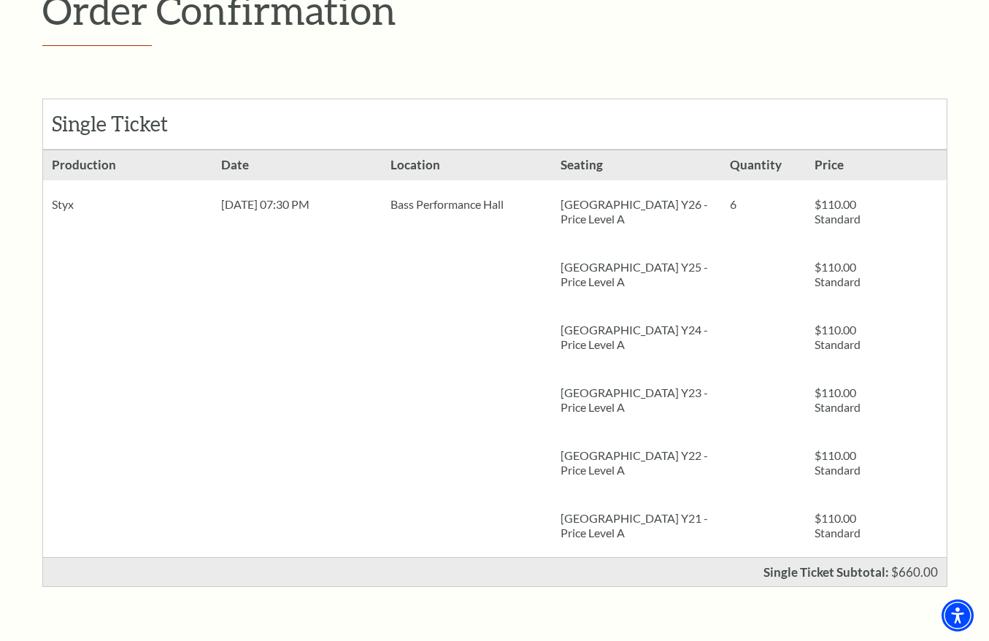
drag, startPoint x: 172, startPoint y: 358, endPoint x: 188, endPoint y: 358, distance: 15.3
click at [172, 358] on li "Production Styx" at bounding box center [127, 353] width 169 height 407
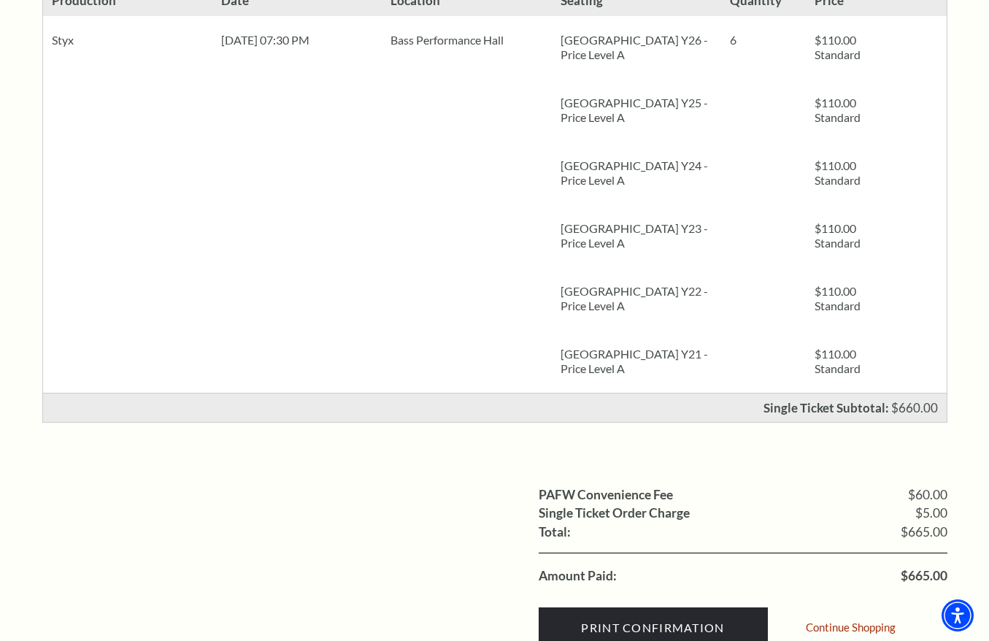
scroll to position [365, 0]
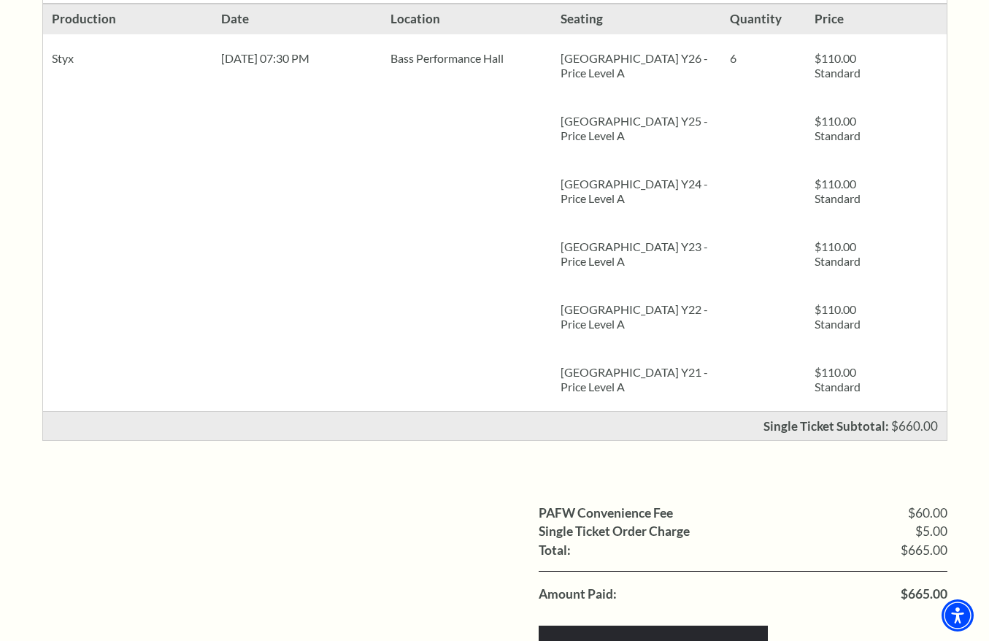
drag, startPoint x: 254, startPoint y: 280, endPoint x: 371, endPoint y: 371, distance: 148.2
click at [254, 280] on li "Date Wed, Oct 22 07:30 PM" at bounding box center [296, 207] width 169 height 407
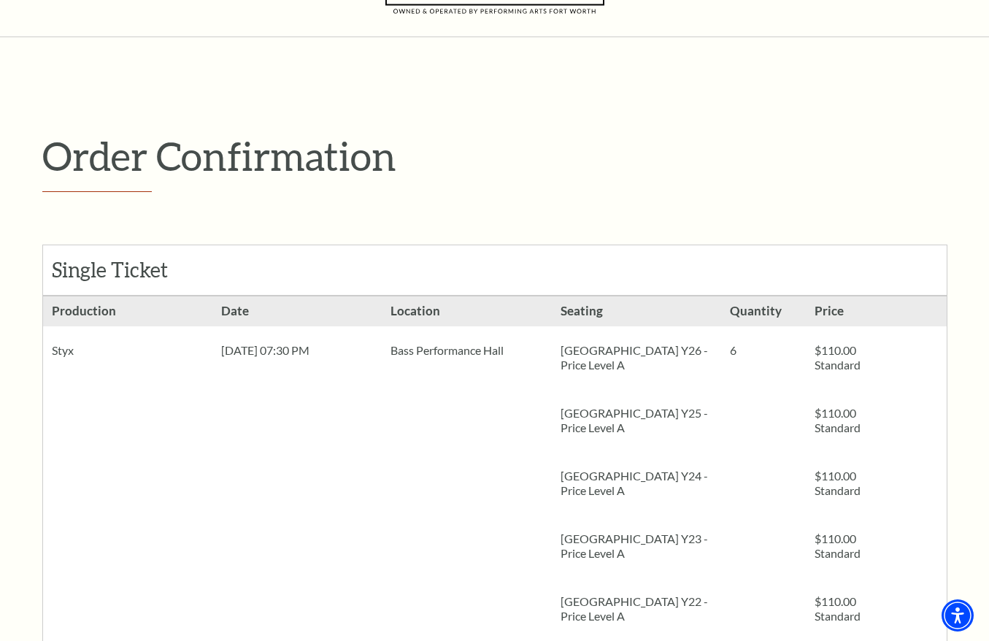
scroll to position [146, 0]
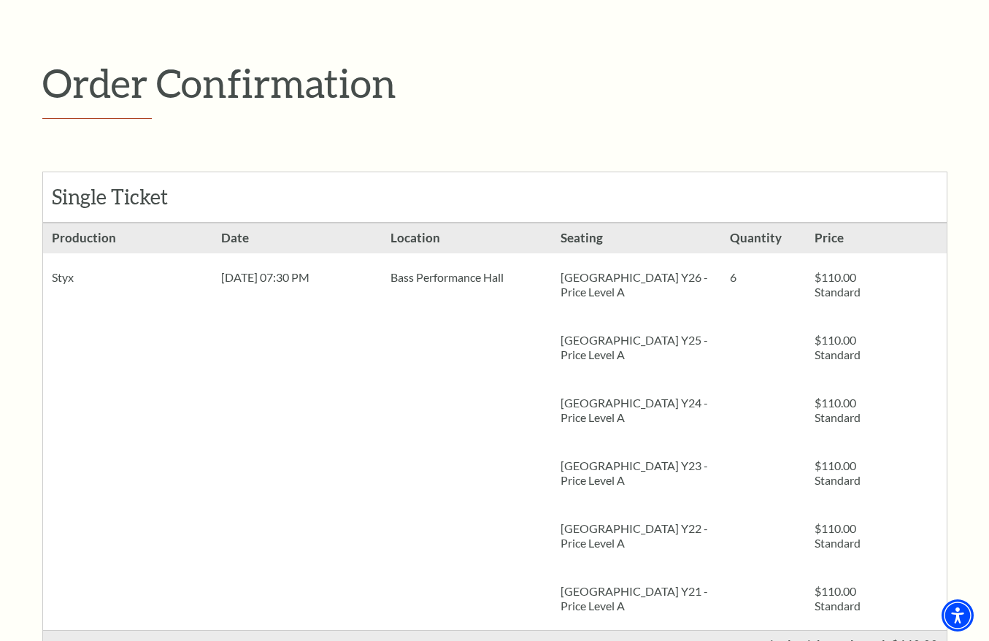
click at [70, 274] on div "Styx" at bounding box center [127, 277] width 169 height 48
click at [58, 274] on div "Styx" at bounding box center [127, 277] width 169 height 48
copy div "Styx"
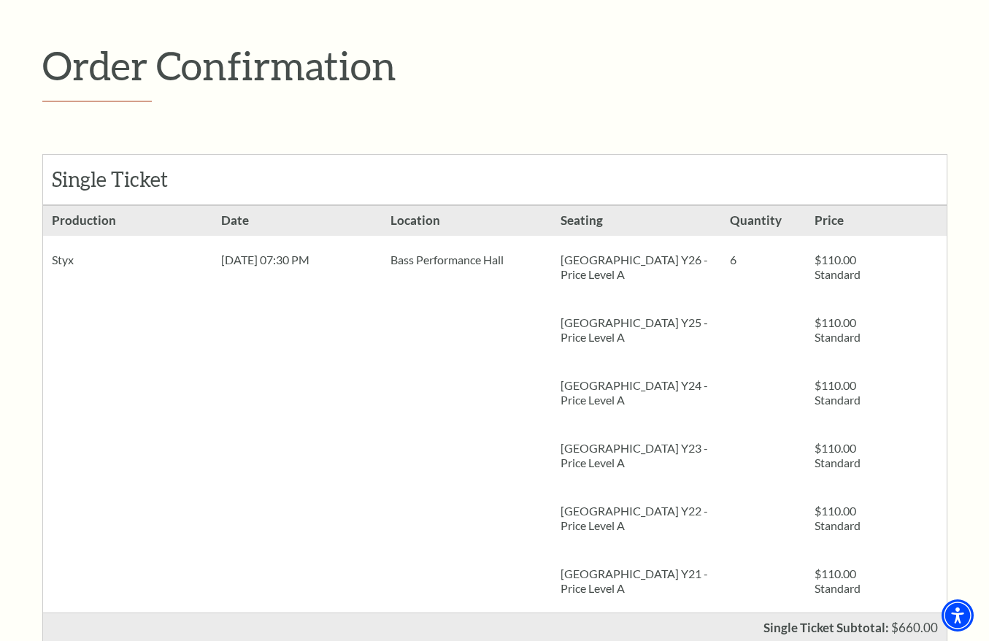
scroll to position [219, 0]
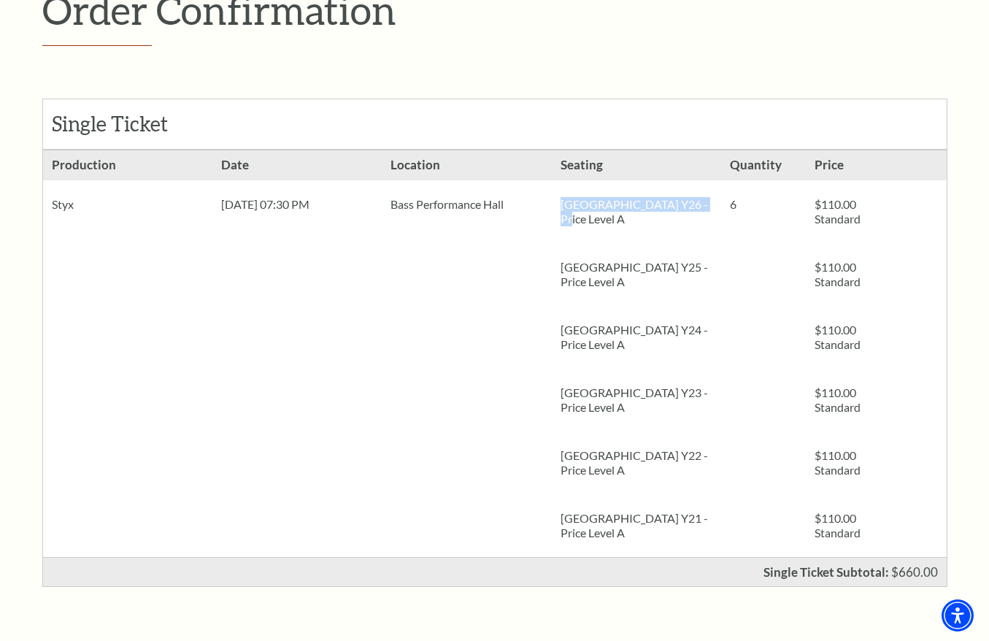
drag, startPoint x: 561, startPoint y: 203, endPoint x: 696, endPoint y: 202, distance: 134.3
click at [696, 202] on p "Parterre Circle Center Y26 - Price Level A" at bounding box center [637, 211] width 152 height 29
copy p "Parterre Circle Center Y26"
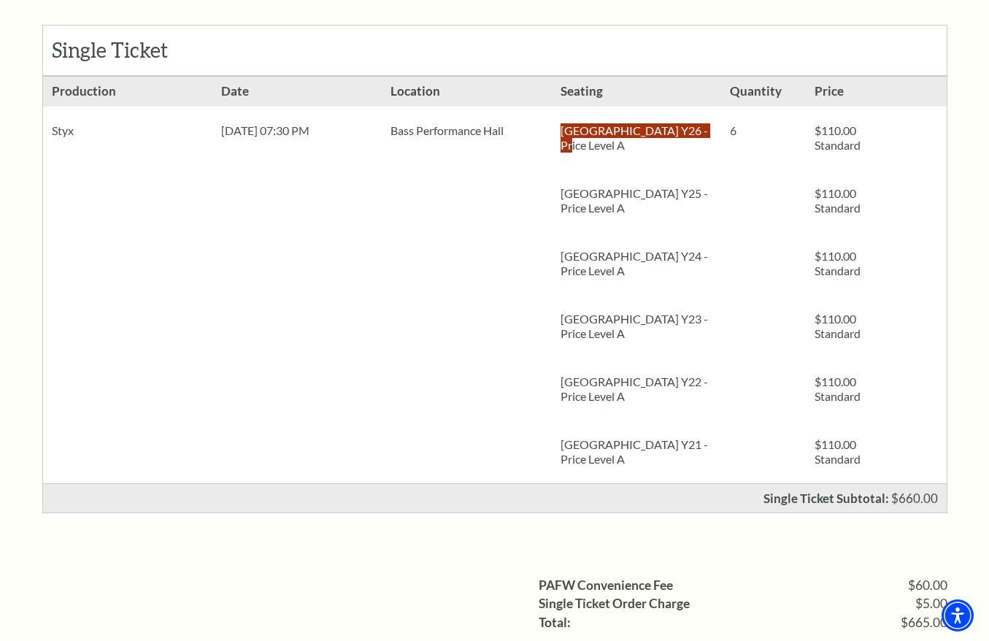
scroll to position [292, 0]
drag, startPoint x: 468, startPoint y: 324, endPoint x: 585, endPoint y: 348, distance: 119.3
click at [468, 326] on li "Location Bass Performance Hall" at bounding box center [466, 280] width 169 height 407
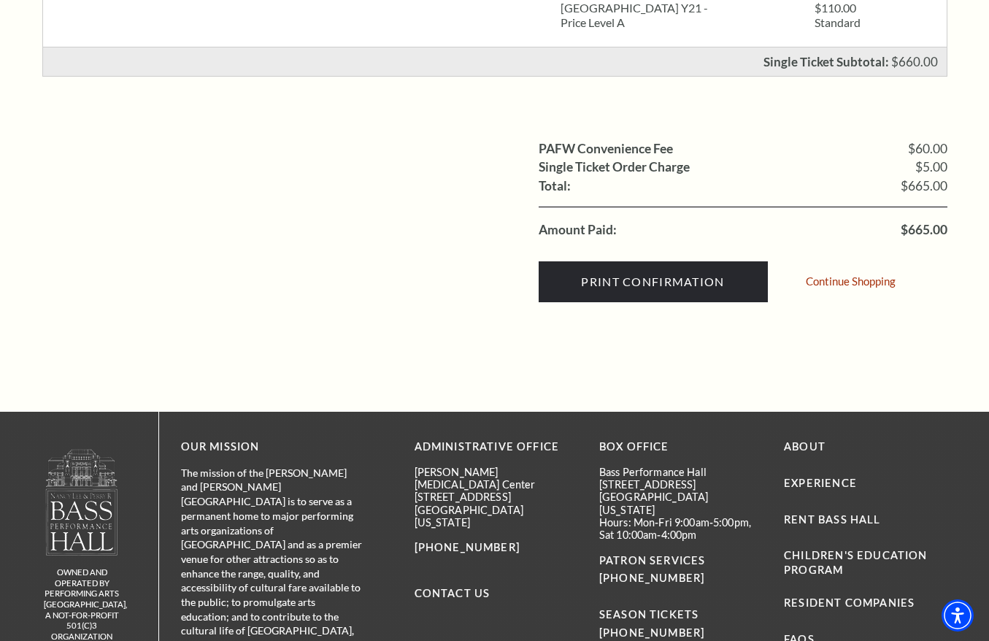
scroll to position [730, 0]
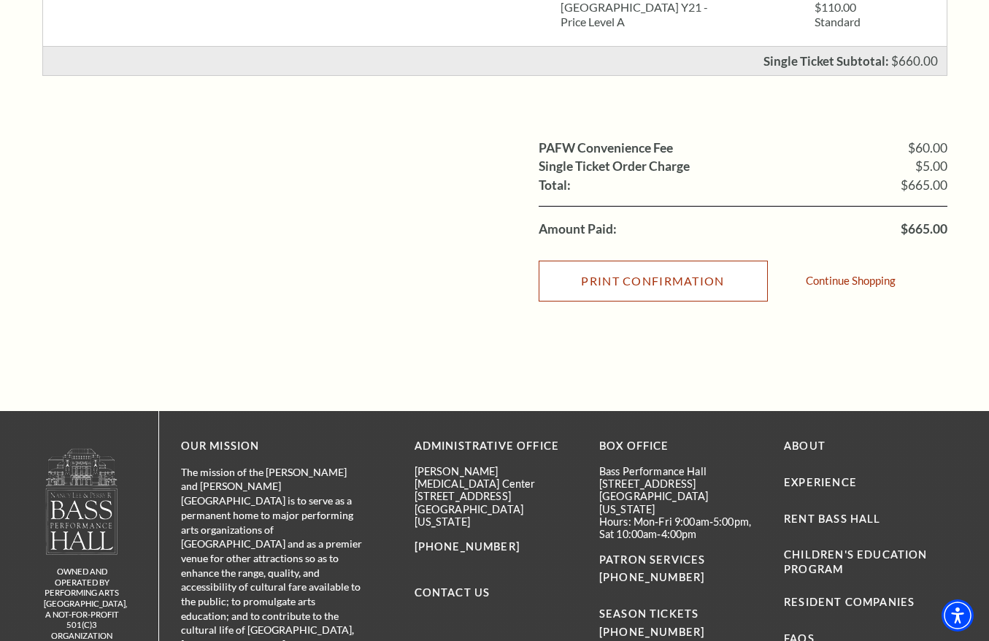
click at [677, 291] on input "Print Confirmation" at bounding box center [653, 281] width 229 height 41
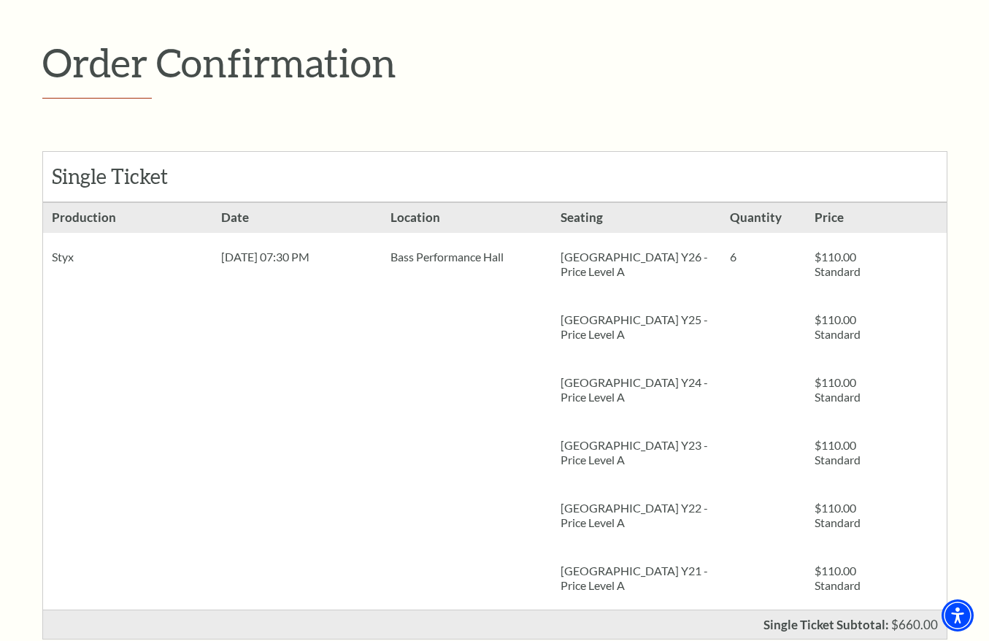
scroll to position [73, 0]
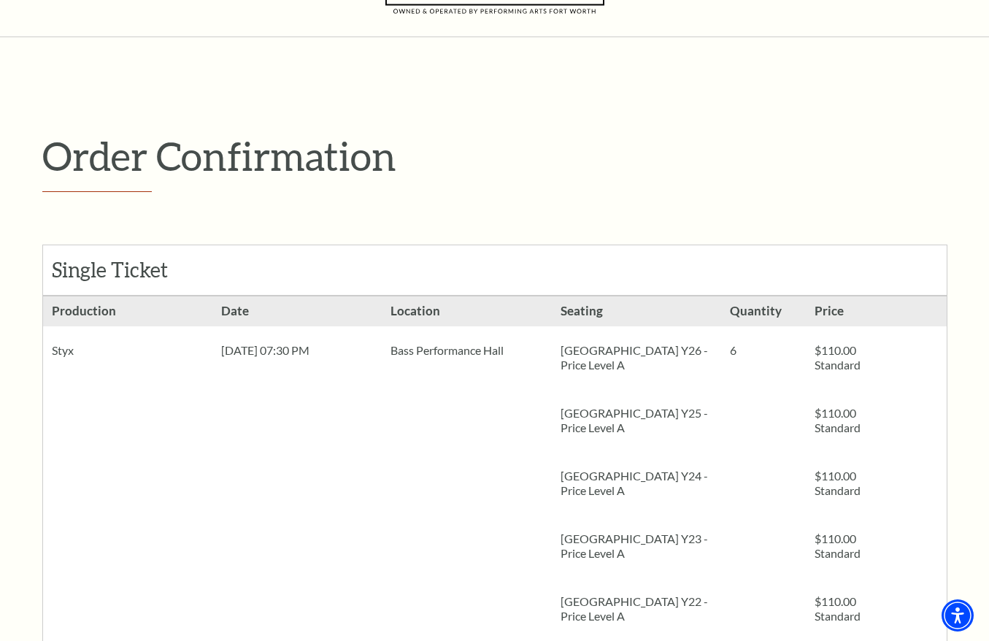
drag, startPoint x: 80, startPoint y: 393, endPoint x: 85, endPoint y: 365, distance: 28.3
click at [80, 393] on li "Production Styx" at bounding box center [127, 499] width 169 height 407
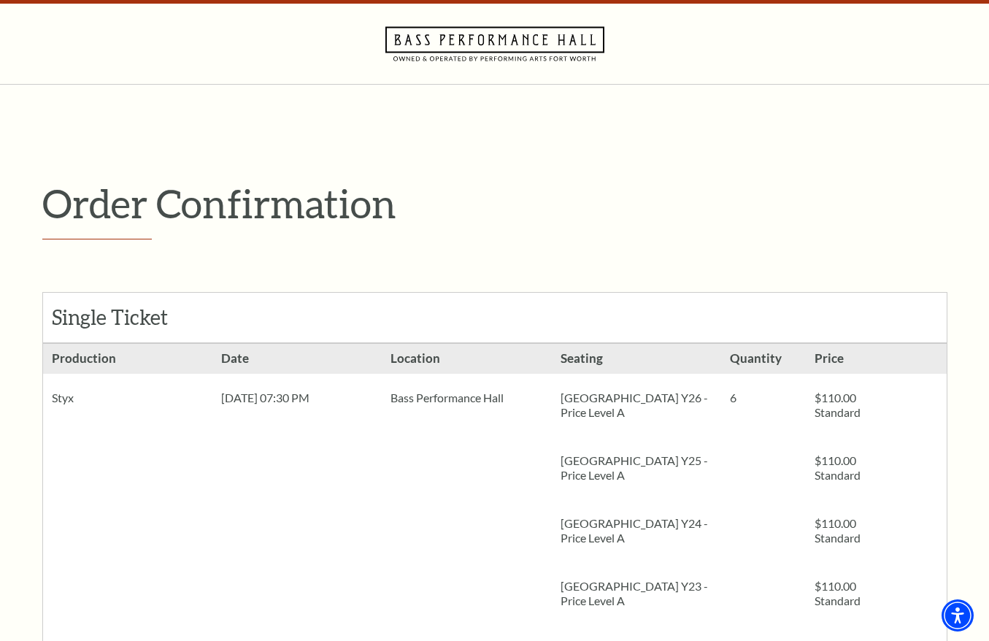
scroll to position [0, 0]
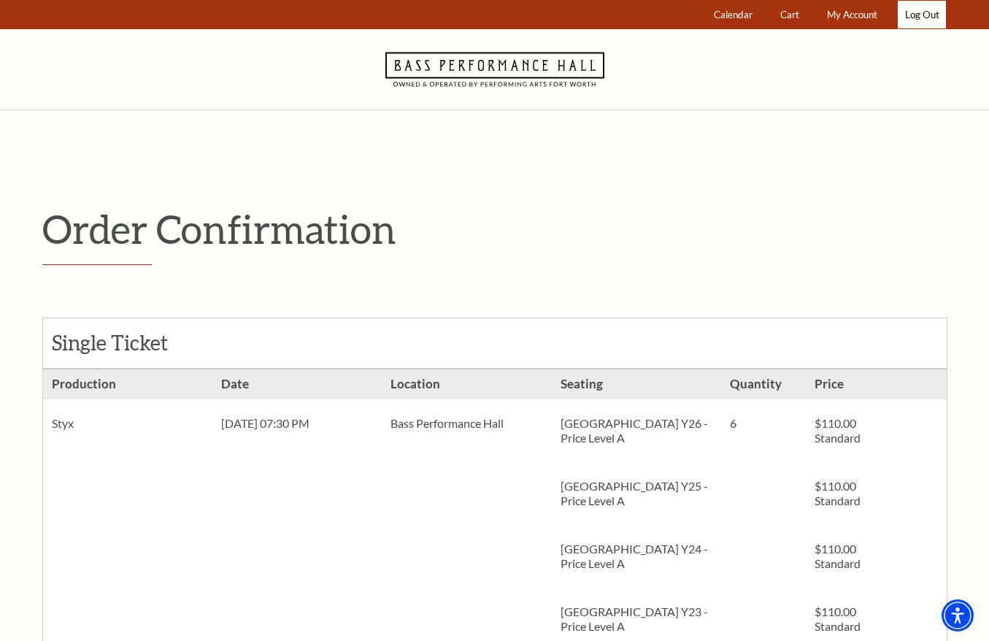
click at [918, 15] on link "Log Out" at bounding box center [922, 15] width 48 height 28
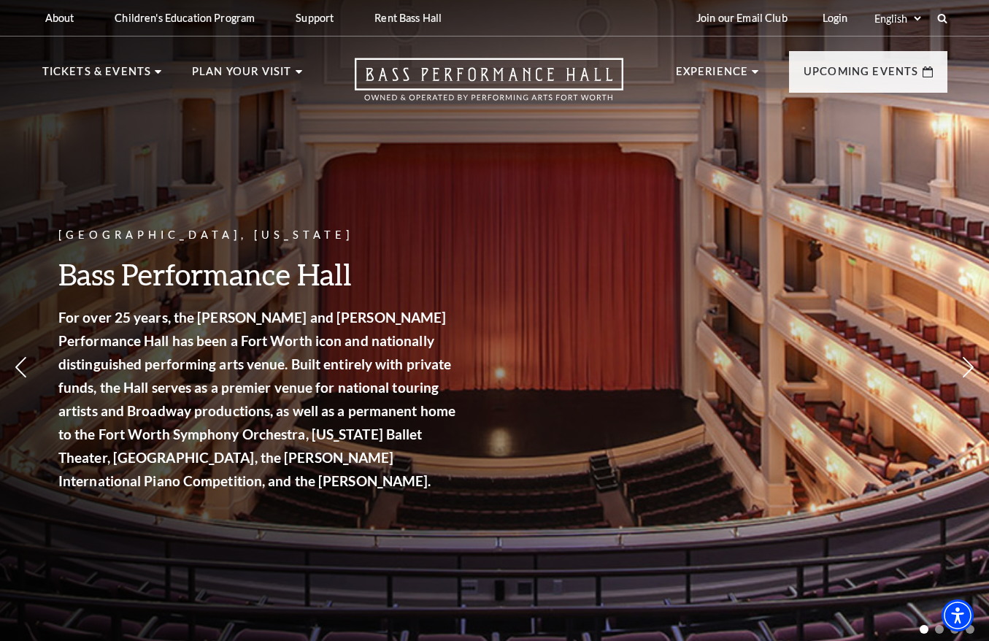
drag, startPoint x: 47, startPoint y: 150, endPoint x: 81, endPoint y: 163, distance: 35.8
click at [47, 150] on div "[GEOGRAPHIC_DATA], [US_STATE] Bass Performance Hall For over 25 years, the [PER…" at bounding box center [494, 320] width 989 height 658
